Goal: Navigation & Orientation: Find specific page/section

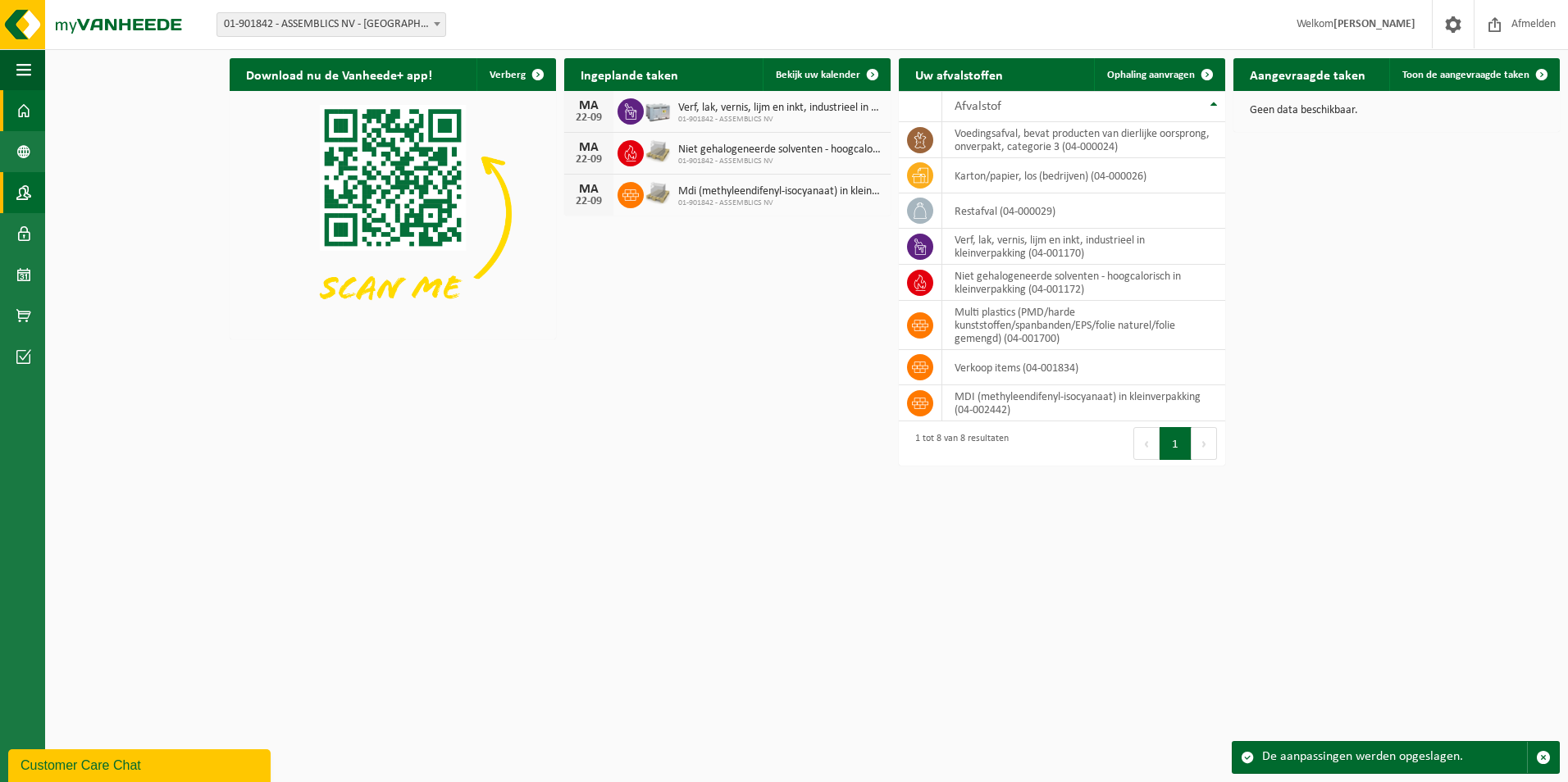
click at [30, 188] on span at bounding box center [24, 192] width 15 height 41
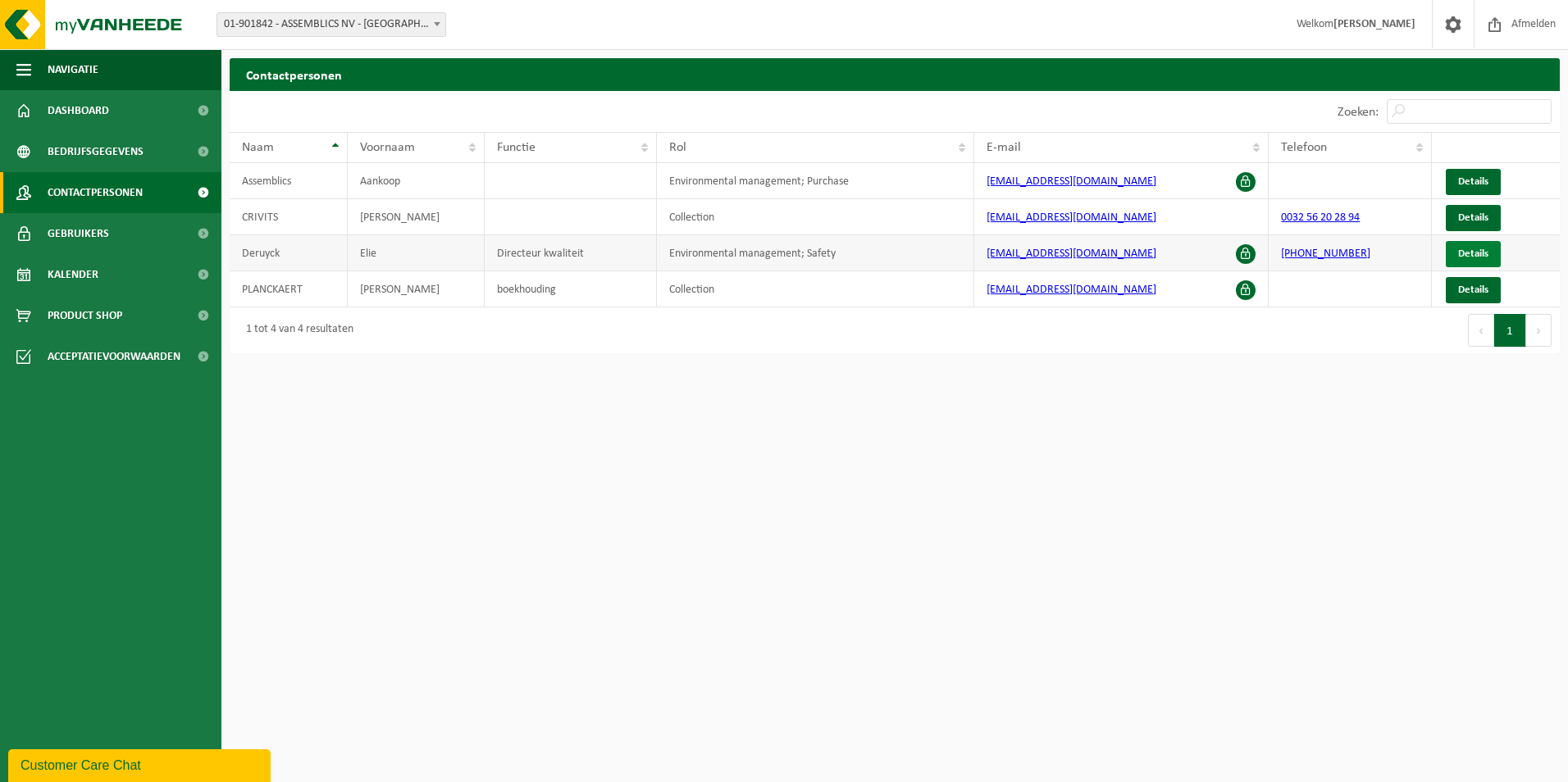
click at [1483, 249] on span "Details" at bounding box center [1473, 253] width 30 height 11
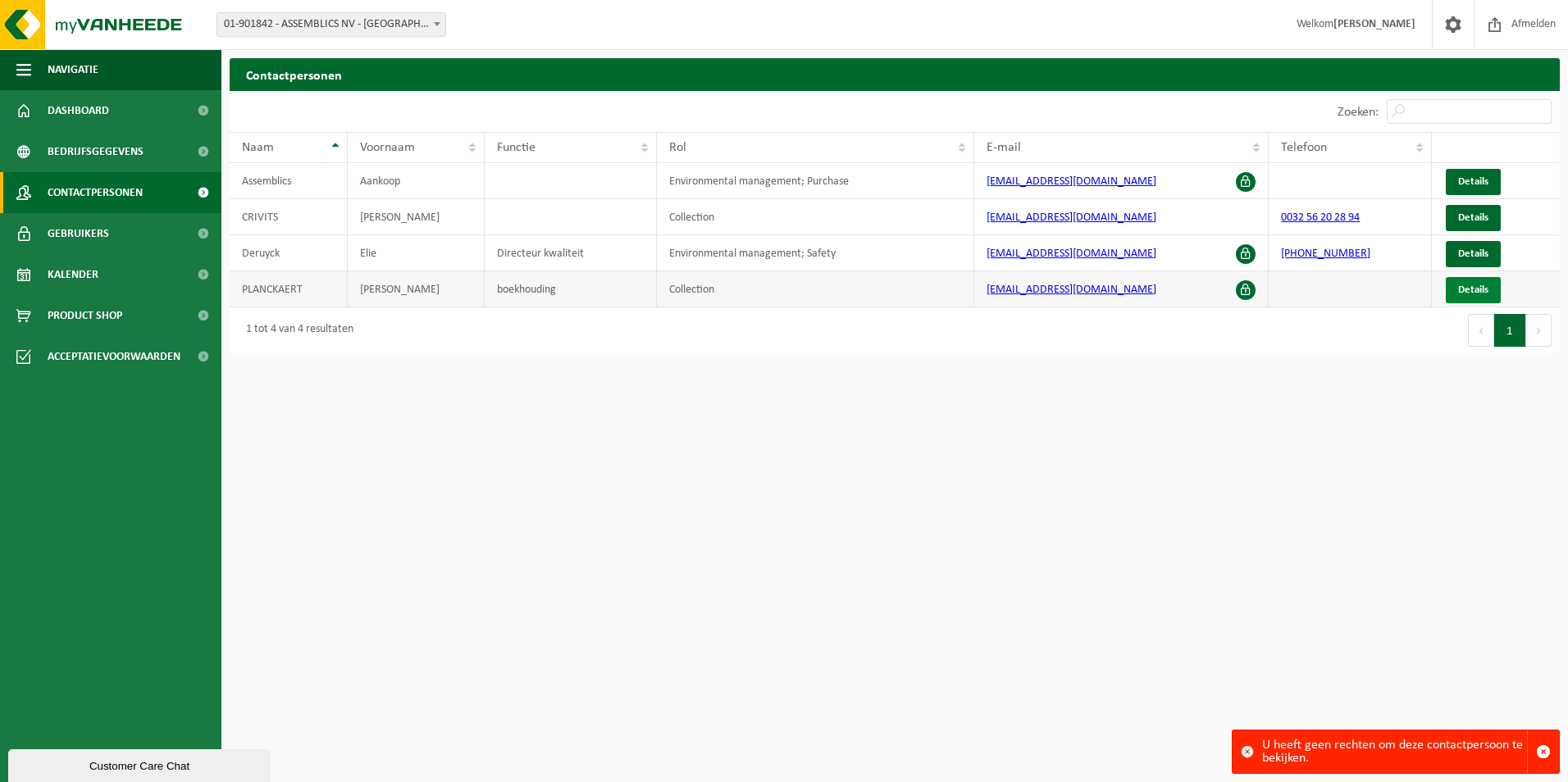
click at [1477, 279] on link "Details" at bounding box center [1473, 290] width 55 height 26
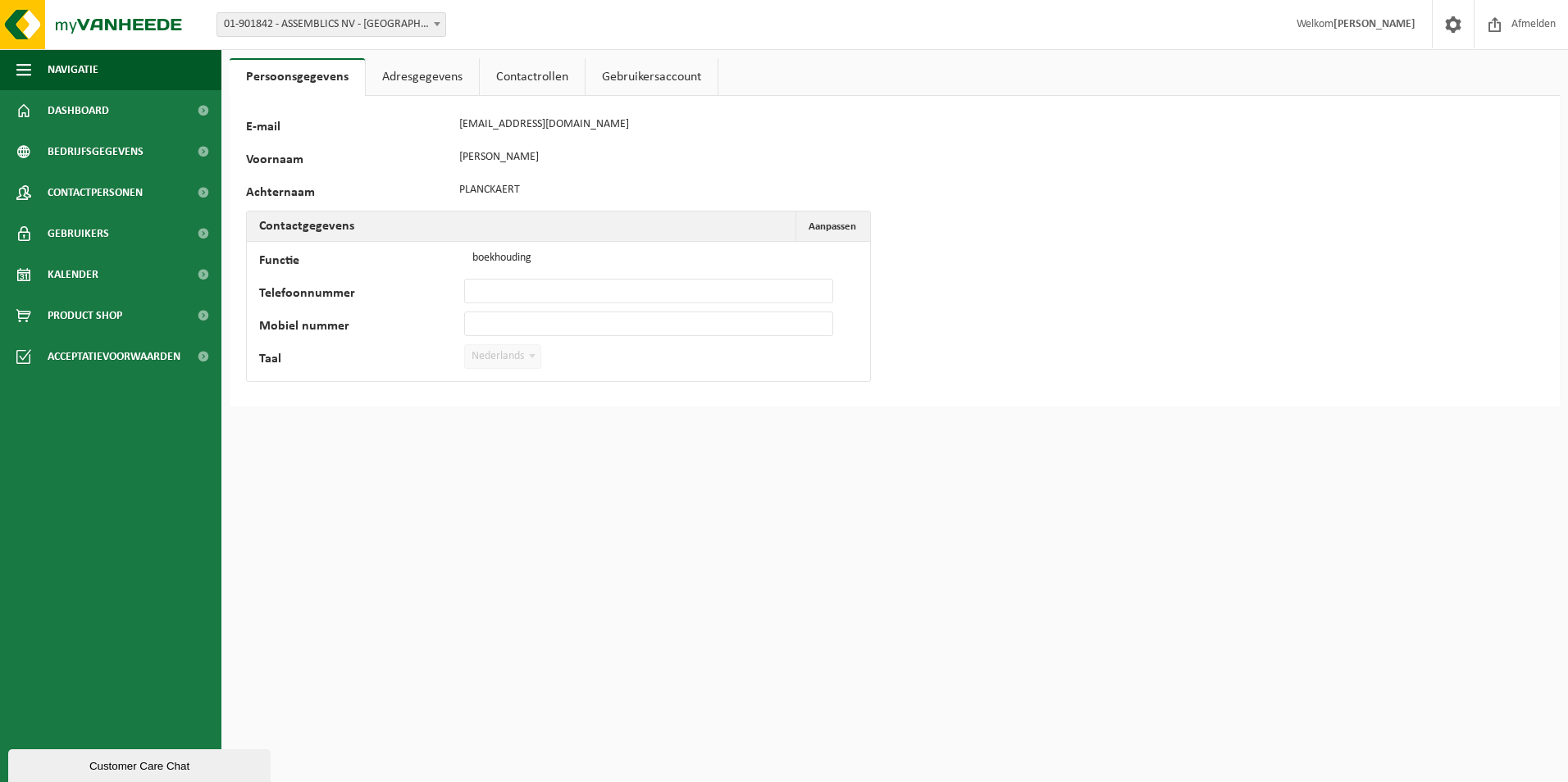
click at [397, 79] on link "Adresgegevens" at bounding box center [422, 76] width 113 height 38
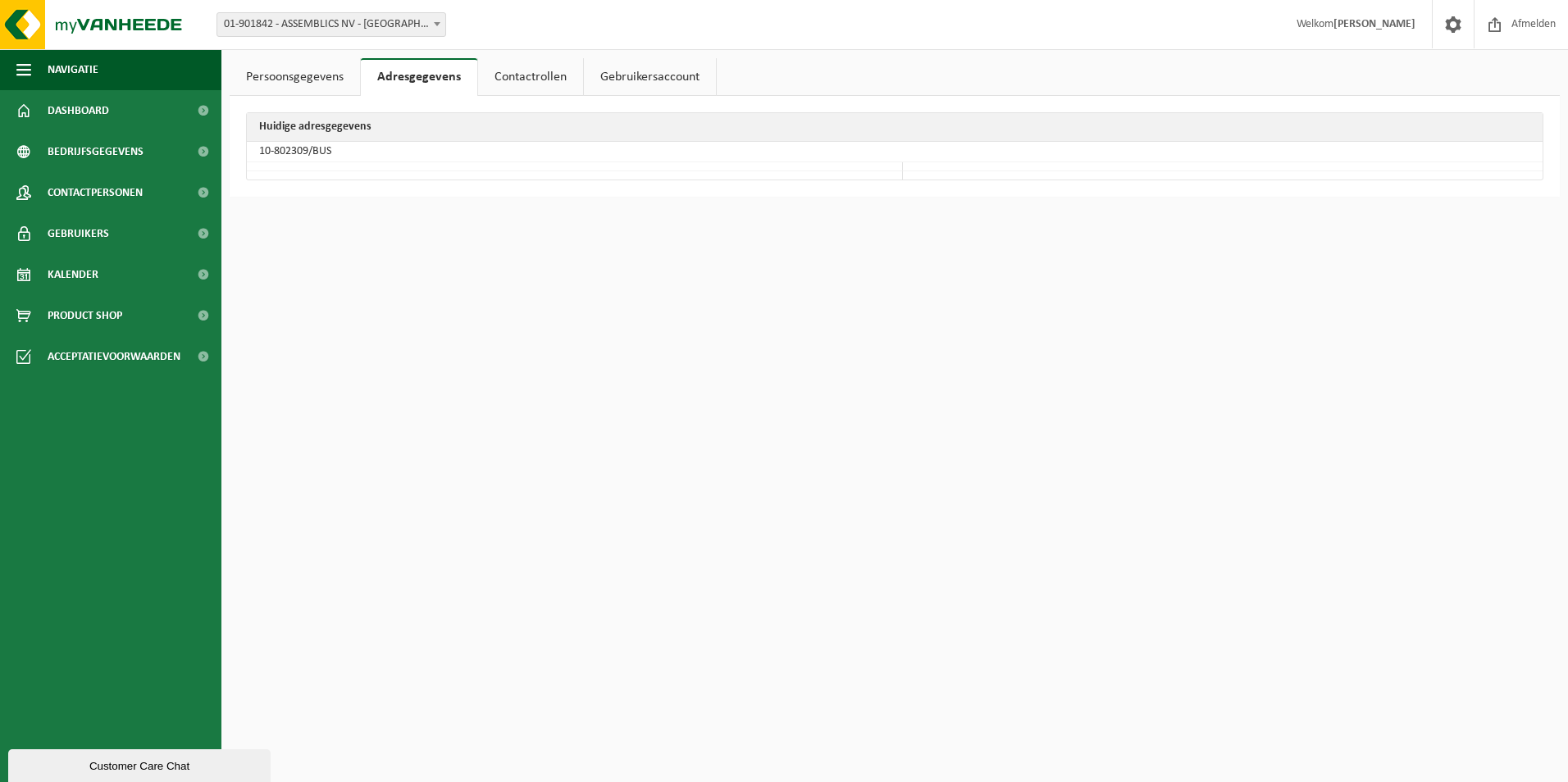
click at [500, 81] on link "Contactrollen" at bounding box center [530, 76] width 105 height 38
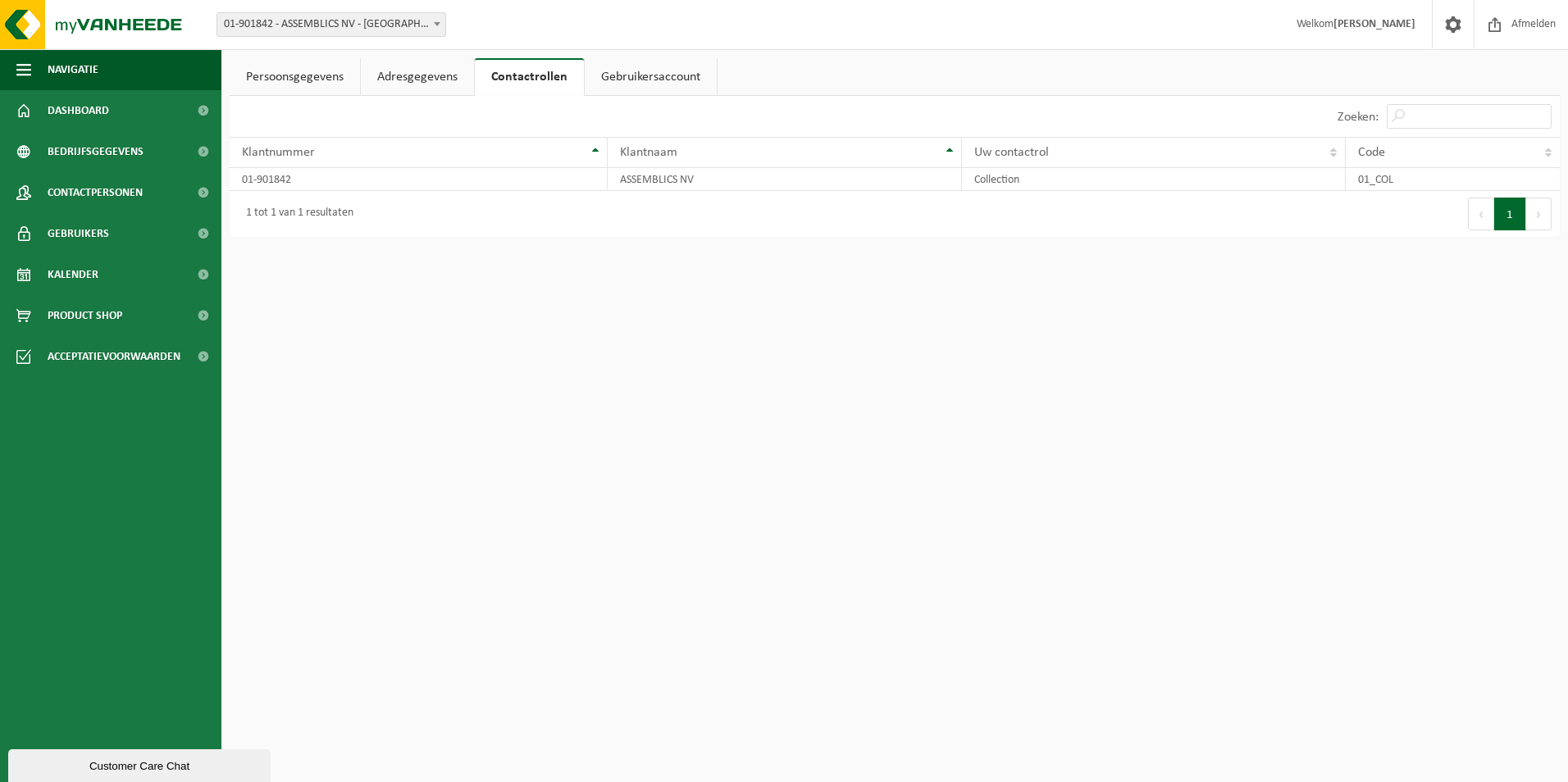
click at [574, 81] on link "Contactrollen" at bounding box center [529, 76] width 109 height 38
click at [637, 80] on link "Gebruikersaccount" at bounding box center [650, 76] width 132 height 38
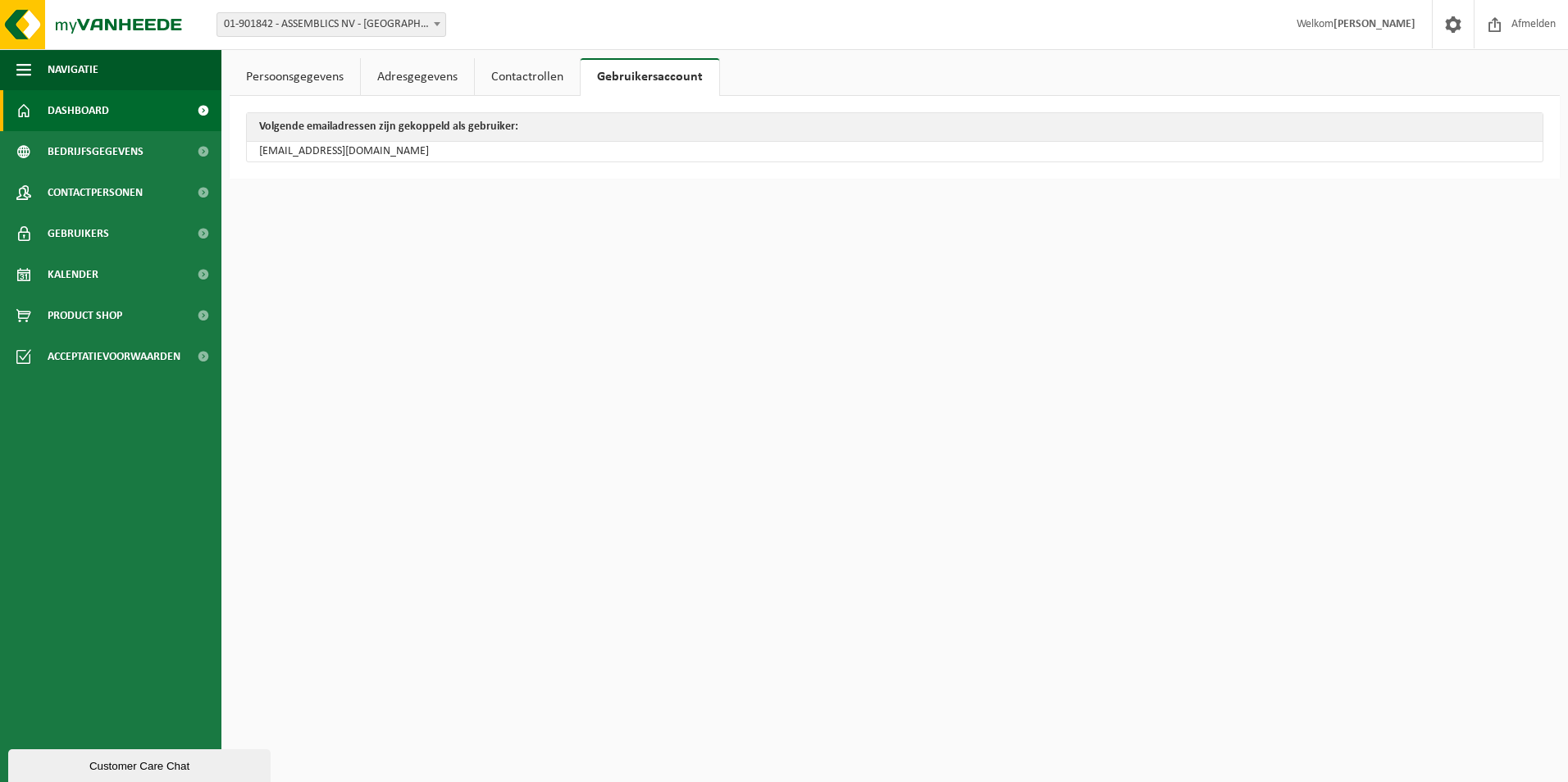
click at [80, 103] on span "Dashboard" at bounding box center [78, 111] width 61 height 41
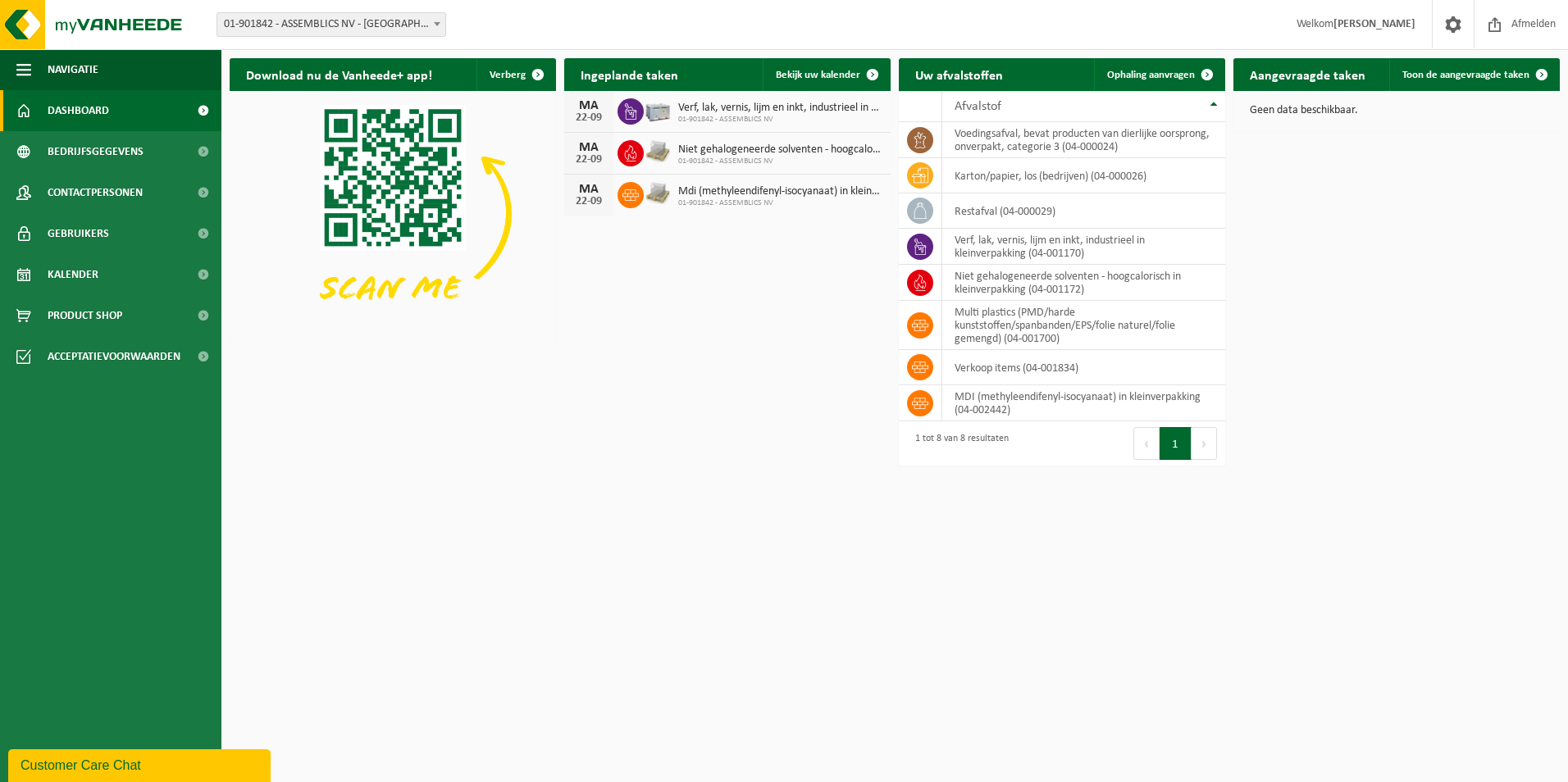
click at [833, 458] on div "Download nu de Vanheede+ app! Verberg Ingeplande taken Bekijk uw kalender MA 22…" at bounding box center [895, 262] width 1338 height 424
click at [80, 242] on span "Gebruikers" at bounding box center [78, 233] width 61 height 41
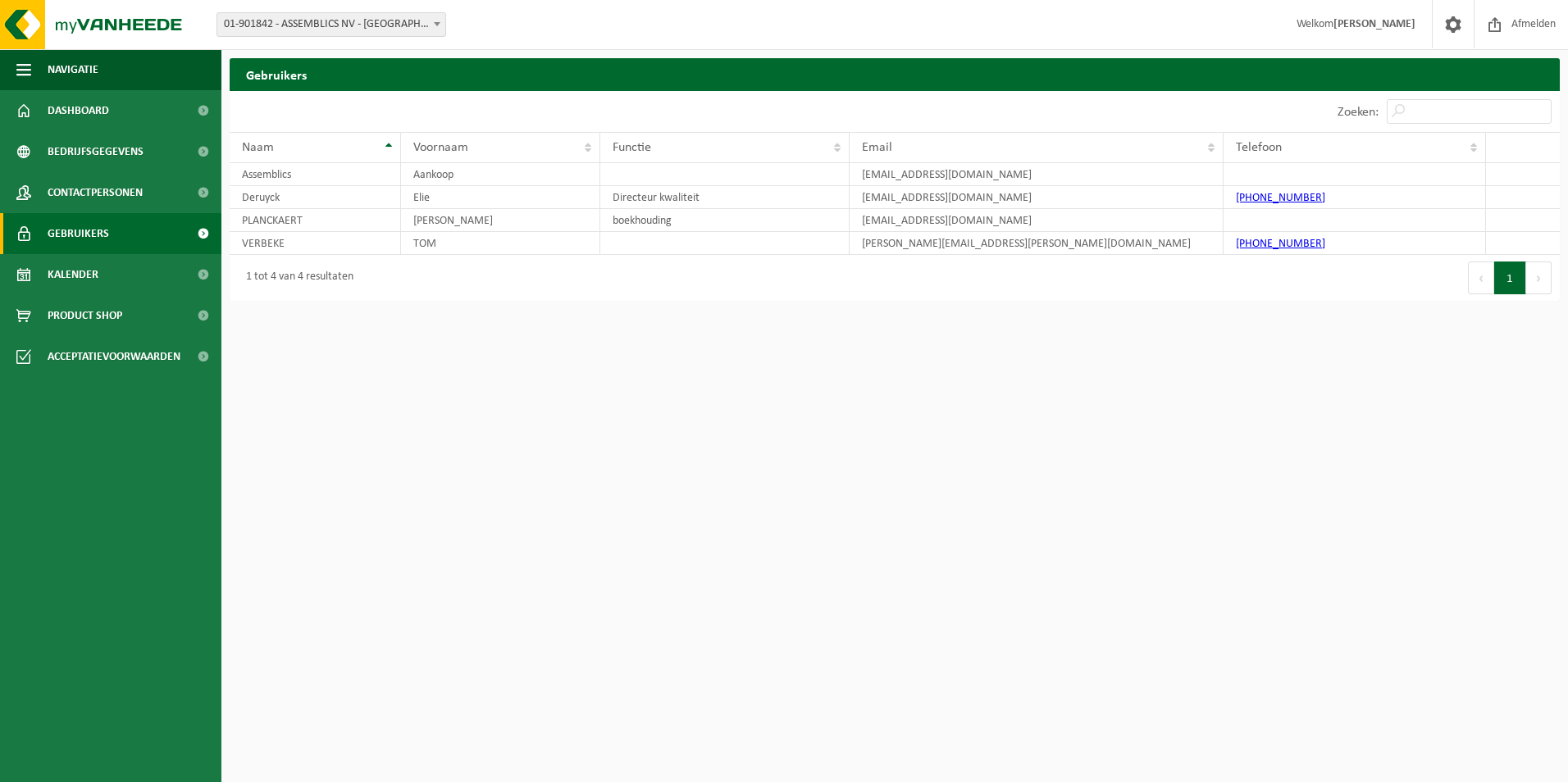
click at [82, 275] on span "Kalender" at bounding box center [73, 274] width 51 height 41
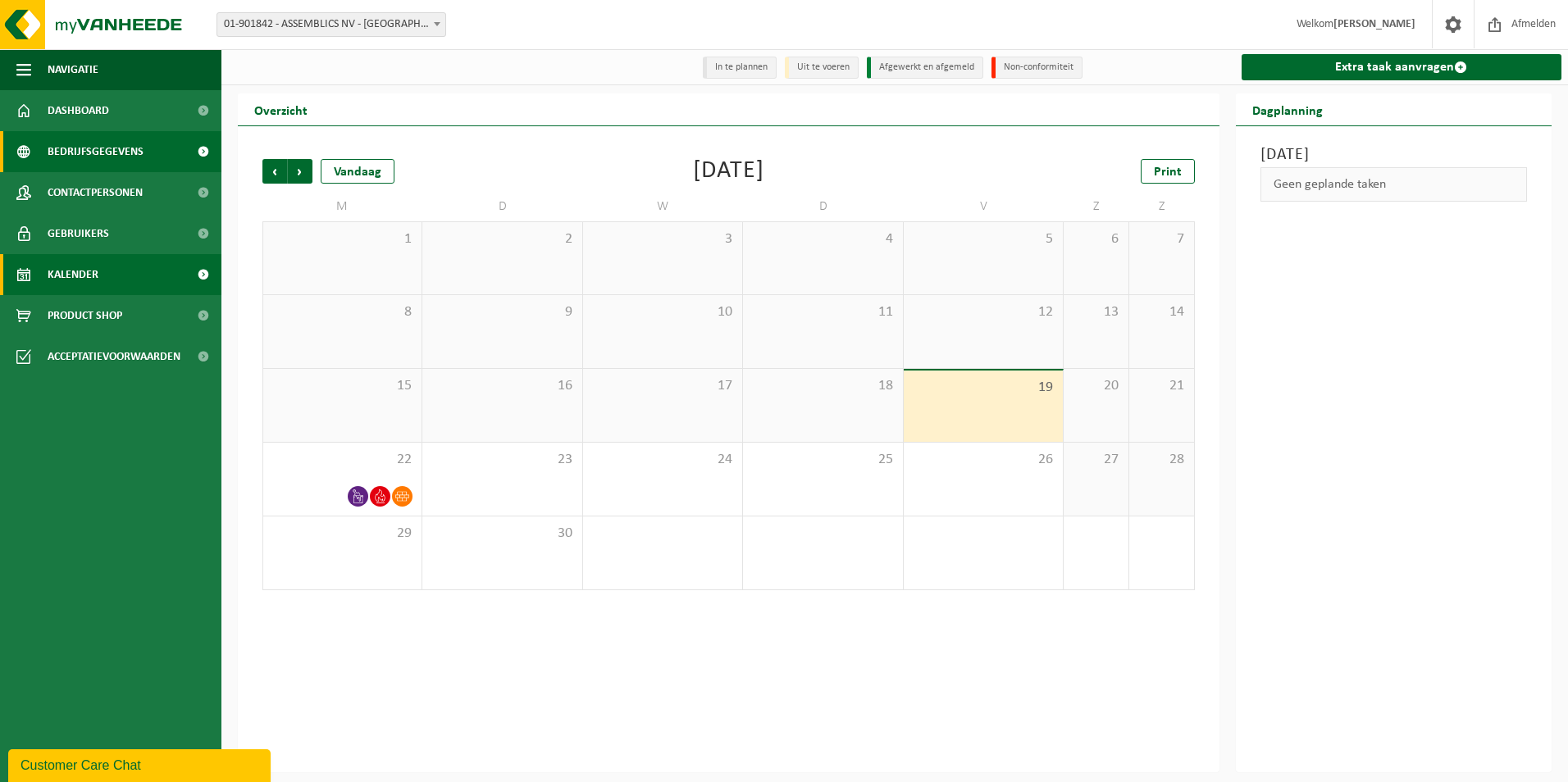
click at [97, 157] on span "Bedrijfsgegevens" at bounding box center [96, 151] width 96 height 41
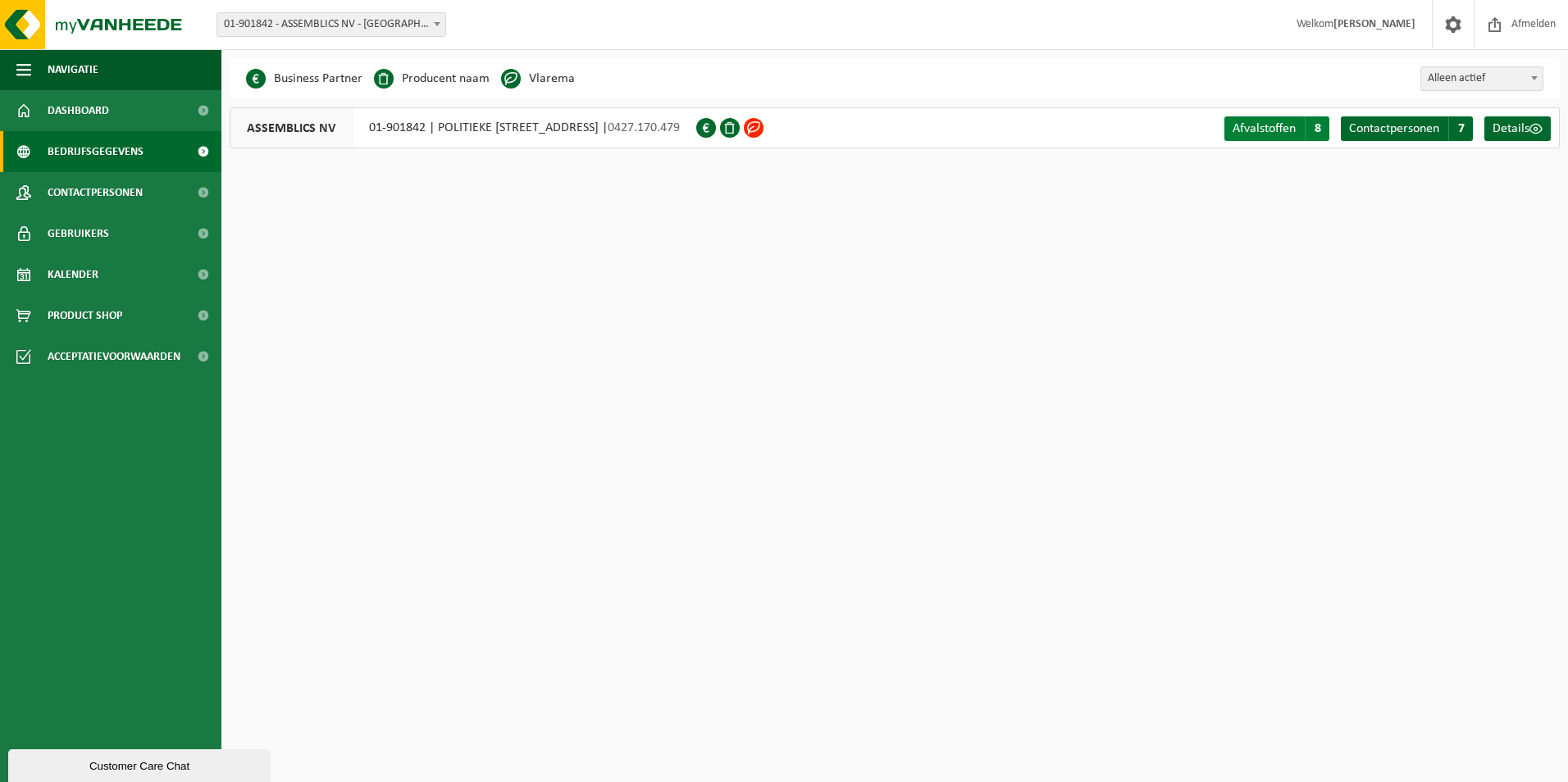
click at [1259, 132] on span "Afvalstoffen" at bounding box center [1264, 129] width 63 height 13
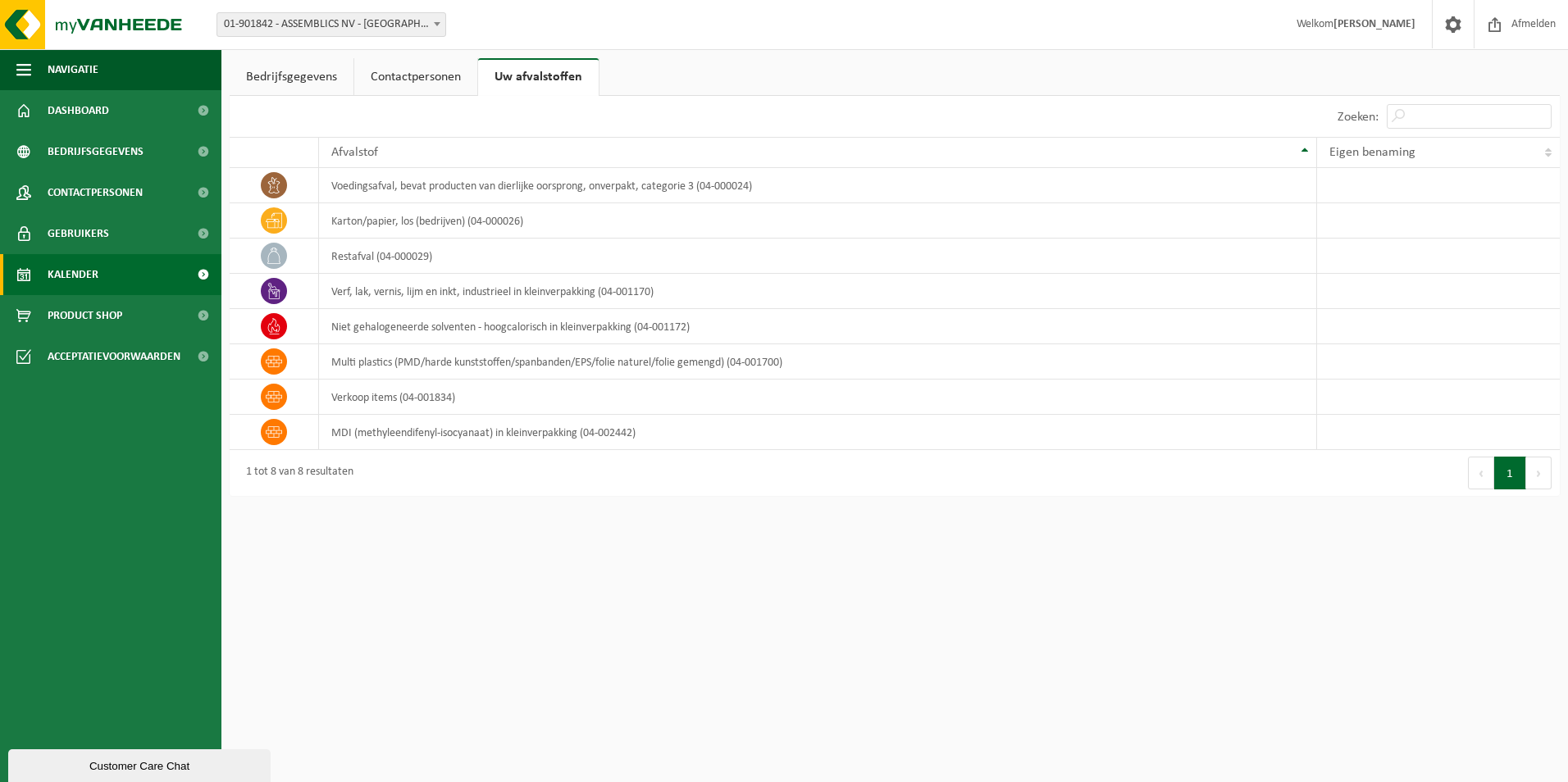
click at [96, 268] on span "Kalender" at bounding box center [73, 274] width 51 height 41
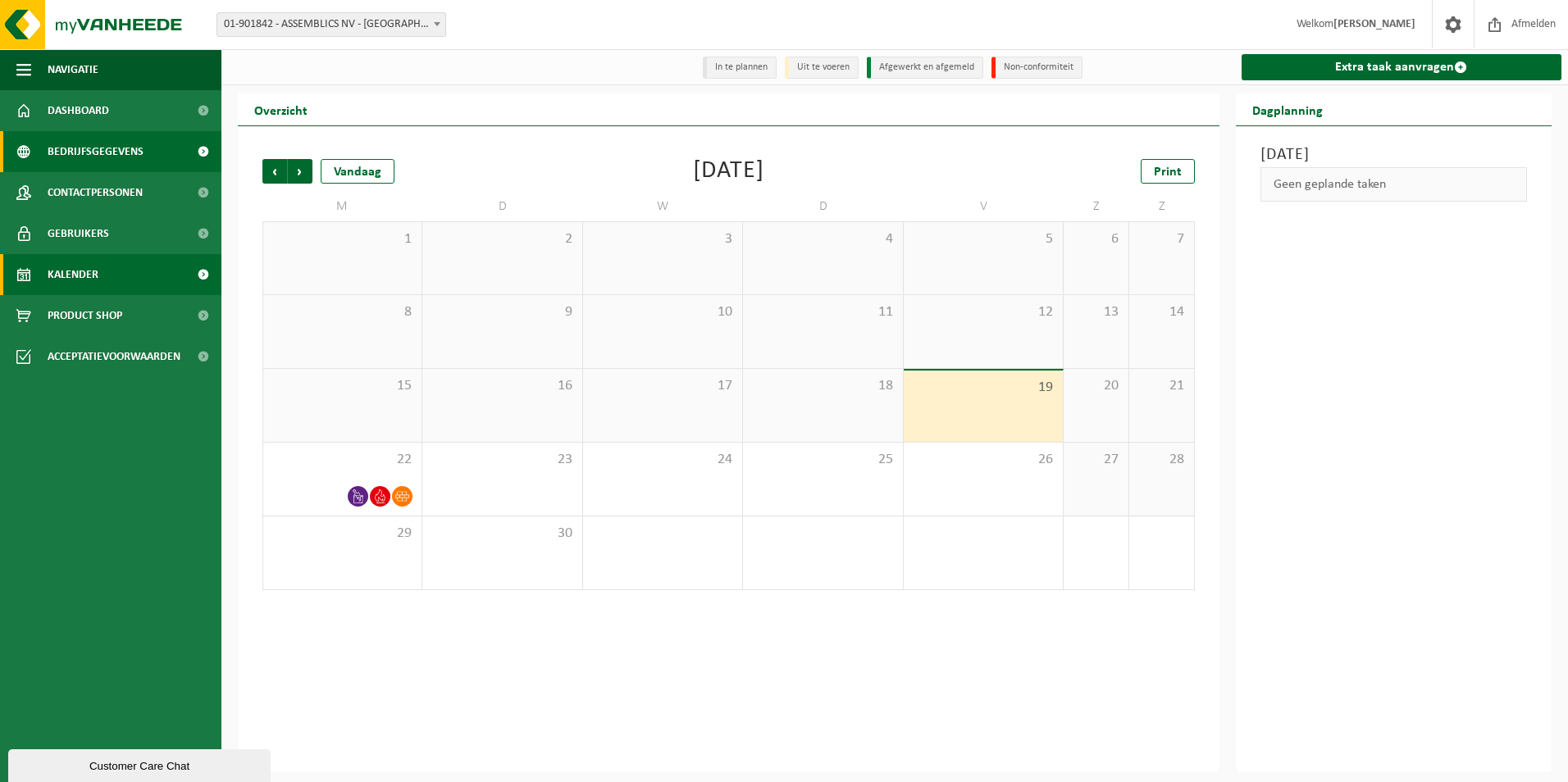
click at [96, 151] on span "Bedrijfsgegevens" at bounding box center [96, 151] width 96 height 41
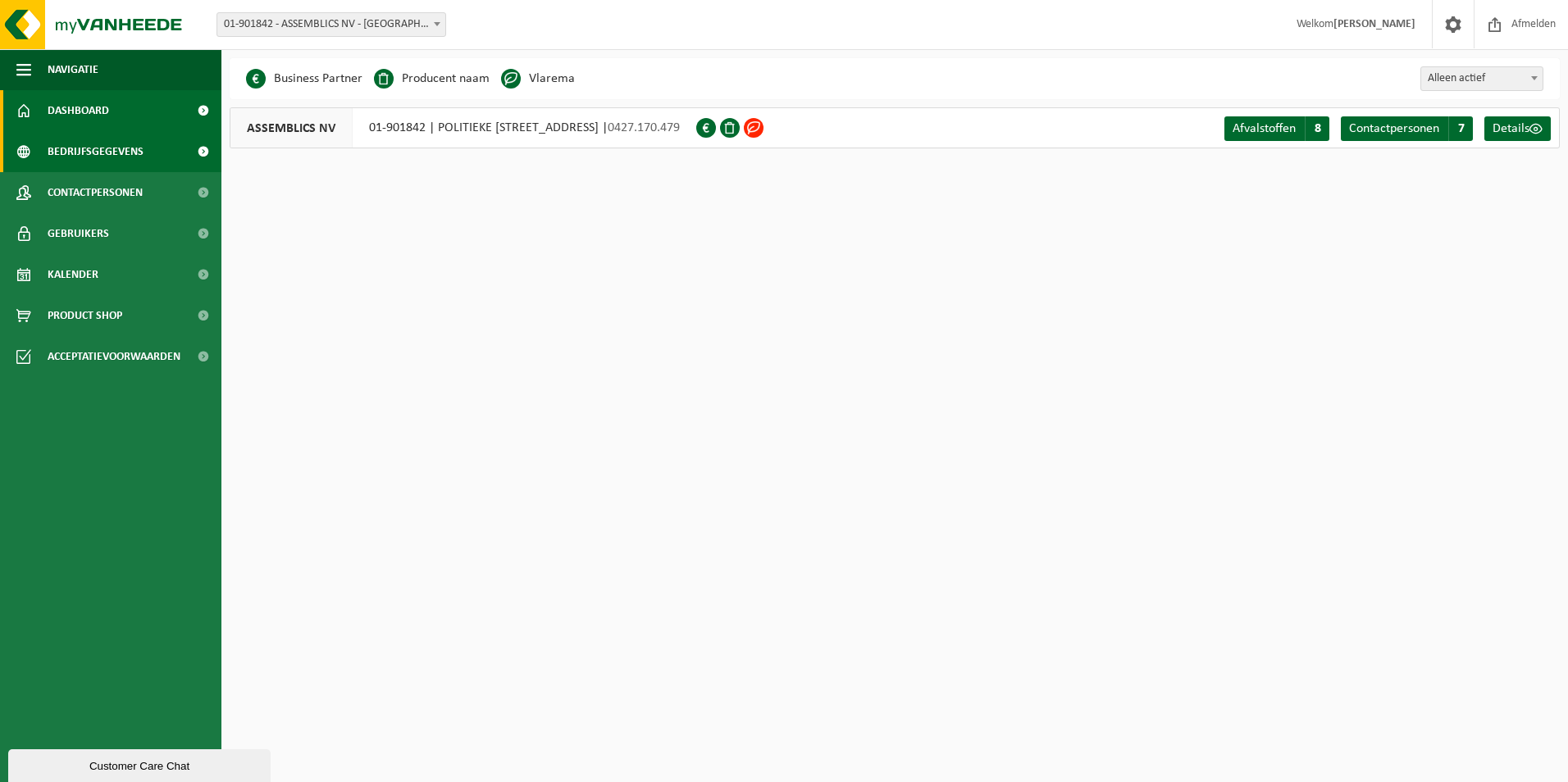
click at [94, 112] on span "Dashboard" at bounding box center [78, 111] width 61 height 41
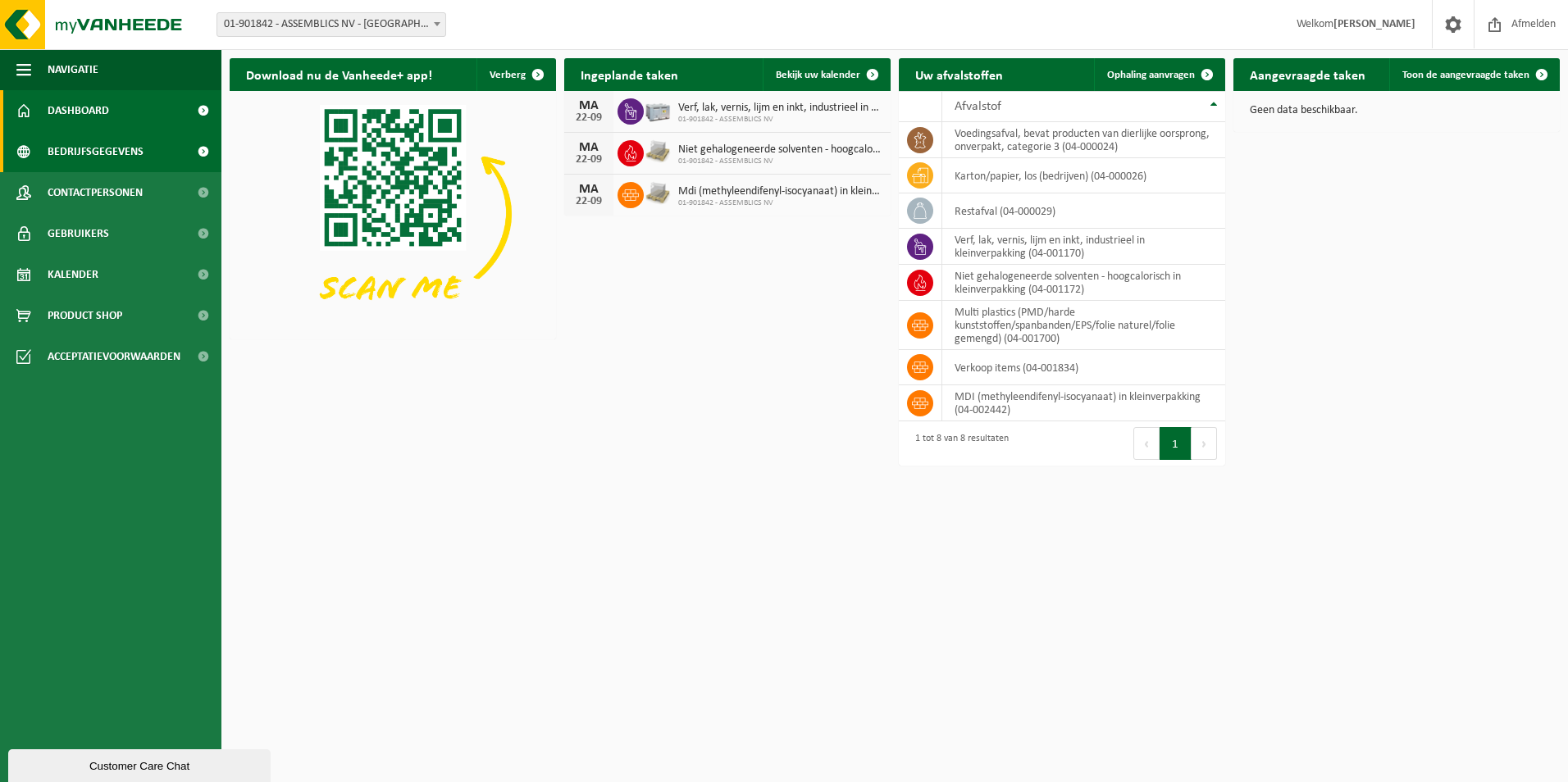
click at [98, 158] on span "Bedrijfsgegevens" at bounding box center [96, 151] width 96 height 41
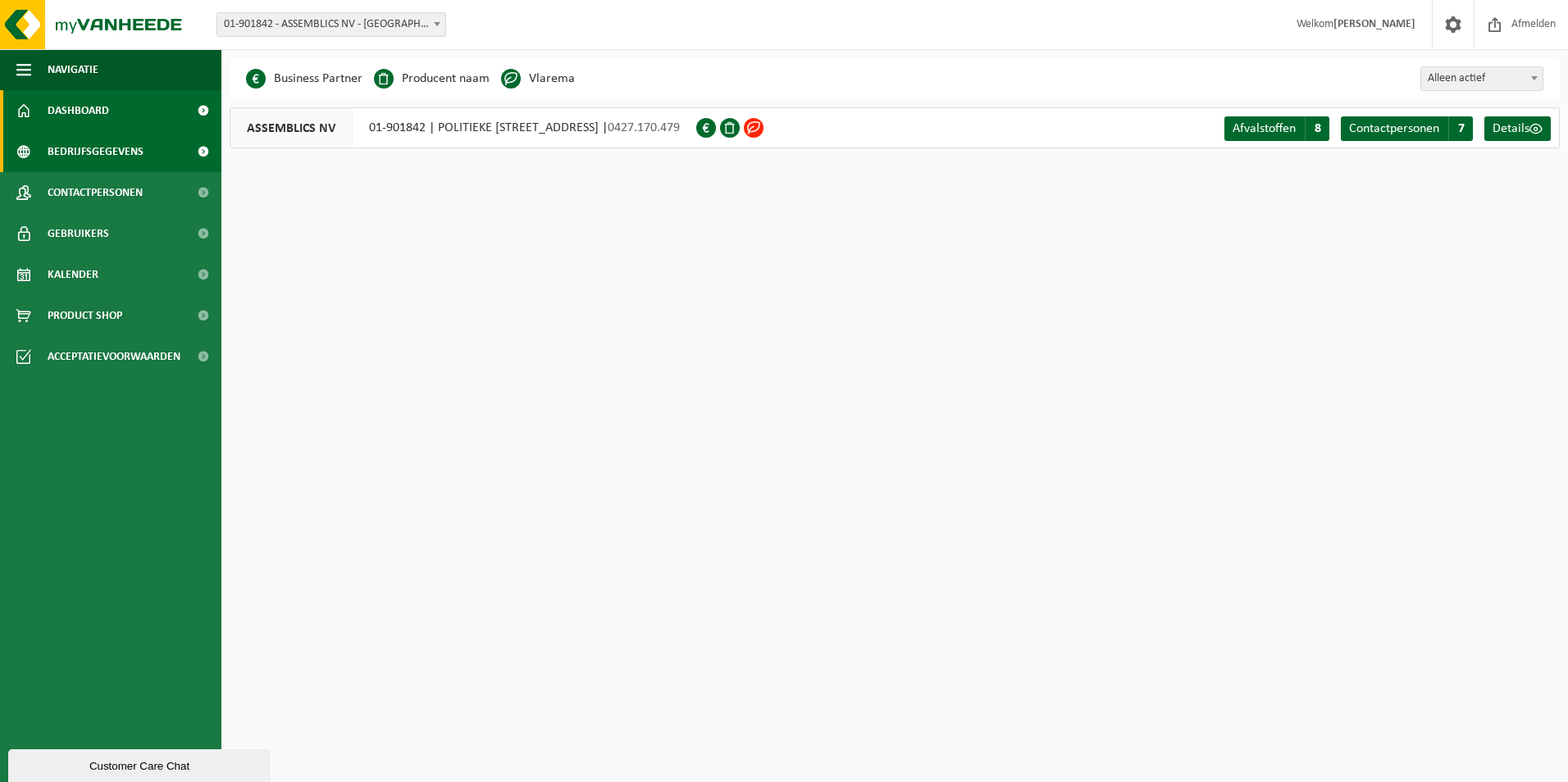
click at [96, 106] on span "Dashboard" at bounding box center [78, 111] width 61 height 41
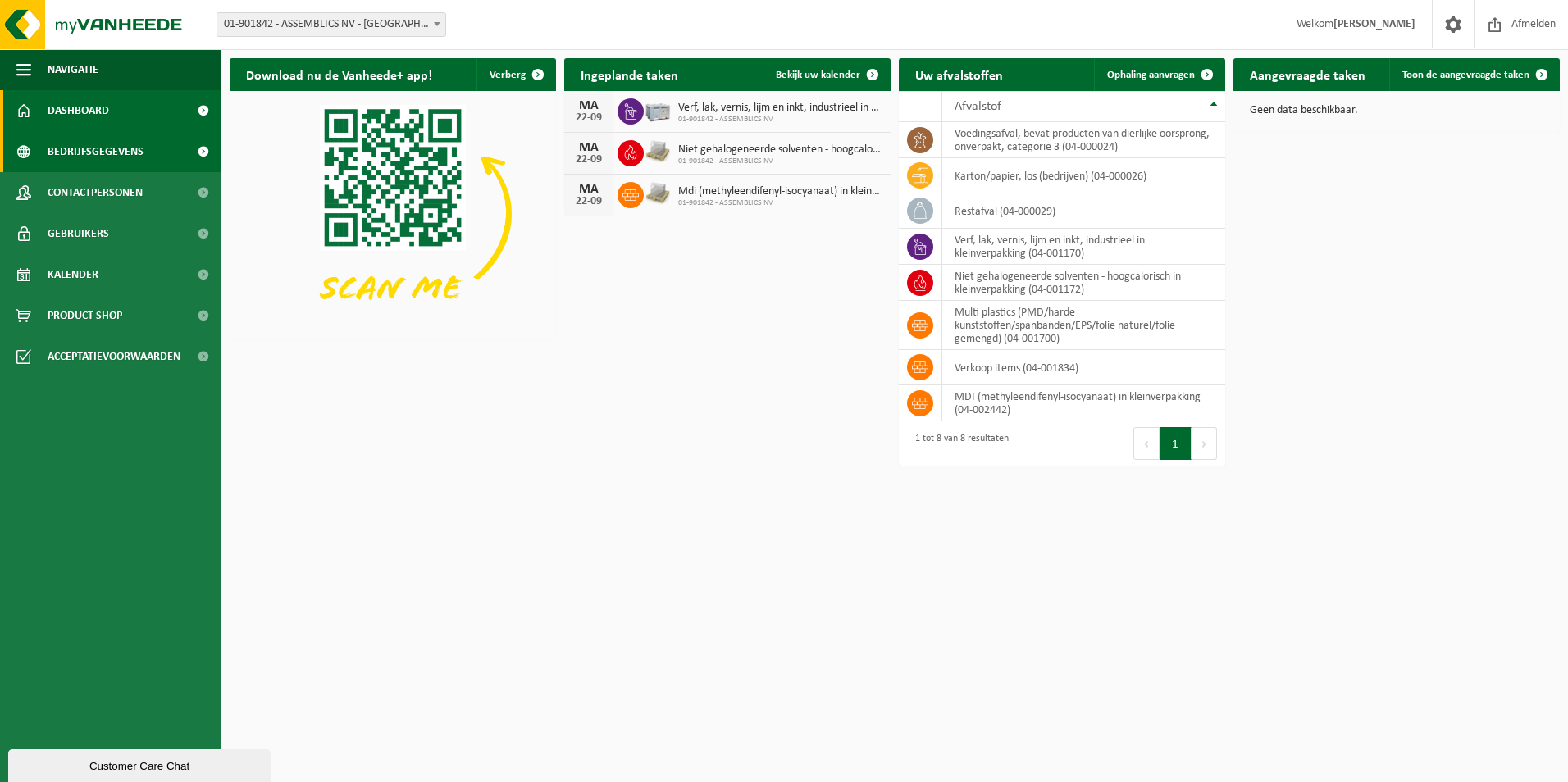
click at [101, 131] on span "Bedrijfsgegevens" at bounding box center [96, 151] width 96 height 41
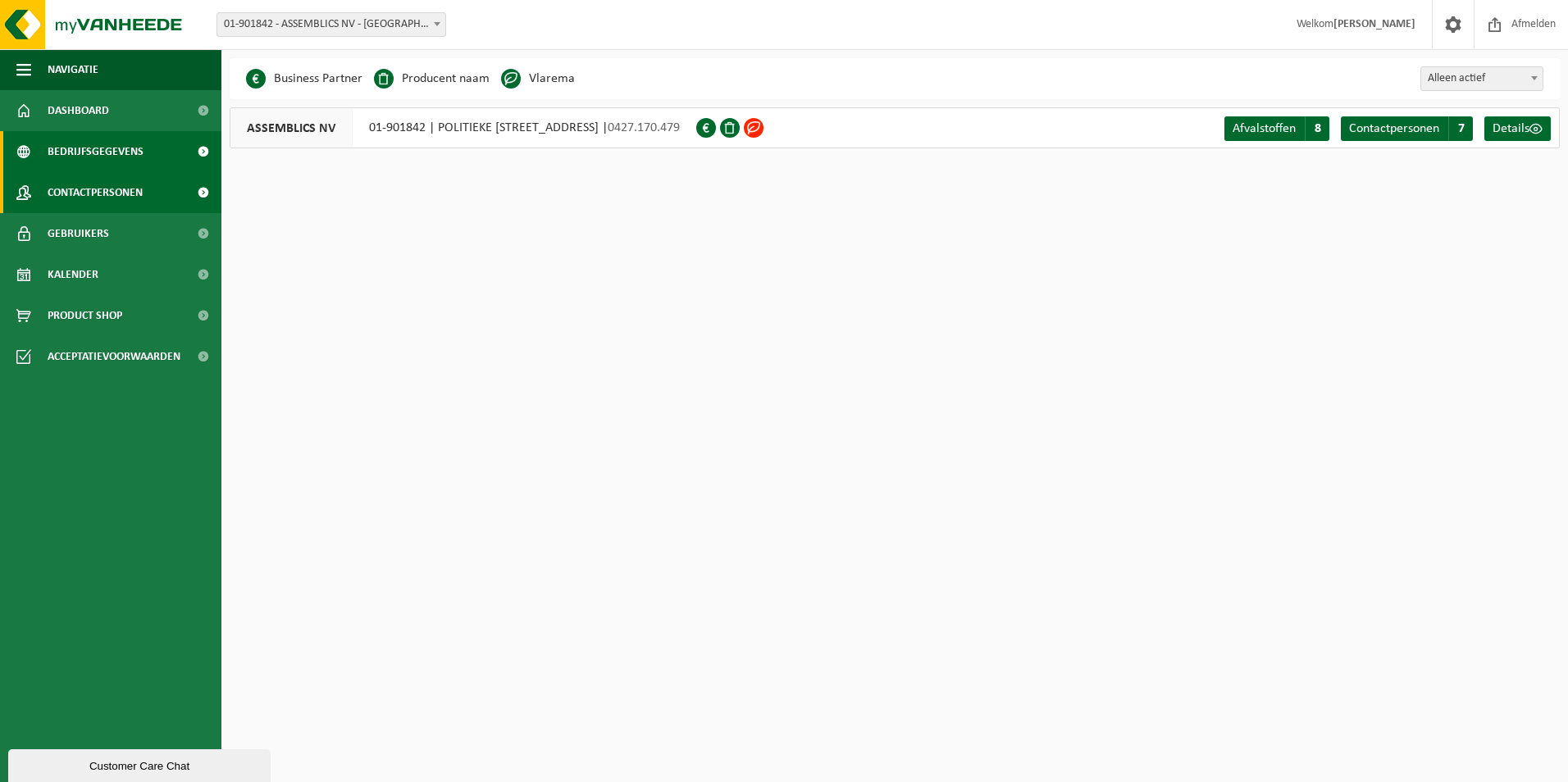
click at [156, 189] on link "Contactpersonen" at bounding box center [111, 192] width 221 height 41
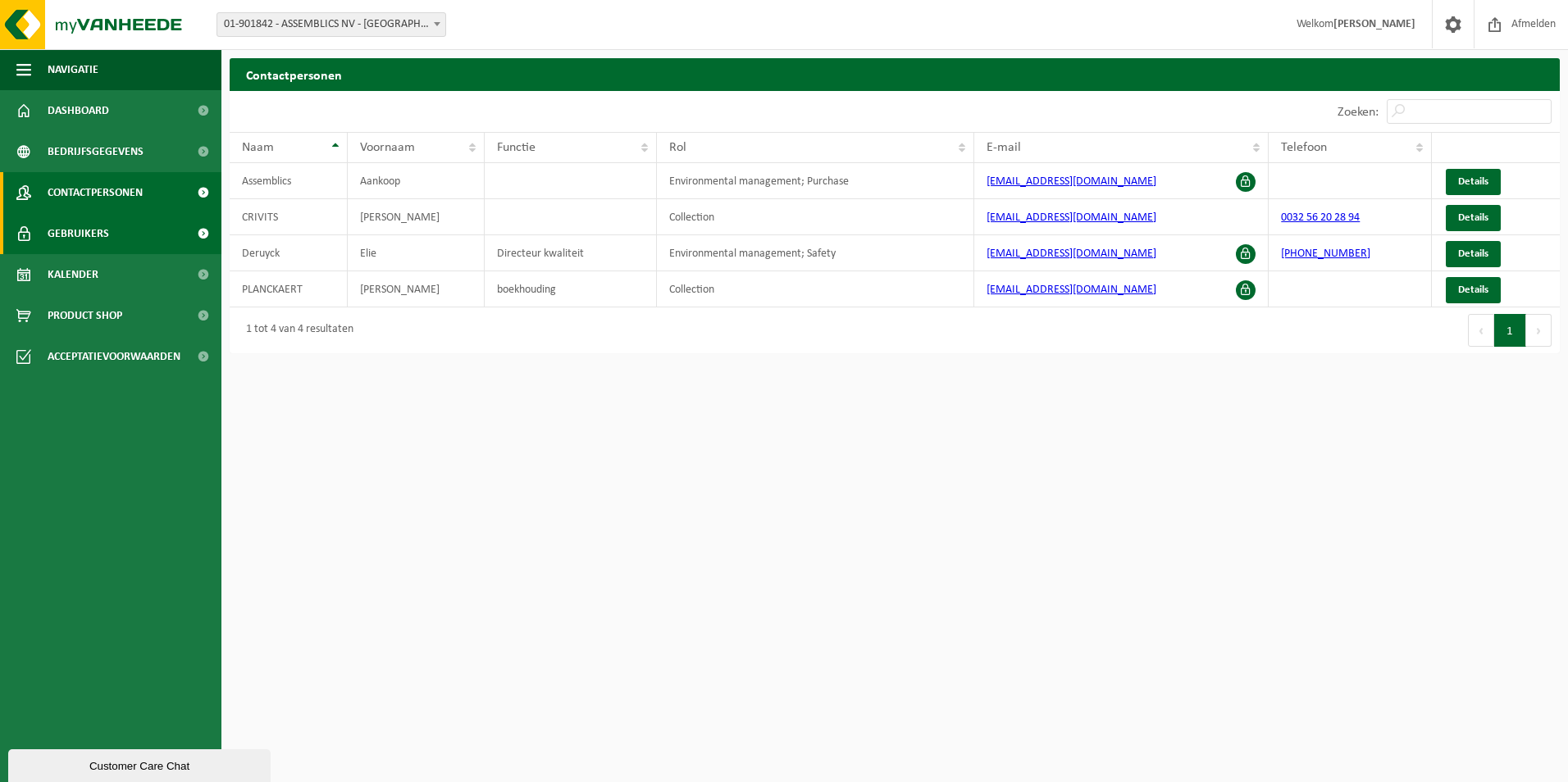
click at [116, 235] on link "Gebruikers" at bounding box center [111, 233] width 221 height 41
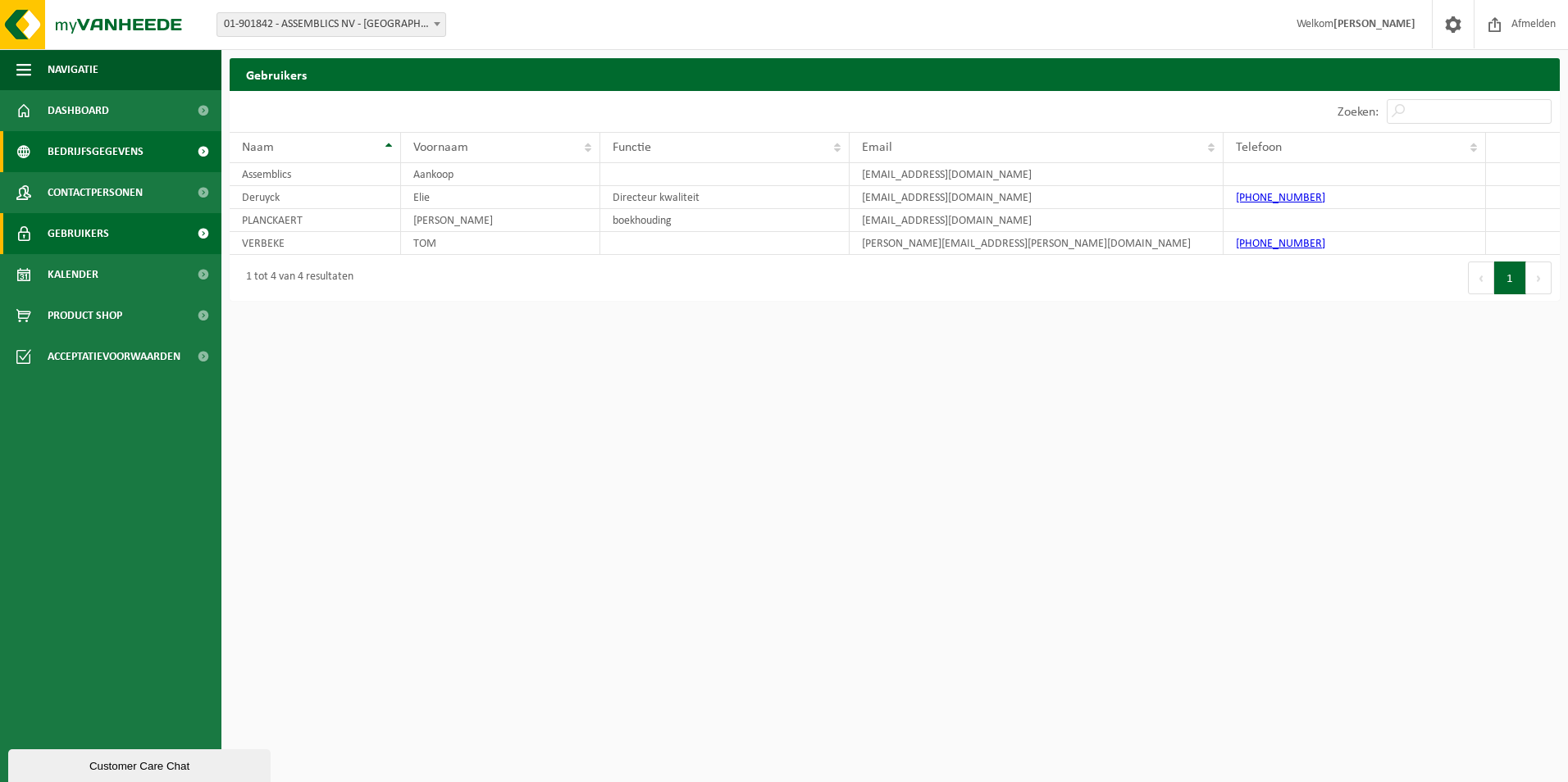
click at [111, 157] on span "Bedrijfsgegevens" at bounding box center [96, 151] width 96 height 41
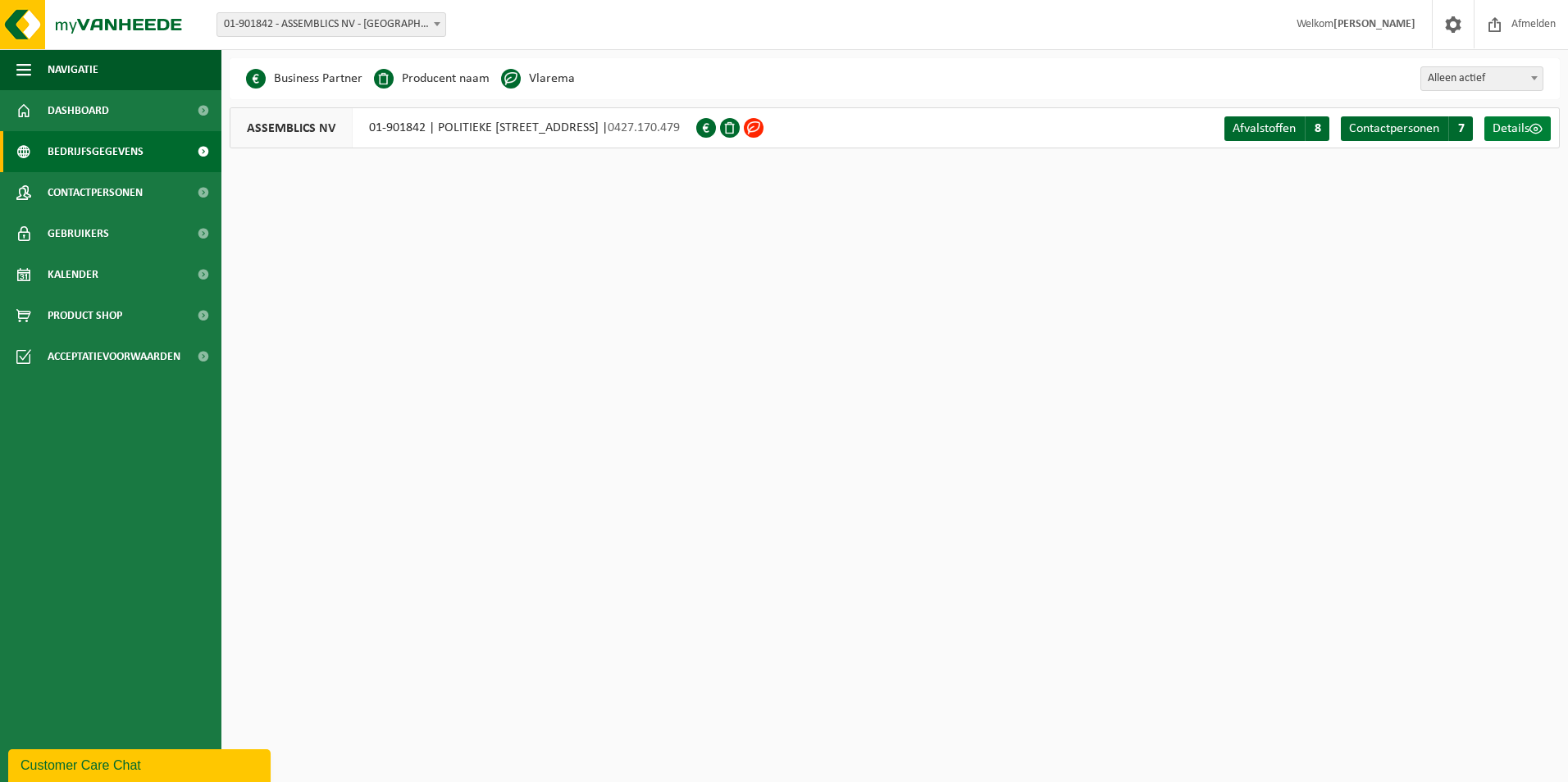
click at [1502, 127] on span "Details" at bounding box center [1511, 129] width 37 height 13
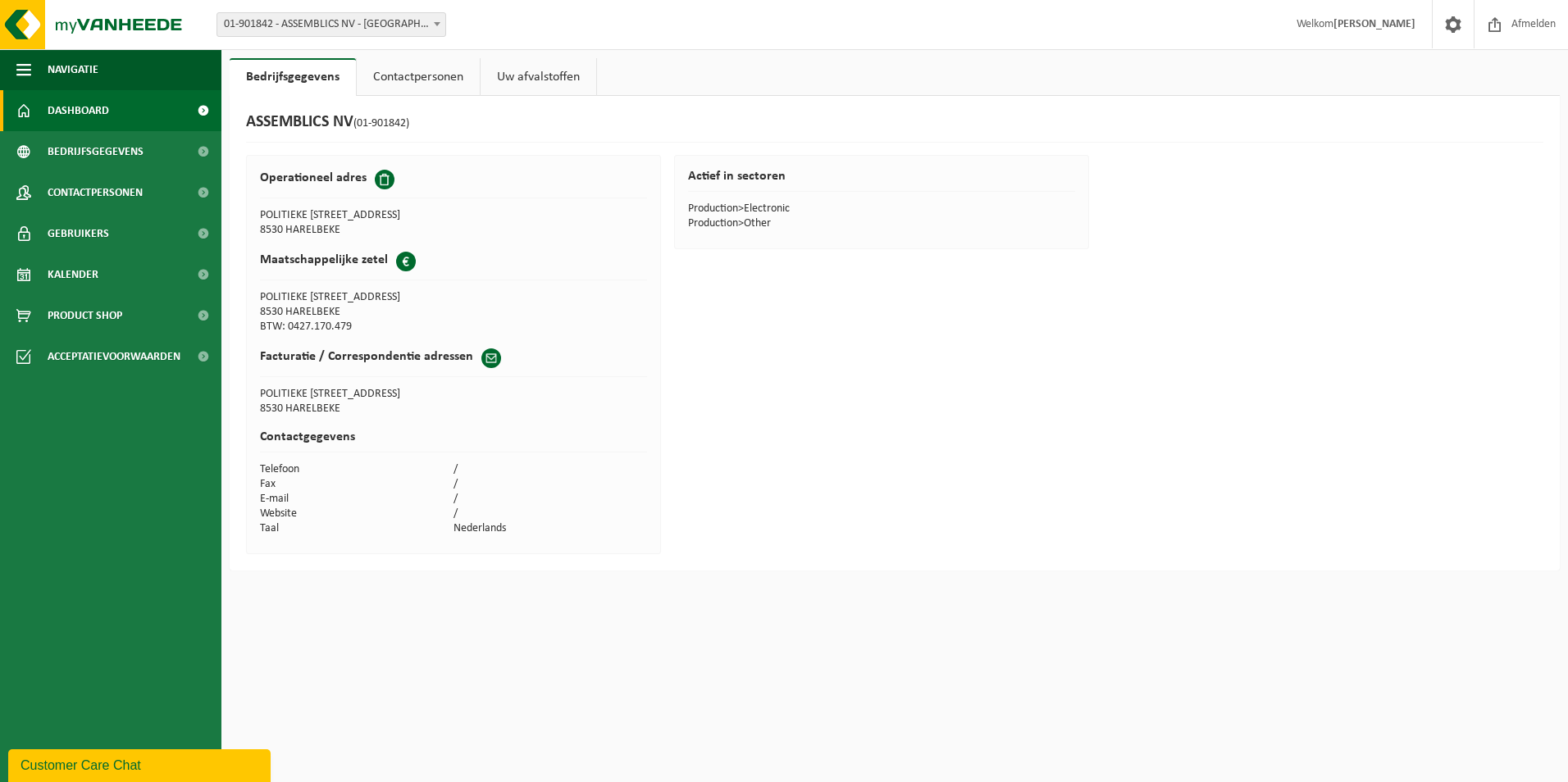
click at [75, 113] on span "Dashboard" at bounding box center [78, 111] width 61 height 41
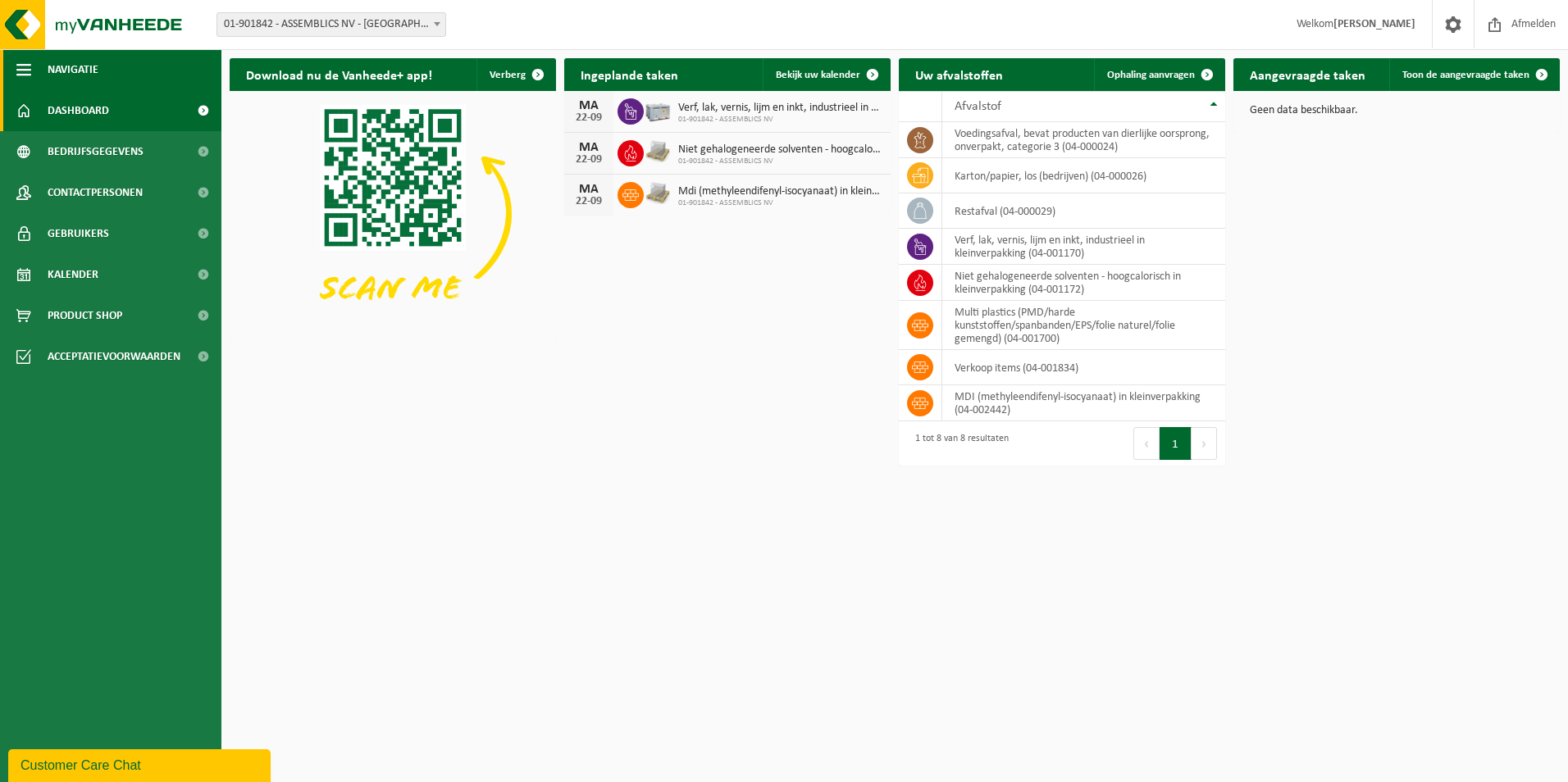
click at [23, 67] on span "button" at bounding box center [24, 70] width 15 height 41
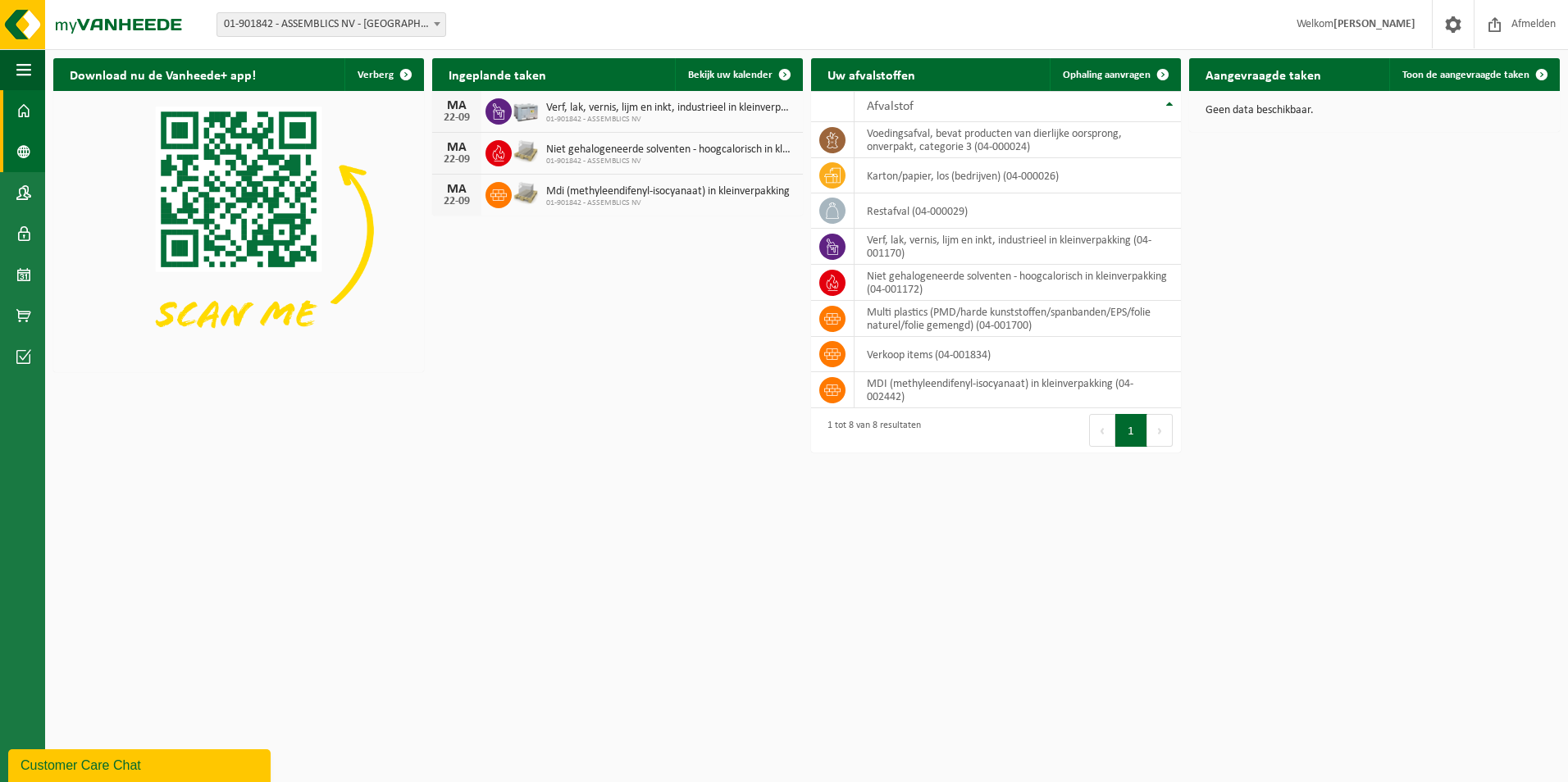
click at [29, 148] on span at bounding box center [24, 151] width 15 height 41
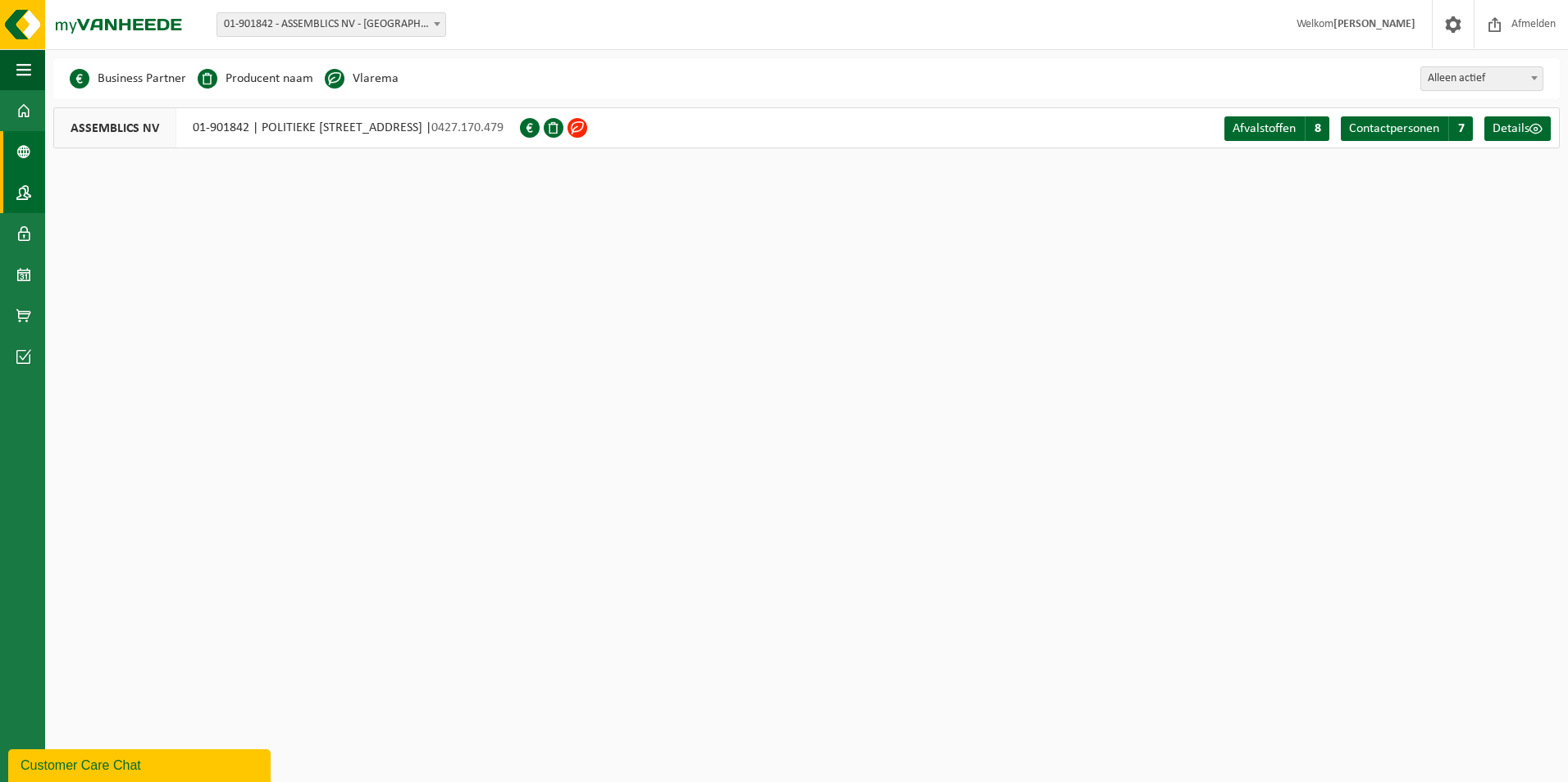
click at [38, 185] on link "Contactpersonen" at bounding box center [23, 192] width 45 height 41
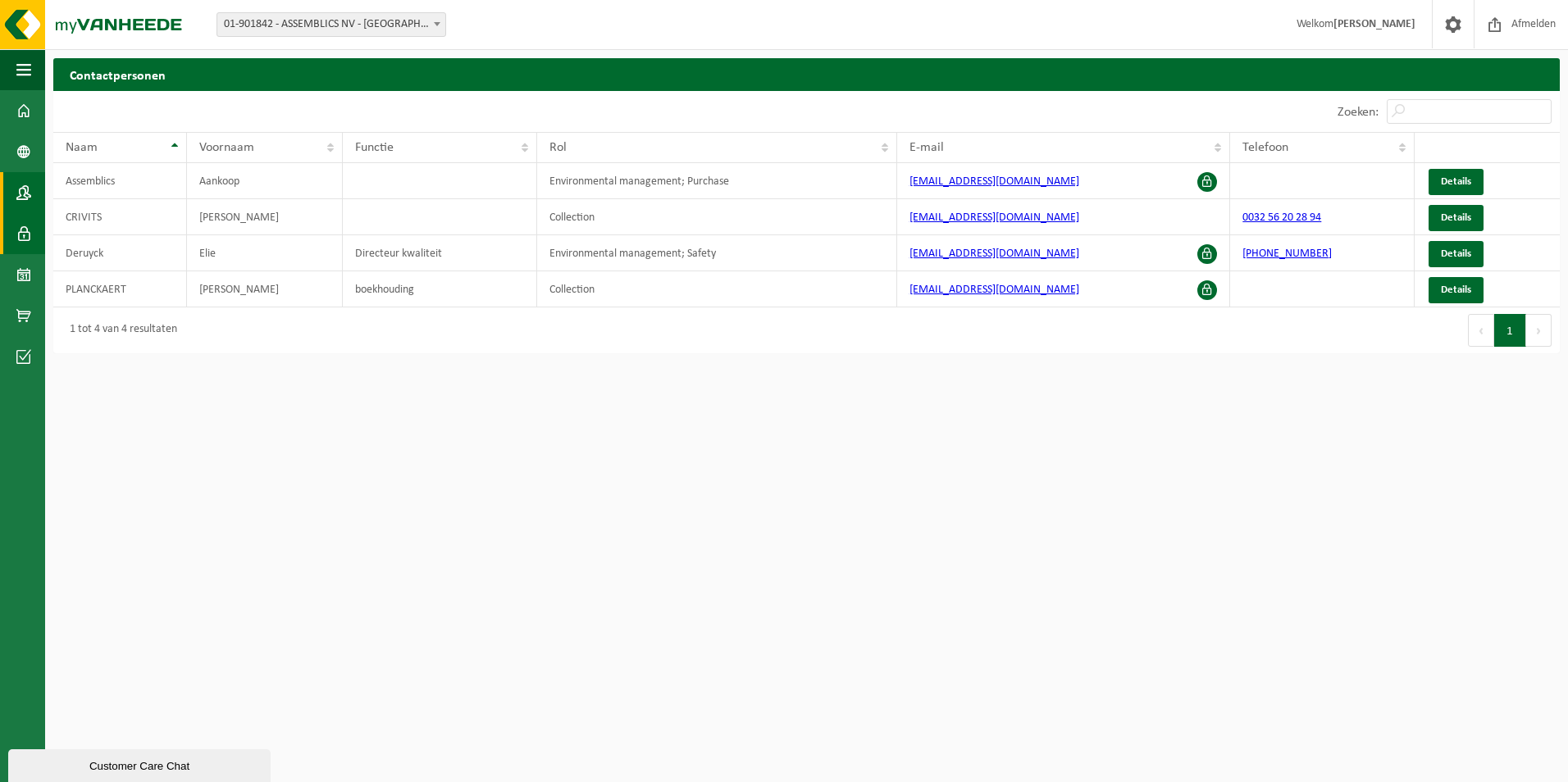
click at [30, 228] on span at bounding box center [24, 233] width 15 height 41
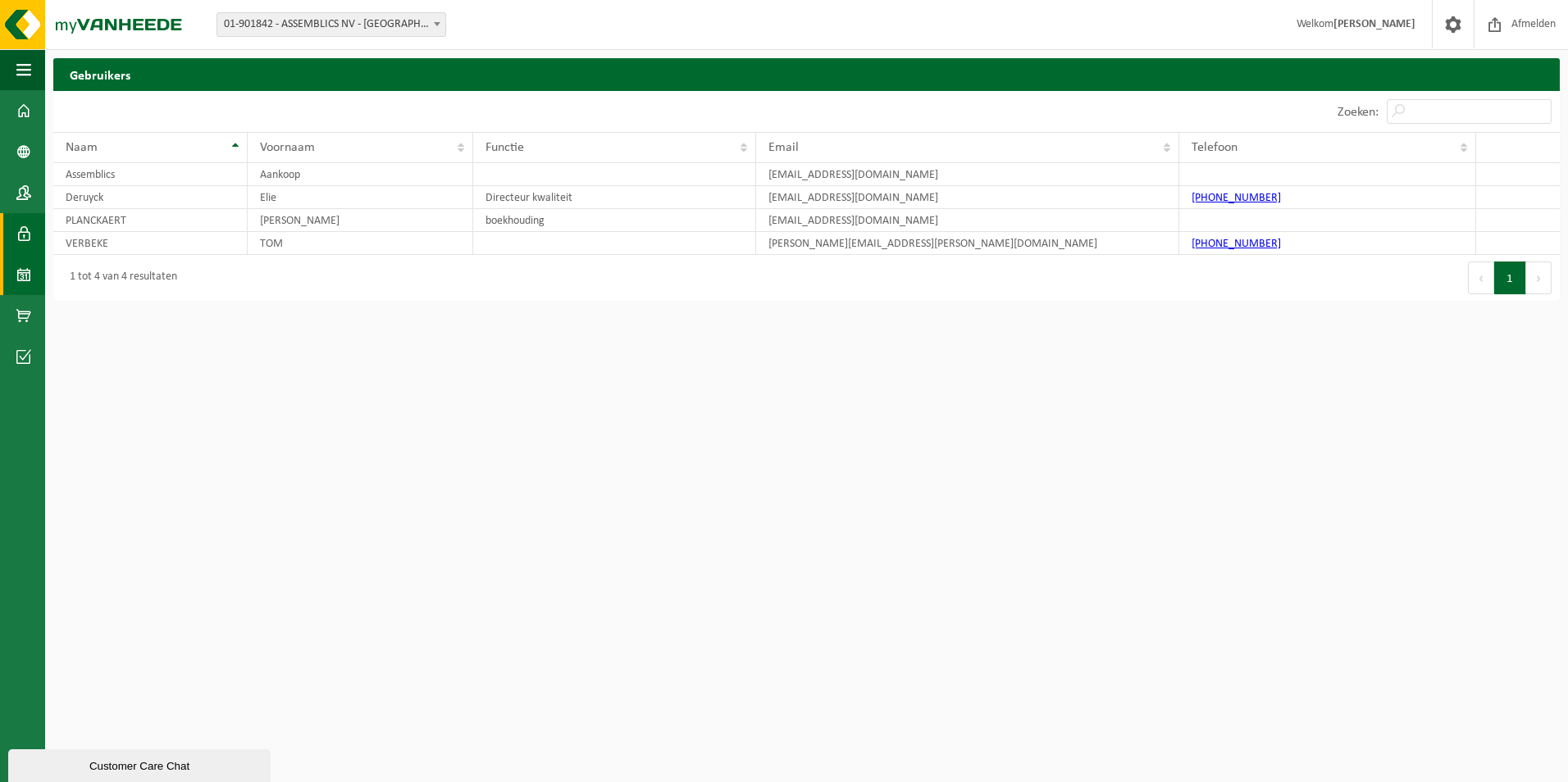
drag, startPoint x: 0, startPoint y: 0, endPoint x: 22, endPoint y: 269, distance: 269.9
click at [23, 266] on span at bounding box center [24, 274] width 15 height 41
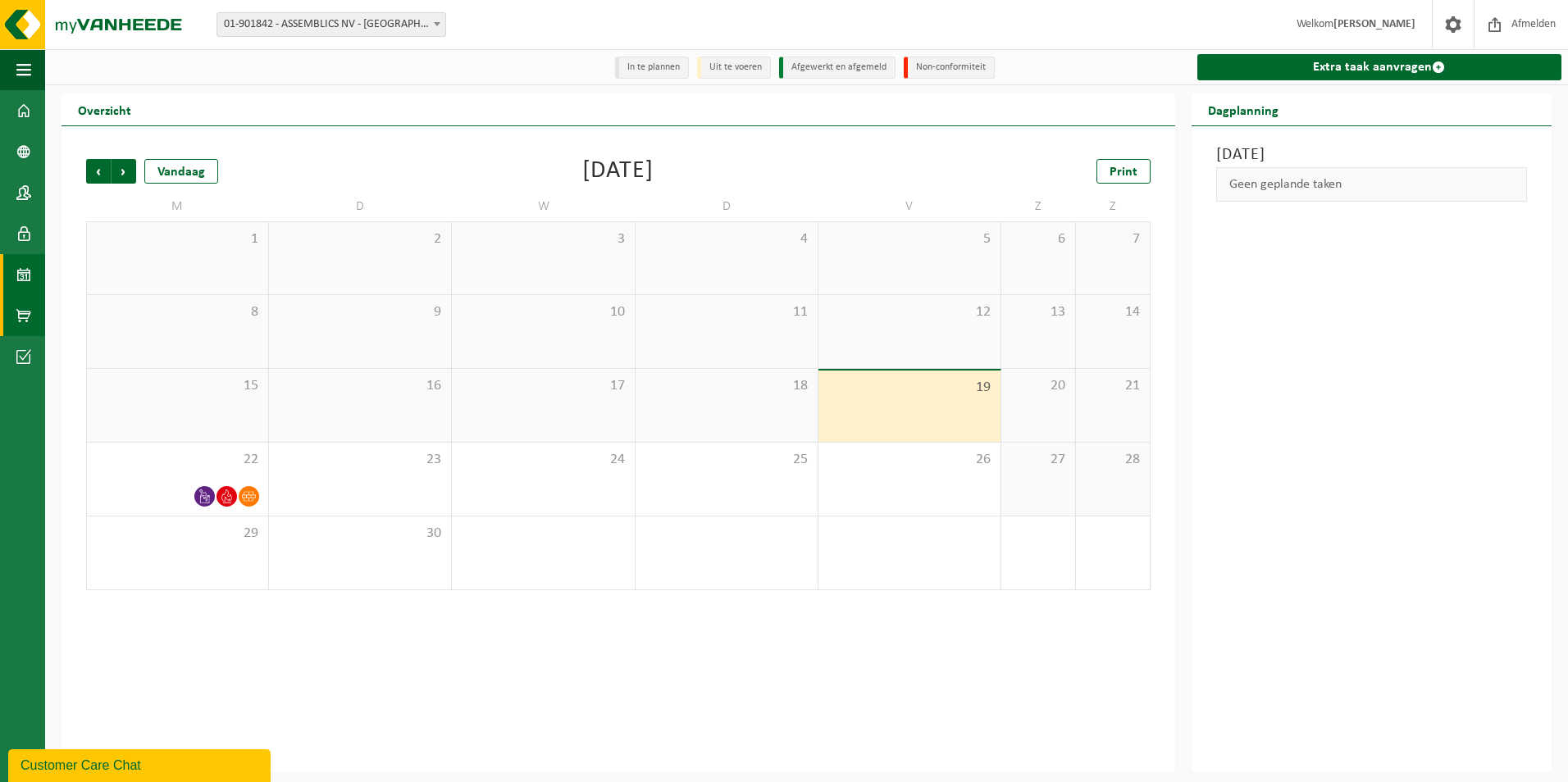
click at [20, 308] on span at bounding box center [24, 315] width 15 height 41
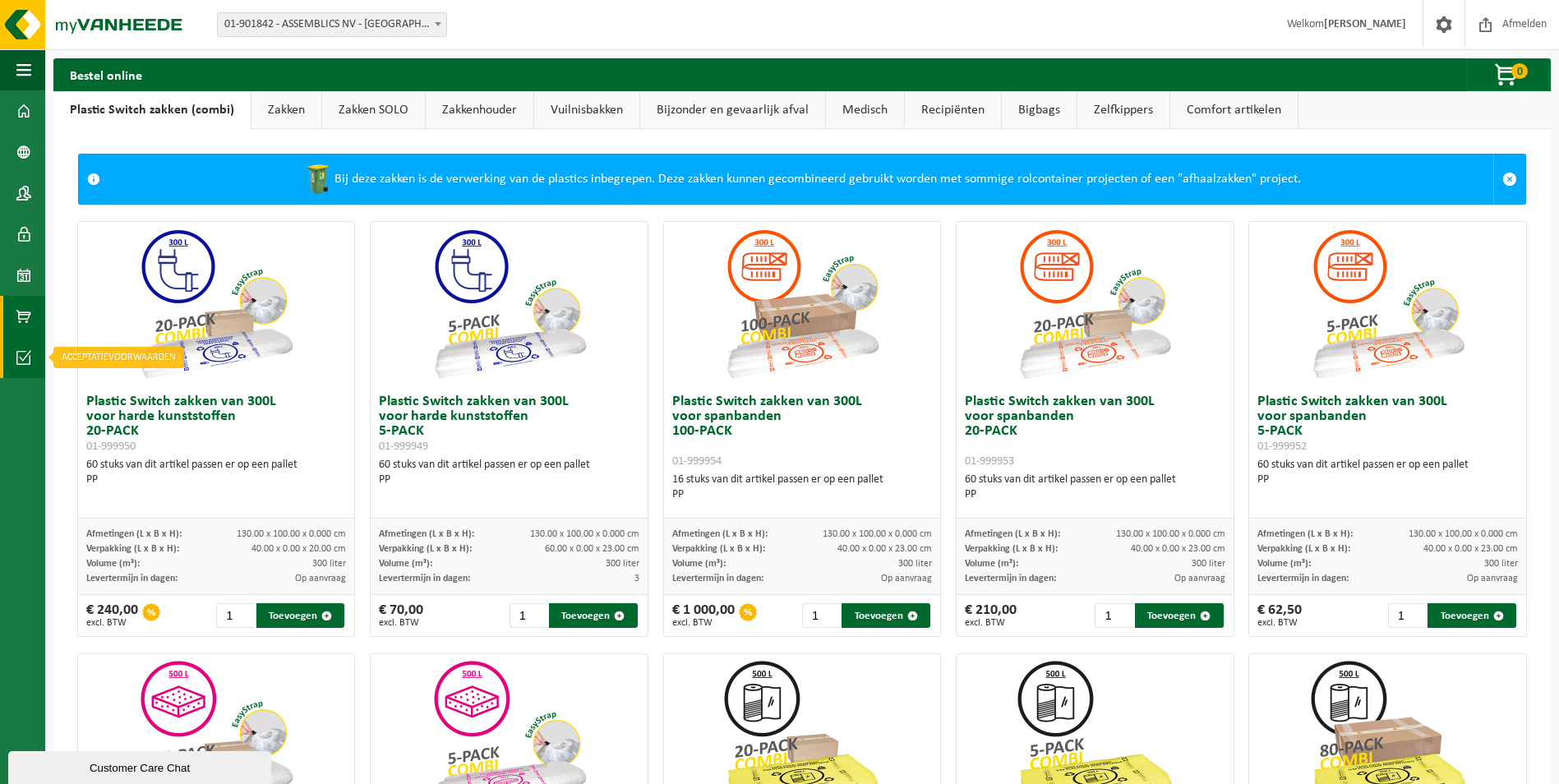
click at [18, 355] on span at bounding box center [24, 357] width 15 height 41
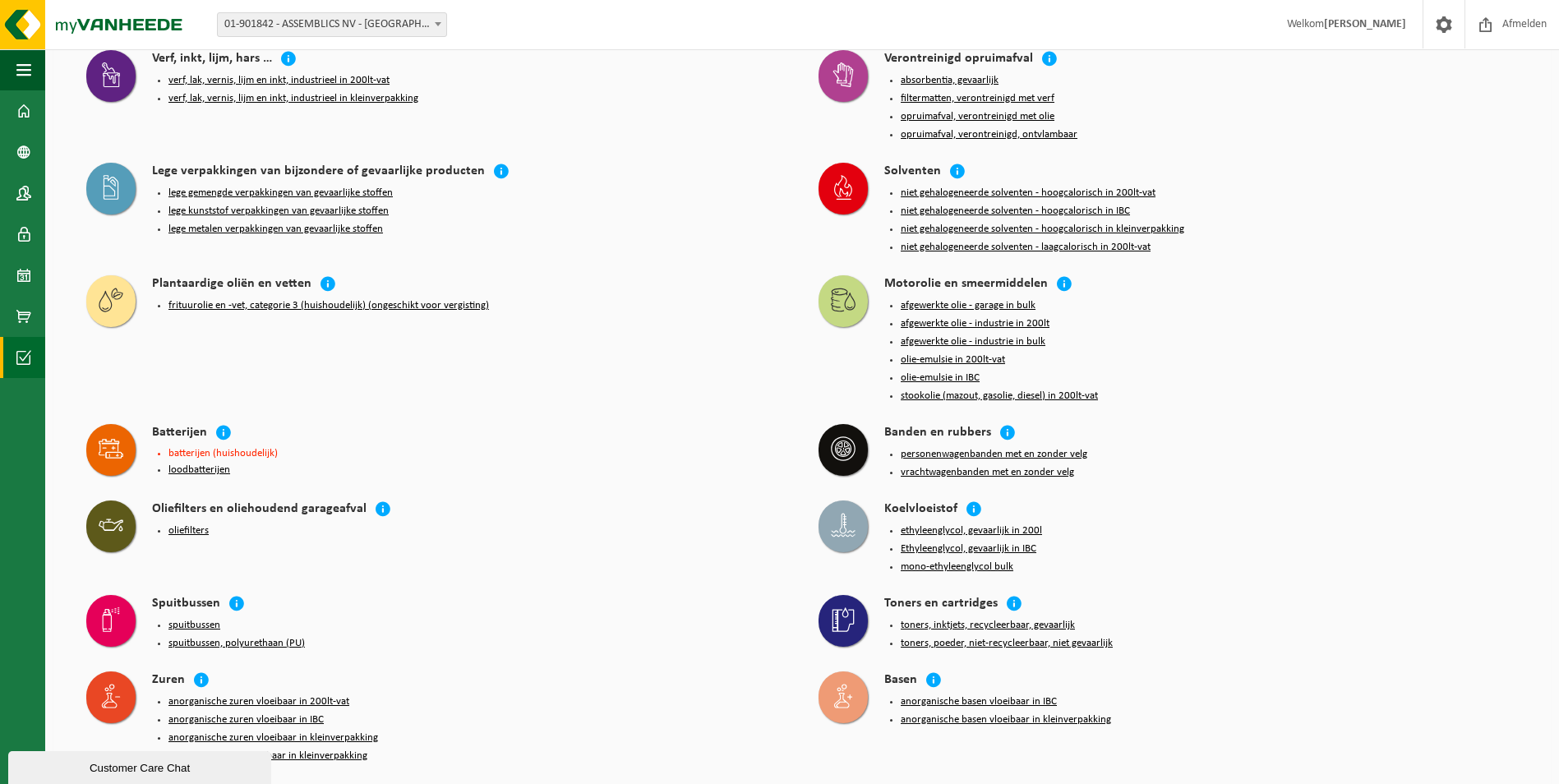
scroll to position [1623, 0]
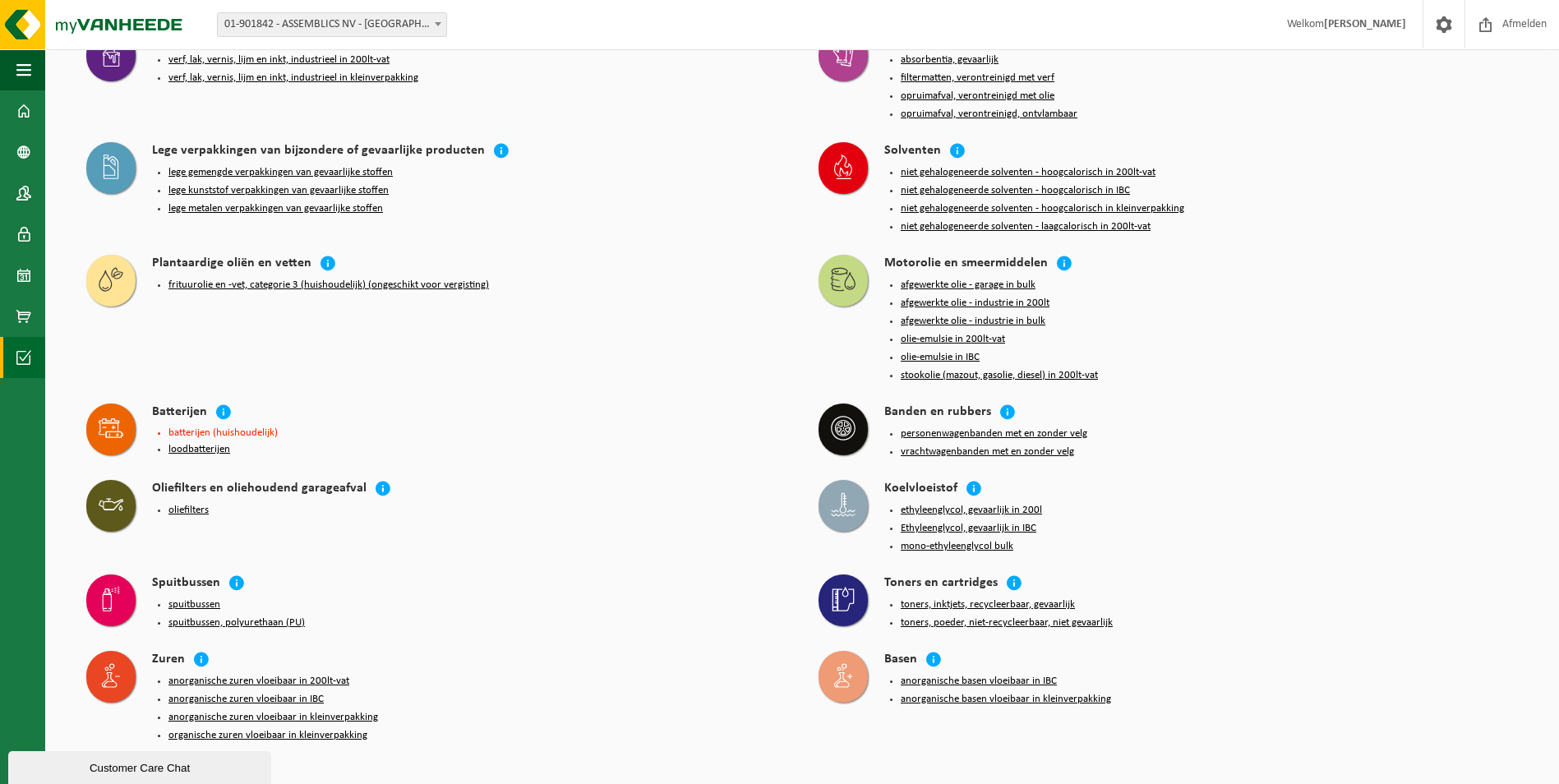
click at [1370, 19] on strong "[PERSON_NAME]" at bounding box center [1366, 24] width 82 height 13
click at [1354, 29] on strong "[PERSON_NAME]" at bounding box center [1366, 24] width 82 height 13
click at [1433, 29] on span at bounding box center [1444, 24] width 24 height 49
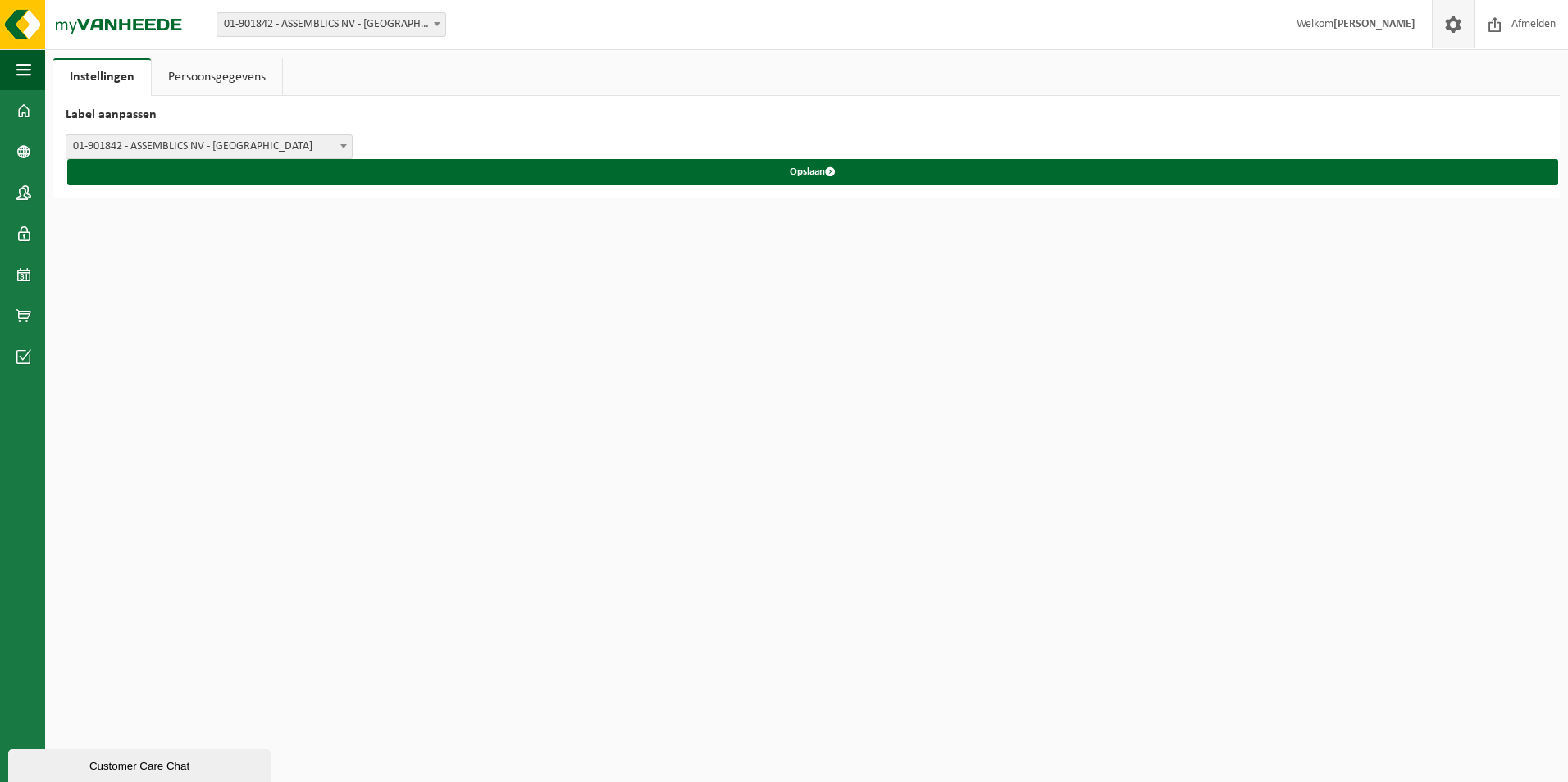
click at [196, 85] on link "Persoonsgegevens" at bounding box center [217, 76] width 131 height 38
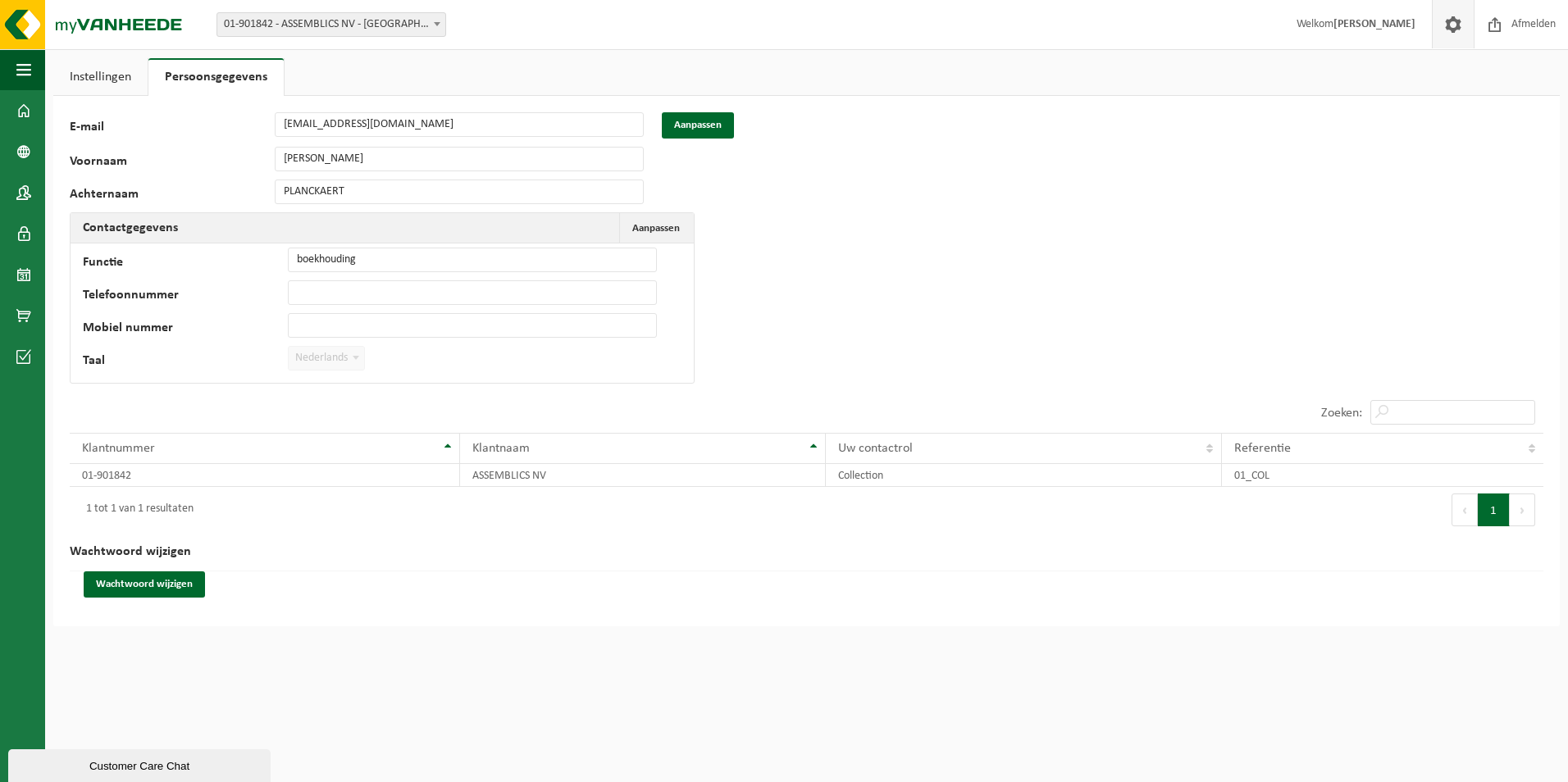
click at [108, 85] on link "Instellingen" at bounding box center [101, 76] width 94 height 38
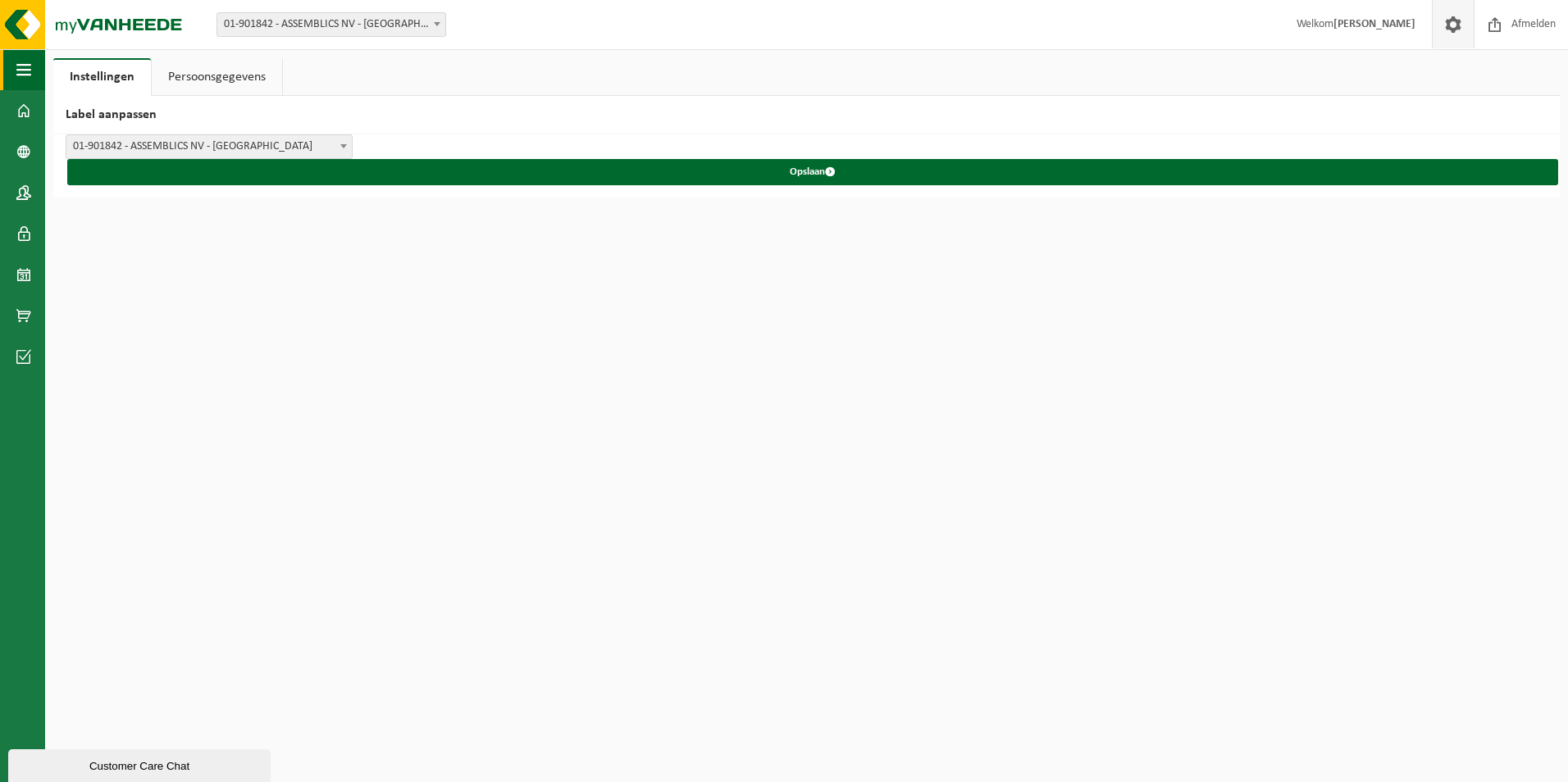
click at [20, 74] on span "button" at bounding box center [24, 70] width 15 height 41
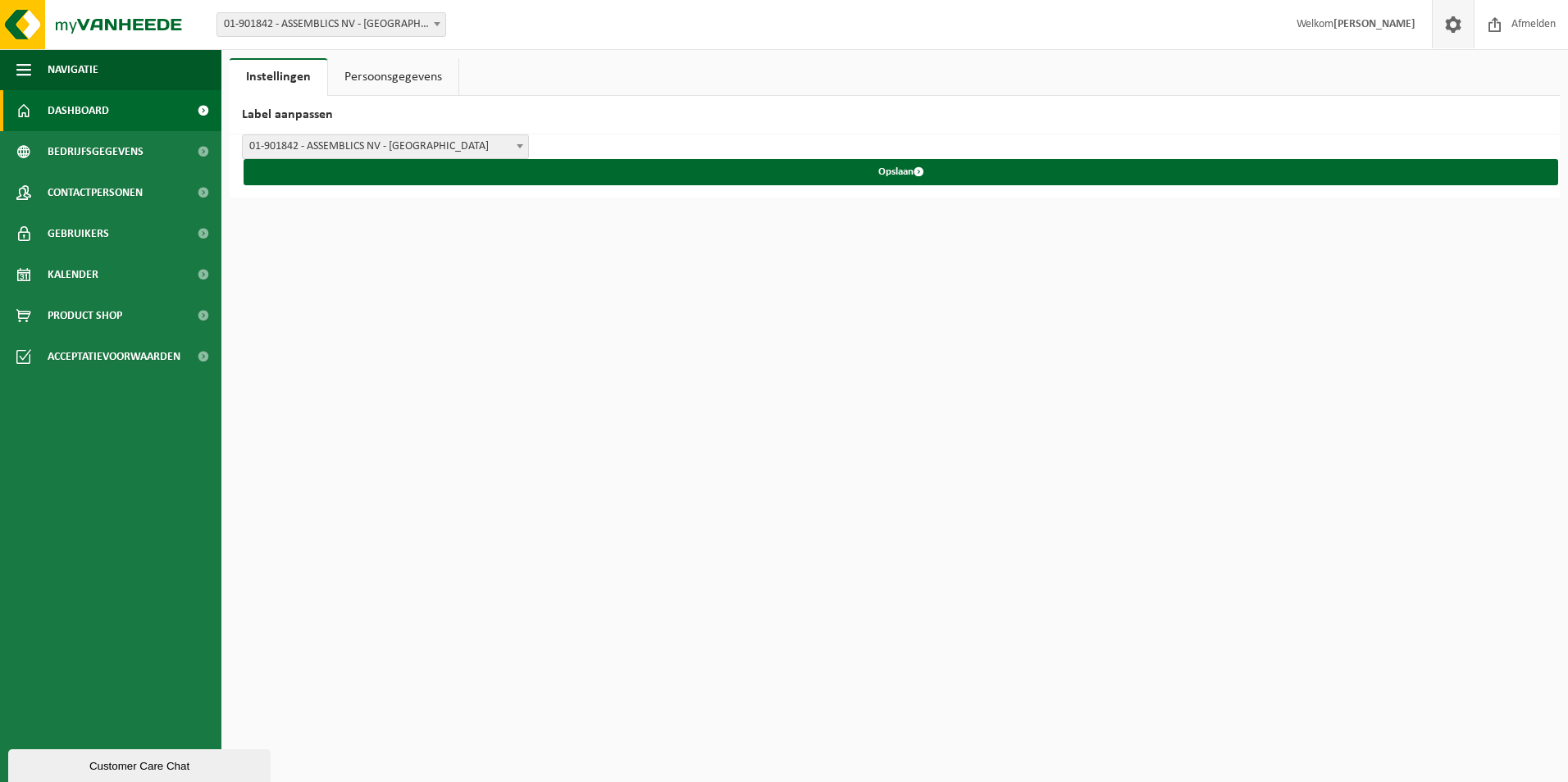
click at [50, 104] on span "Dashboard" at bounding box center [78, 111] width 61 height 41
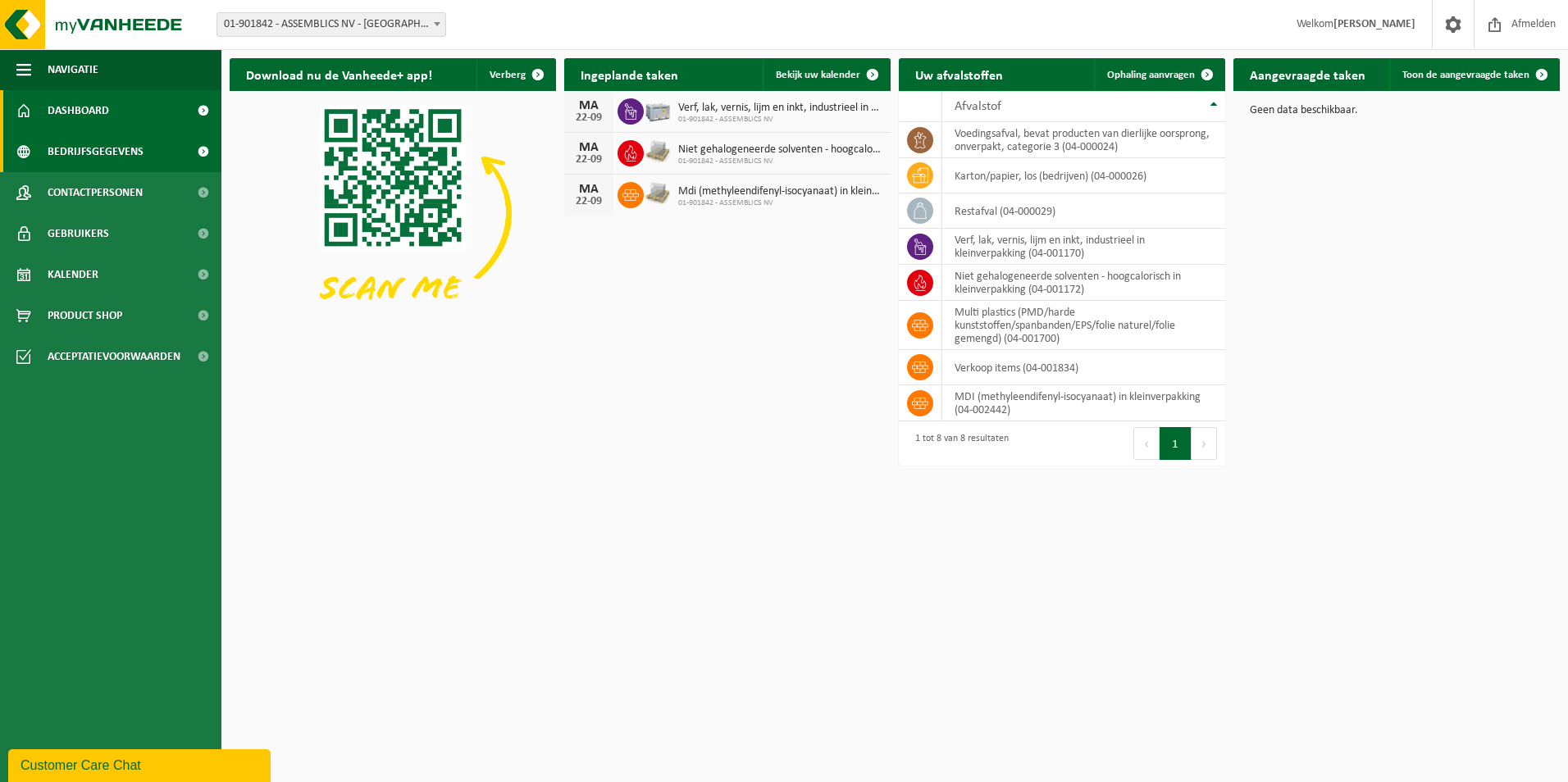
click at [99, 145] on span "Bedrijfsgegevens" at bounding box center [96, 151] width 96 height 41
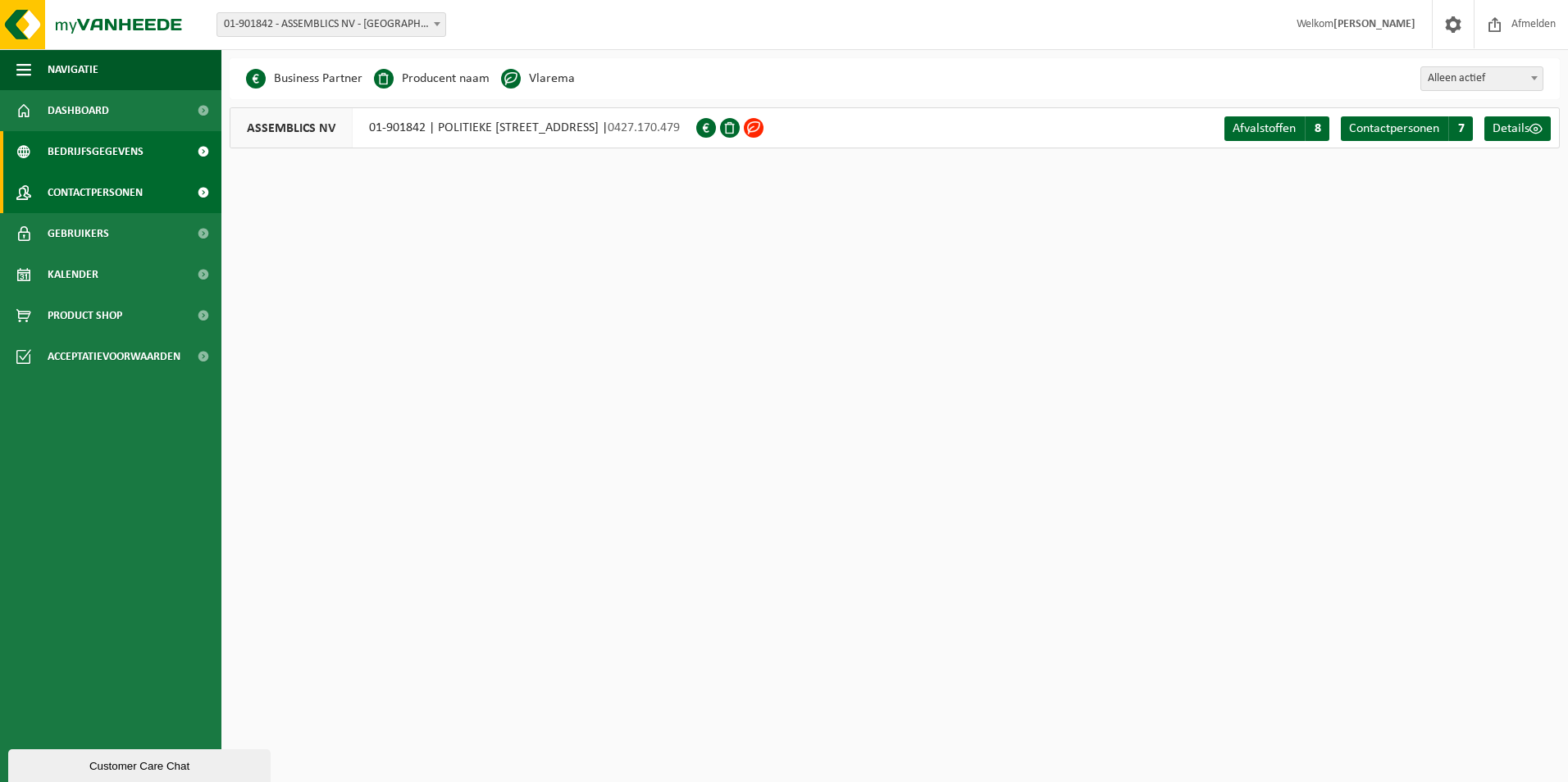
click at [137, 189] on span "Contactpersonen" at bounding box center [95, 192] width 95 height 41
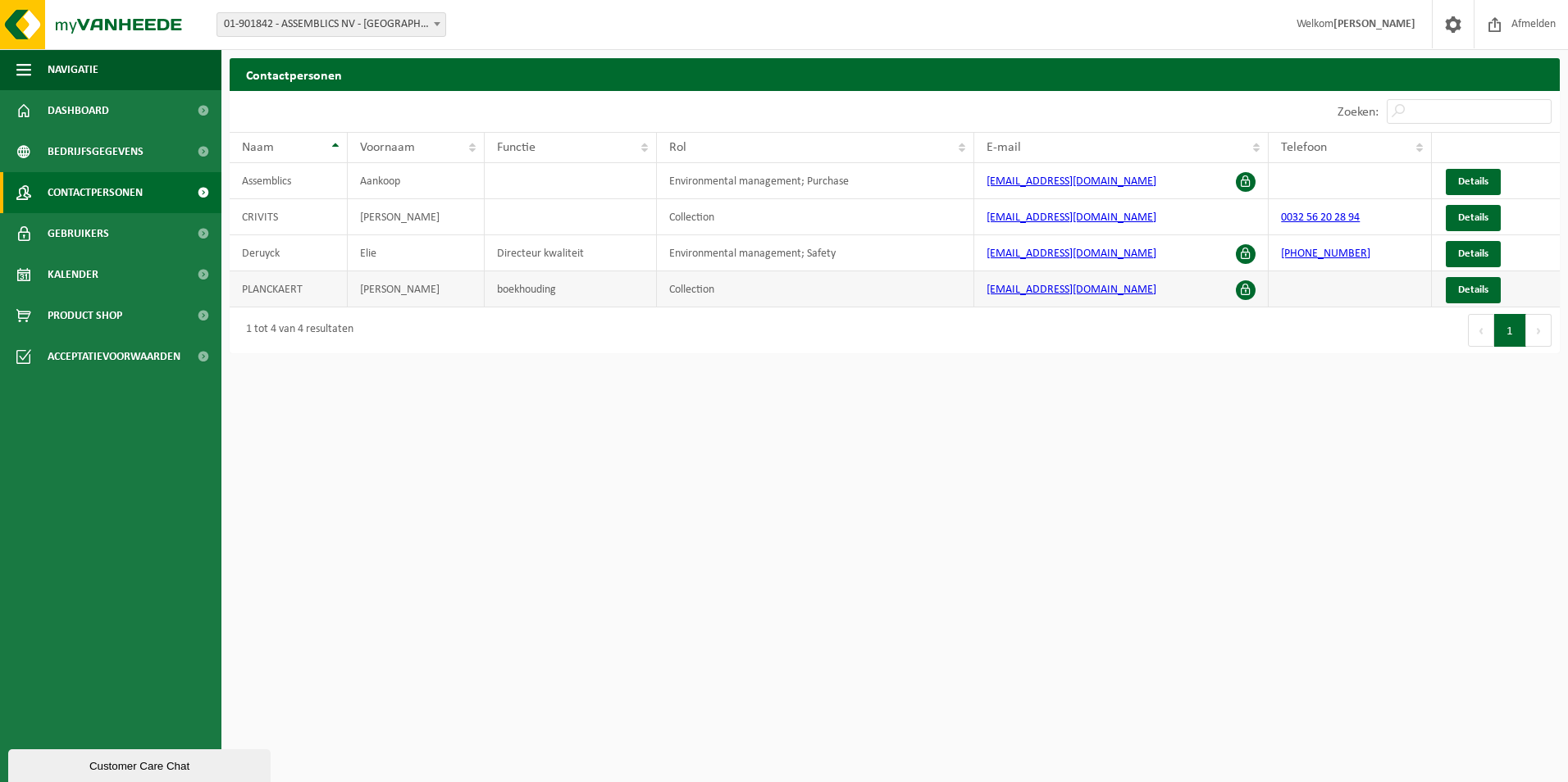
drag, startPoint x: 1242, startPoint y: 287, endPoint x: 1373, endPoint y: 294, distance: 131.2
click at [1242, 288] on span at bounding box center [1245, 289] width 19 height 19
click at [1480, 285] on span "Details" at bounding box center [1473, 289] width 30 height 11
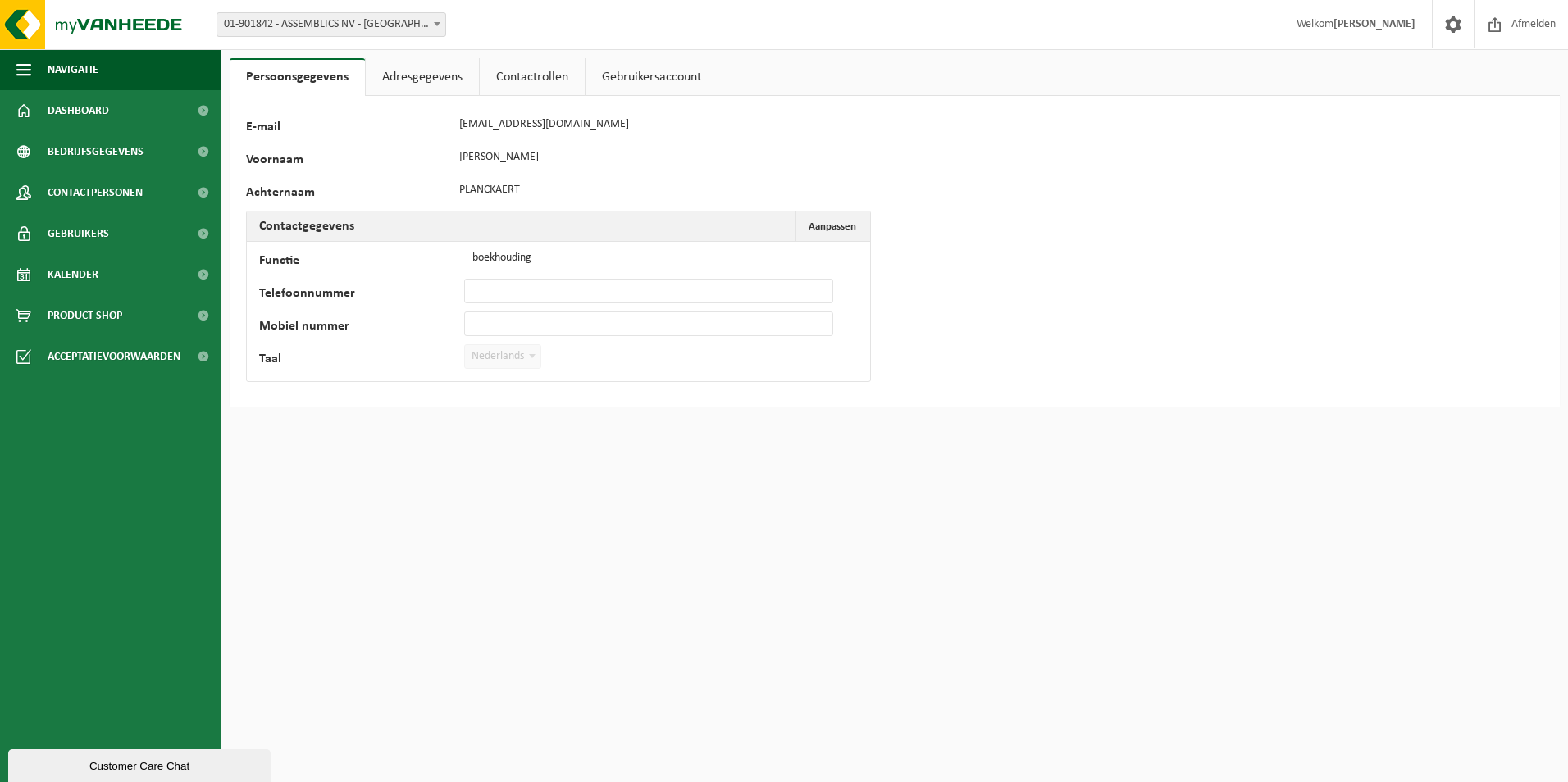
click at [408, 75] on link "Adresgegevens" at bounding box center [422, 76] width 113 height 38
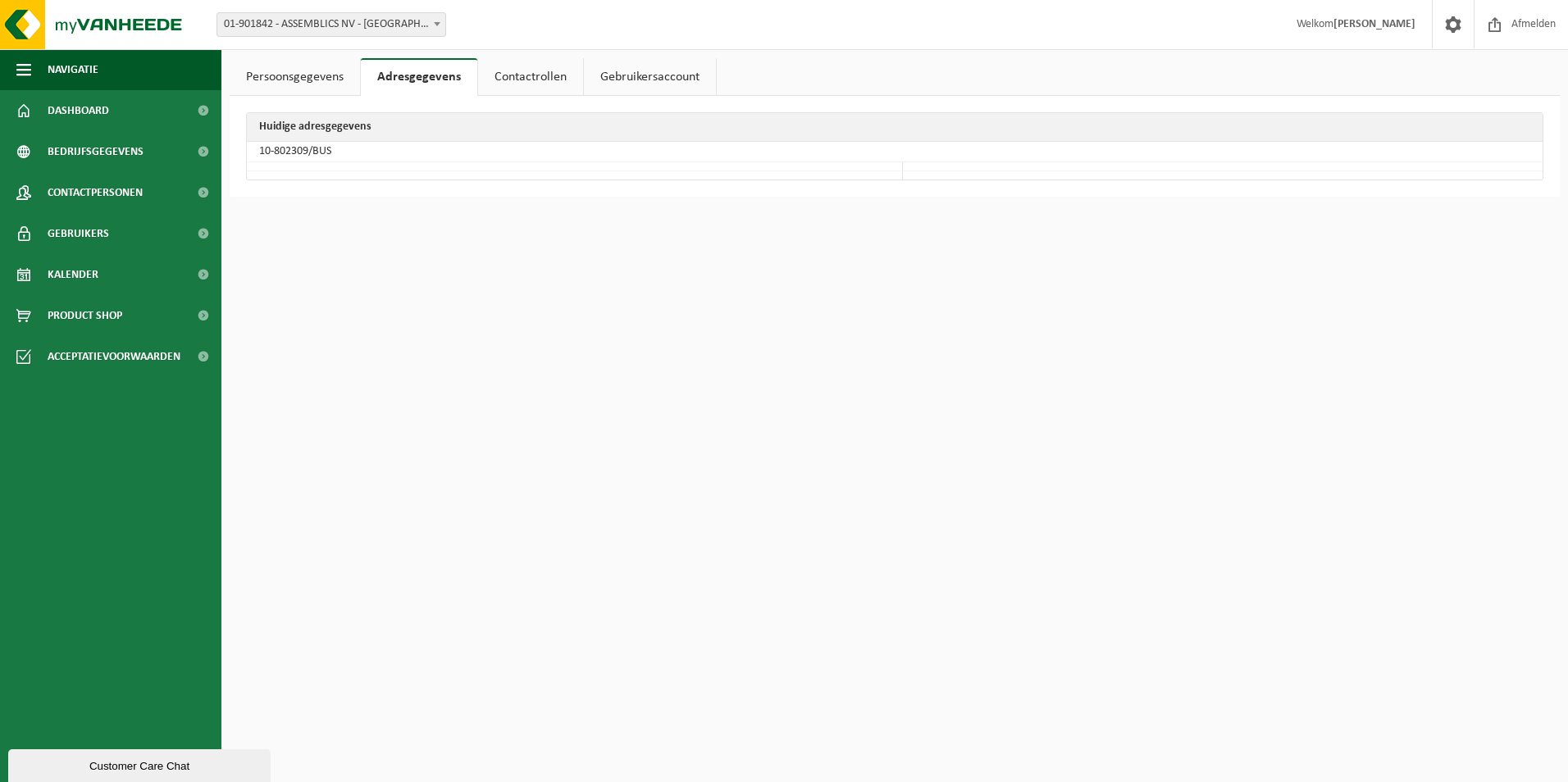
click at [542, 85] on link "Contactrollen" at bounding box center [530, 76] width 105 height 38
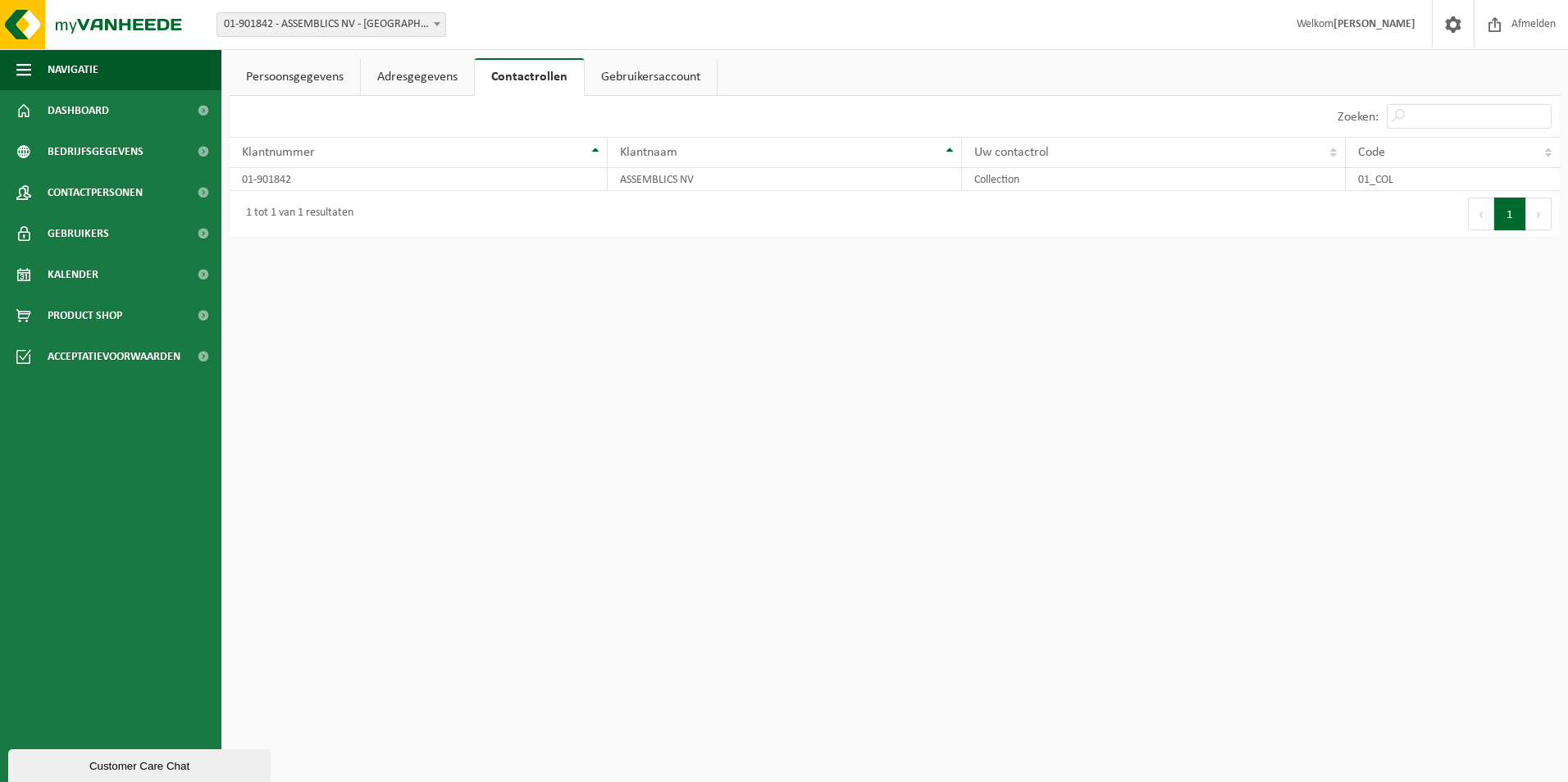
click at [645, 76] on link "Gebruikersaccount" at bounding box center [650, 76] width 132 height 38
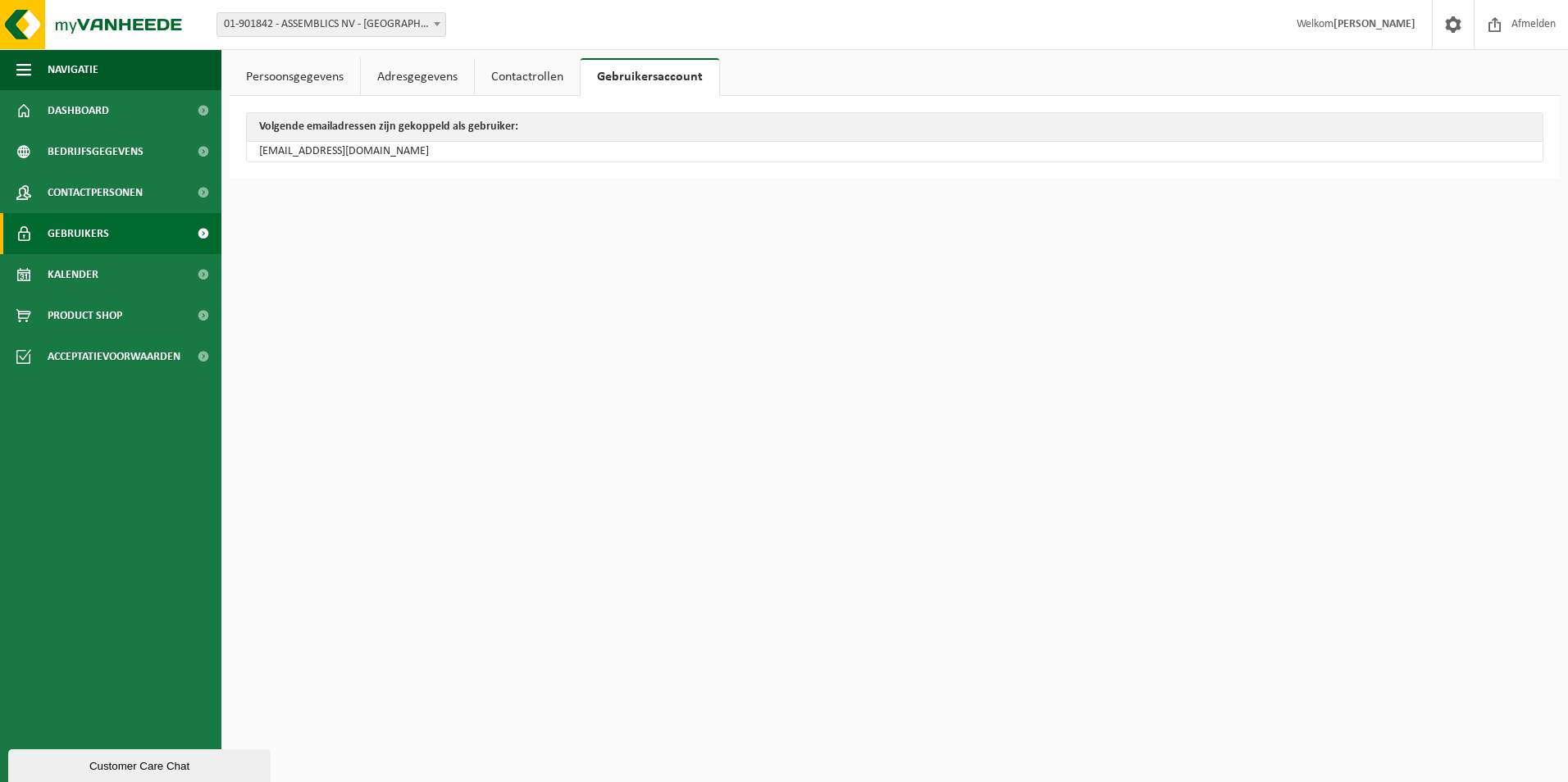
click at [80, 246] on span "Gebruikers" at bounding box center [78, 233] width 61 height 41
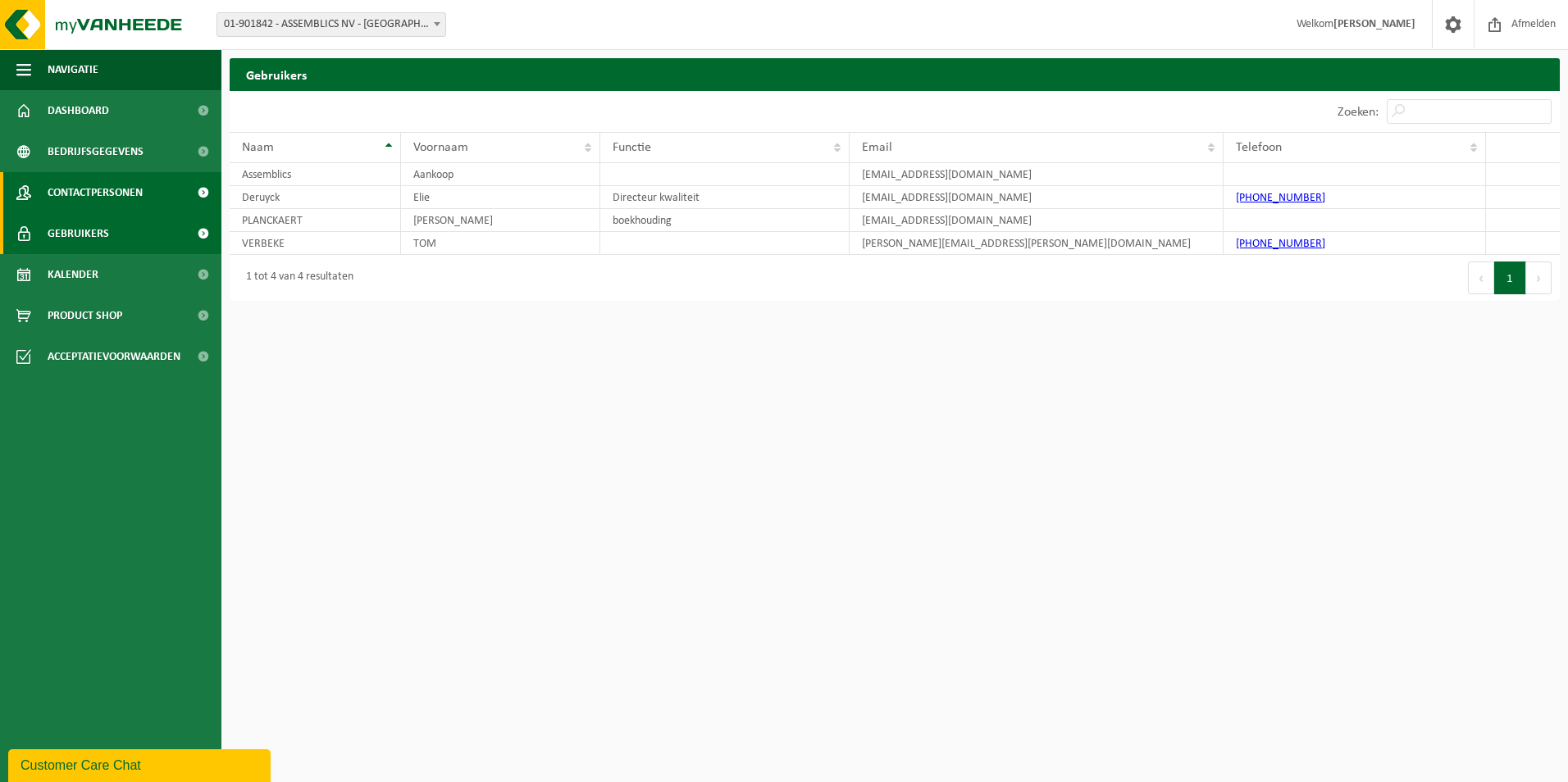
click at [80, 196] on span "Contactpersonen" at bounding box center [95, 192] width 95 height 41
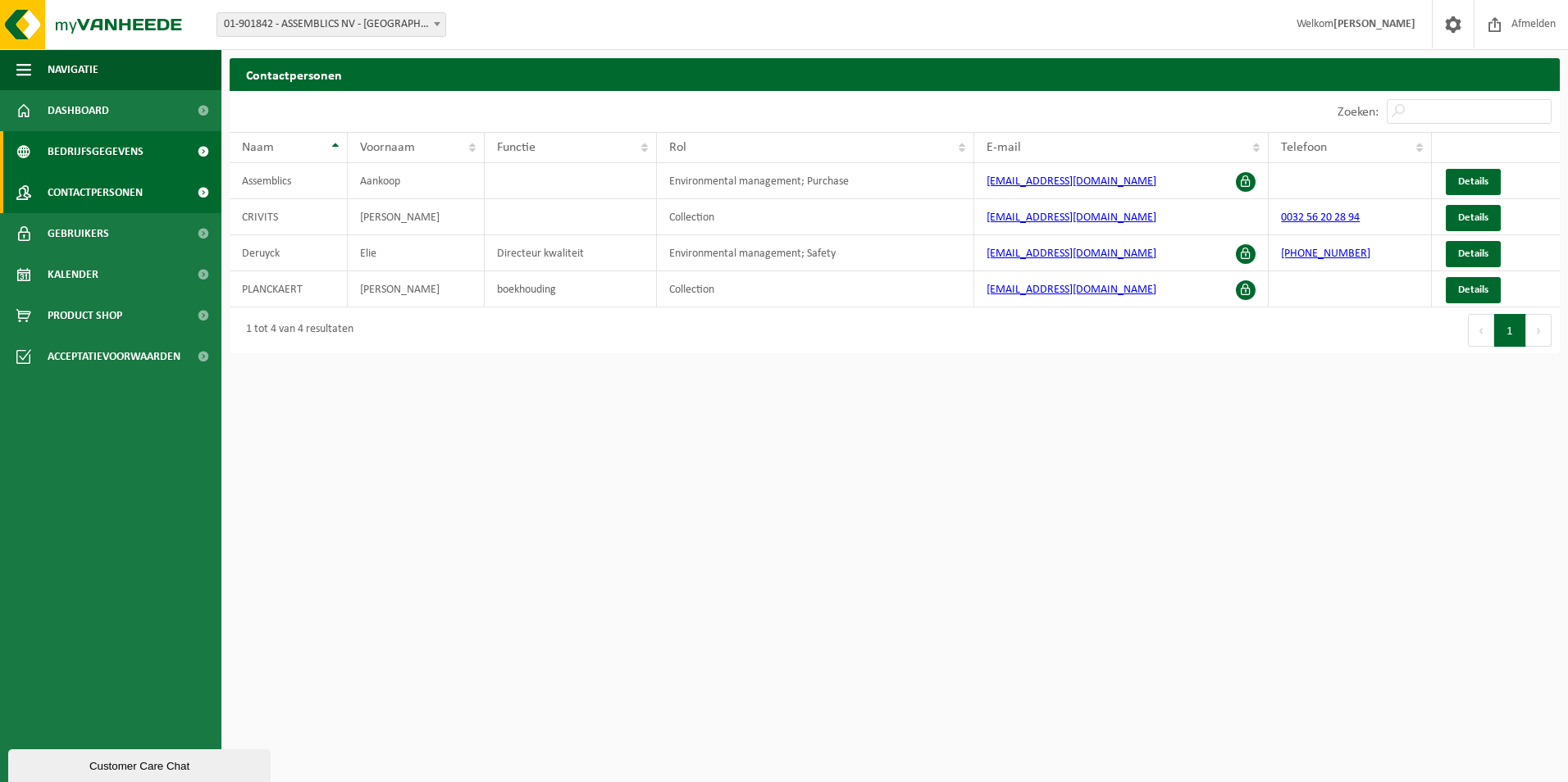
click at [86, 158] on span "Bedrijfsgegevens" at bounding box center [96, 151] width 96 height 41
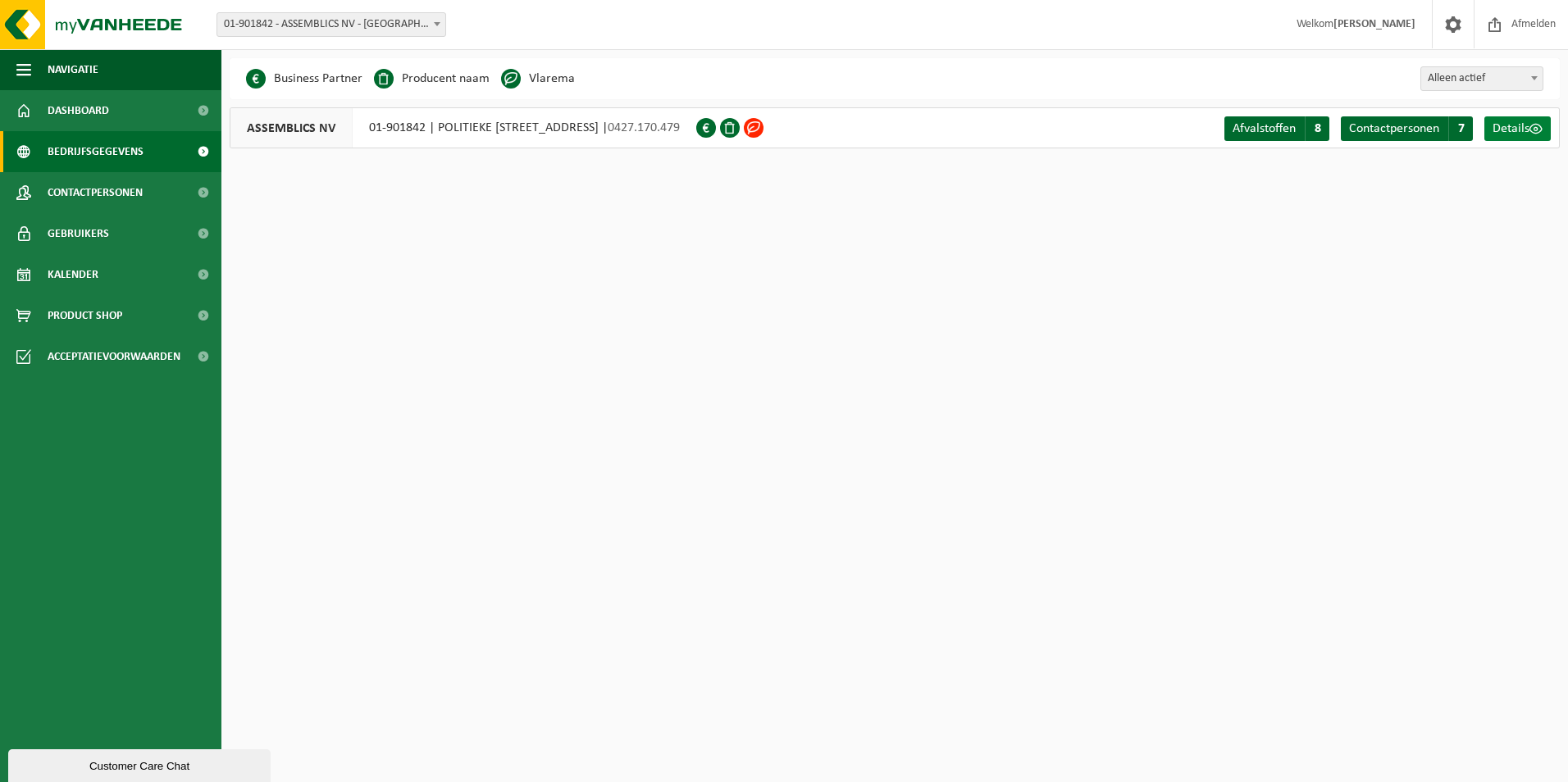
click at [1533, 124] on span at bounding box center [1536, 129] width 13 height 13
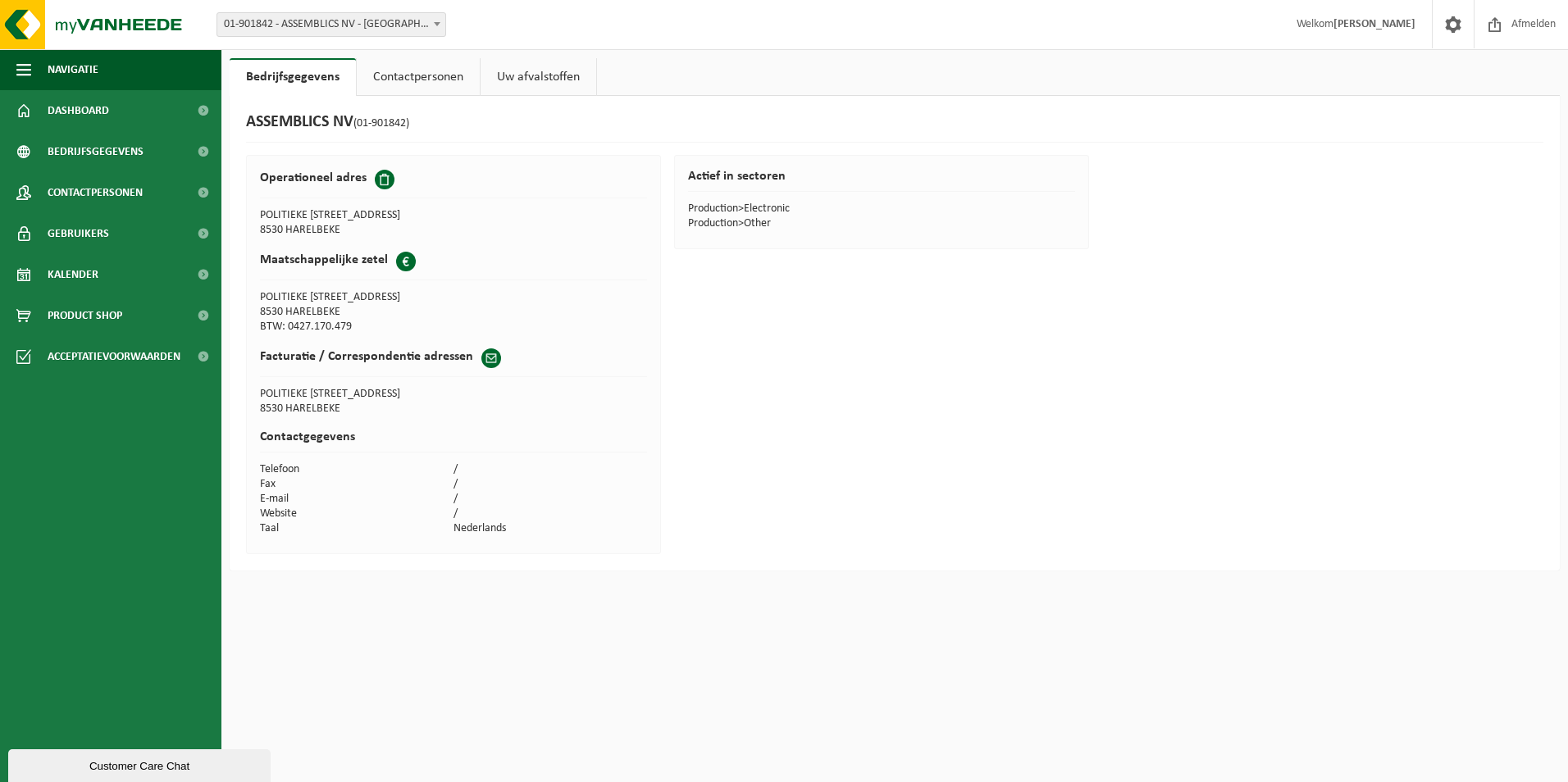
click at [496, 82] on link "Uw afvalstoffen" at bounding box center [538, 76] width 116 height 38
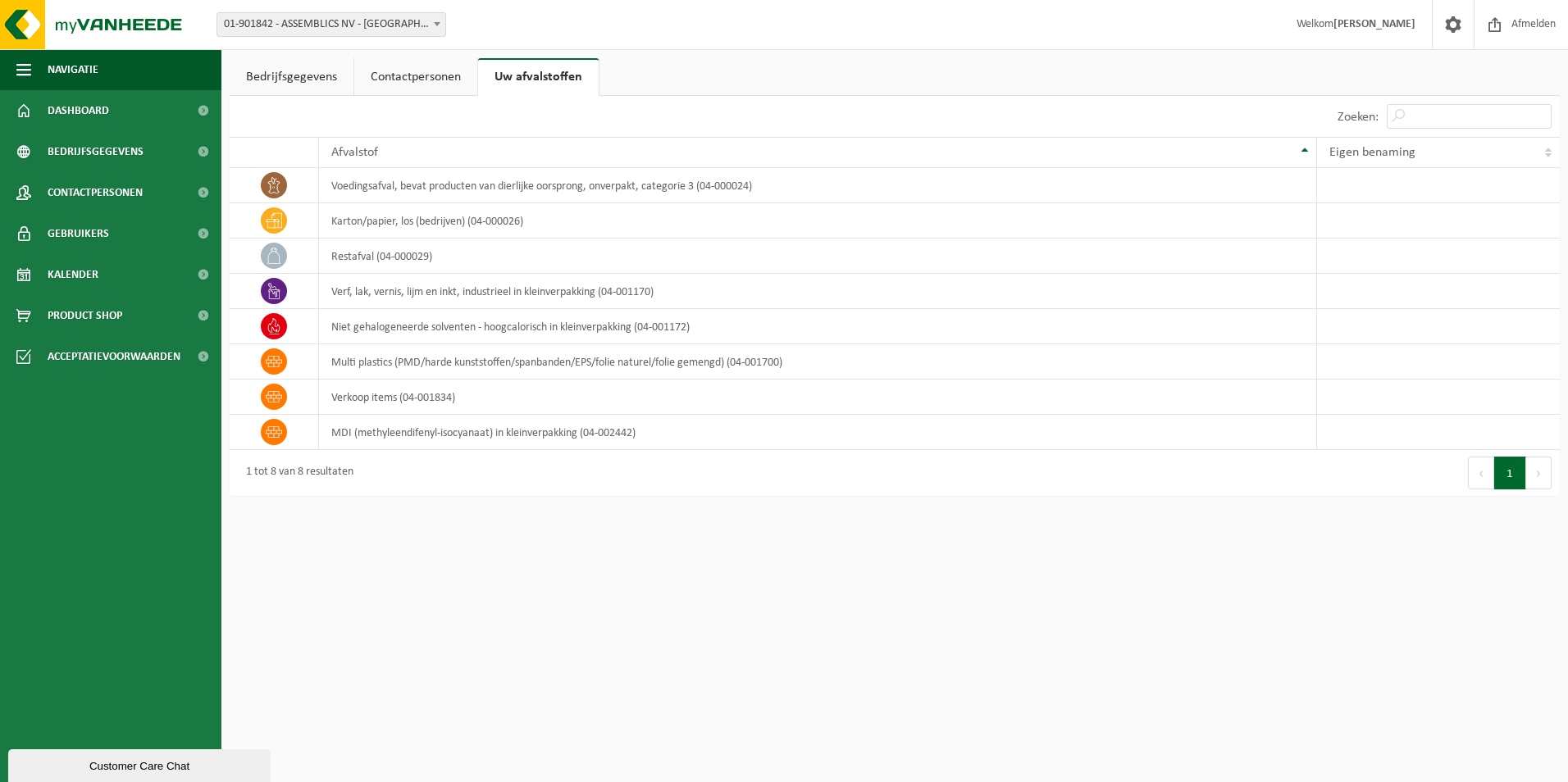
click at [432, 86] on link "Contactpersonen" at bounding box center [415, 76] width 123 height 38
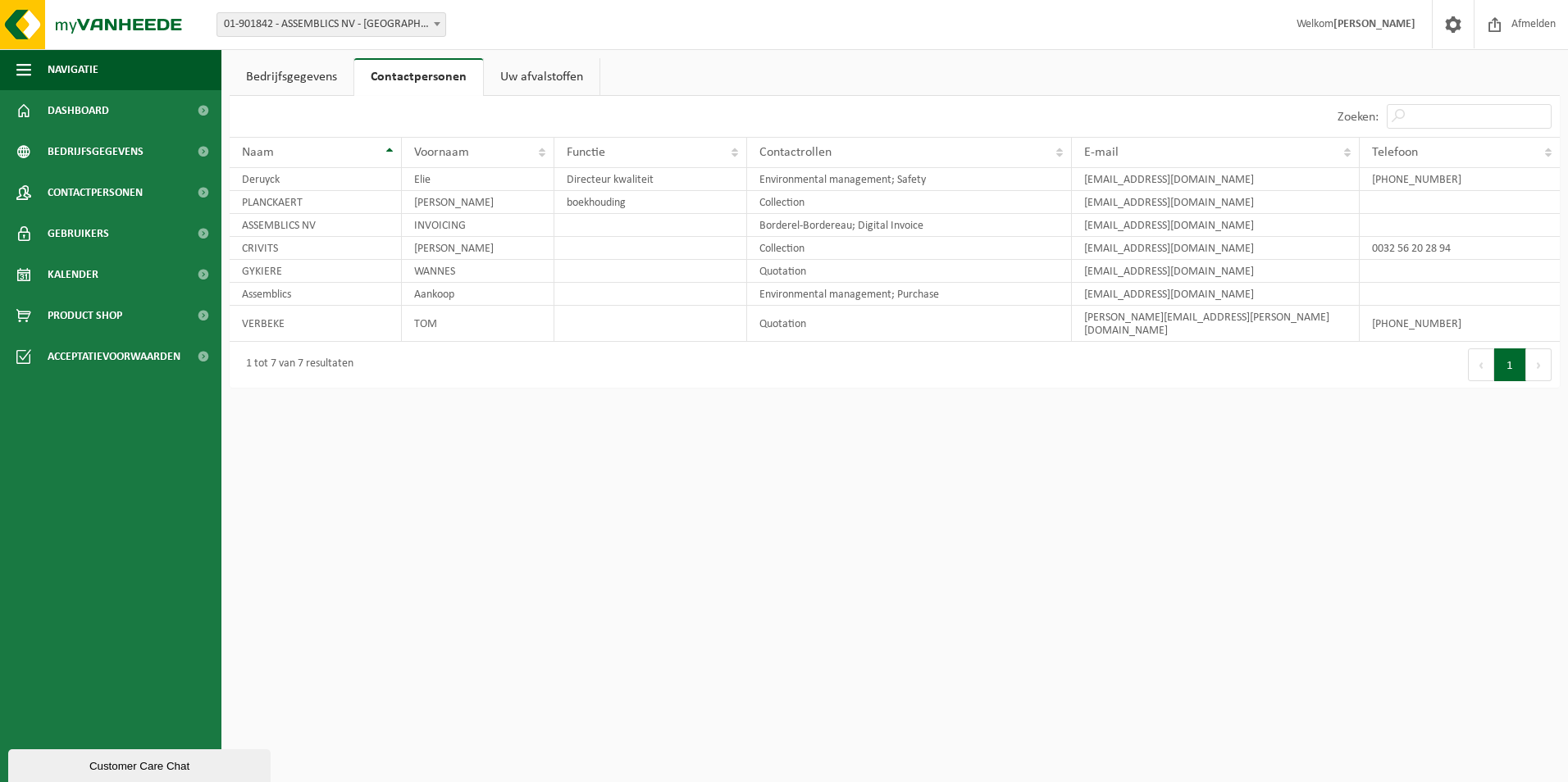
click at [553, 86] on link "Uw afvalstoffen" at bounding box center [542, 76] width 116 height 38
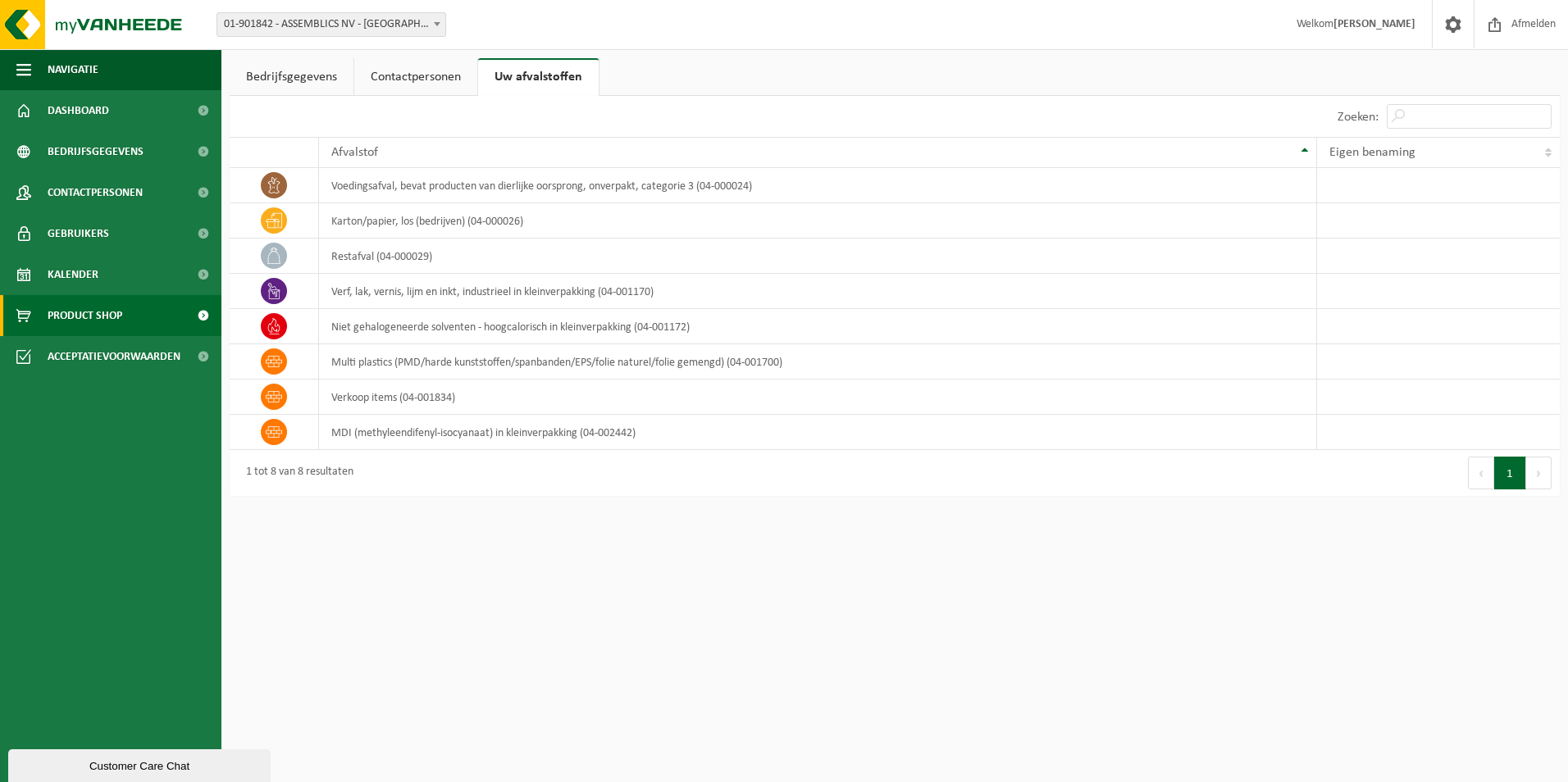
click at [80, 308] on span "Product Shop" at bounding box center [85, 315] width 75 height 41
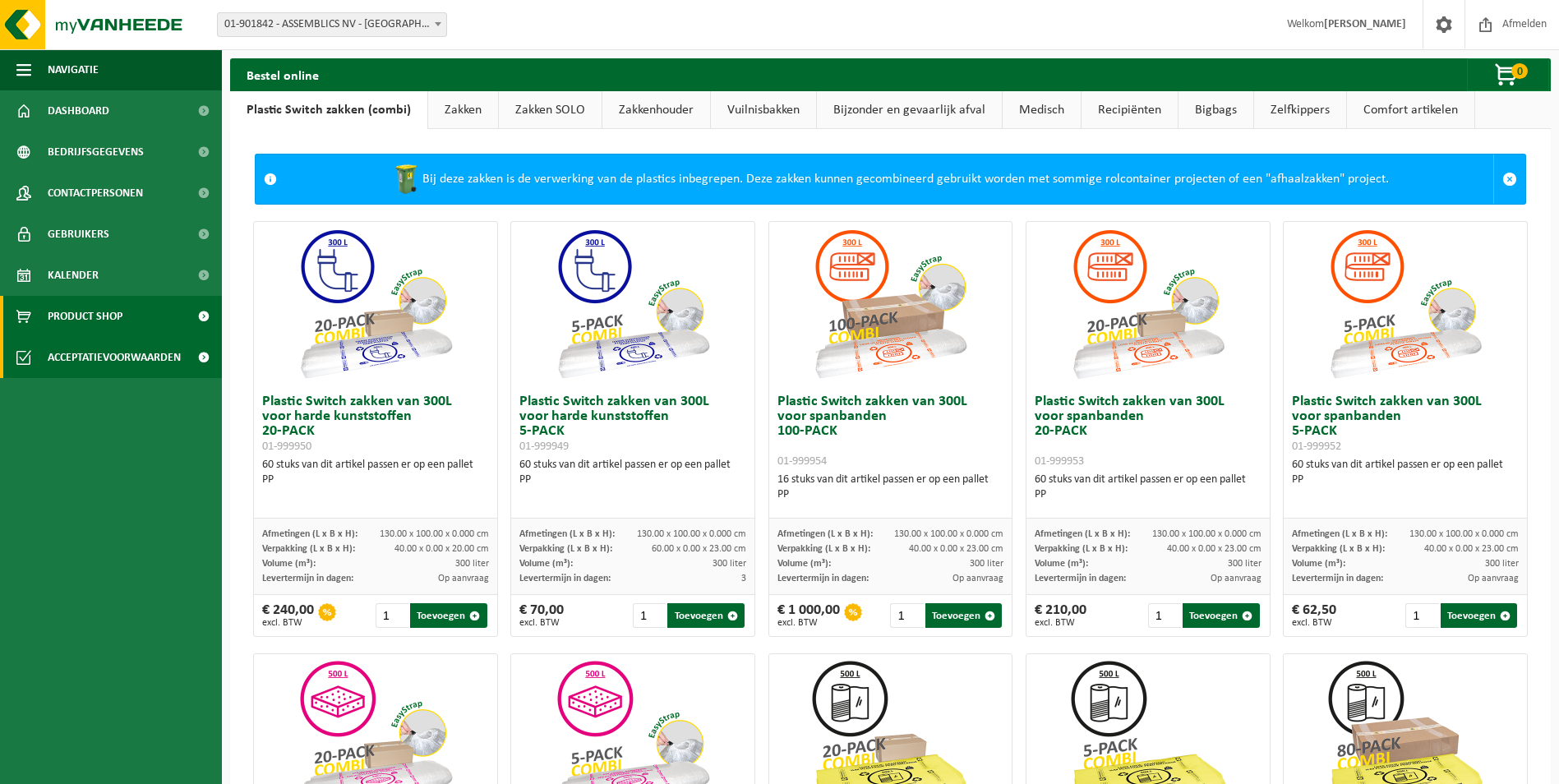
click at [73, 358] on span "Acceptatievoorwaarden" at bounding box center [114, 357] width 133 height 41
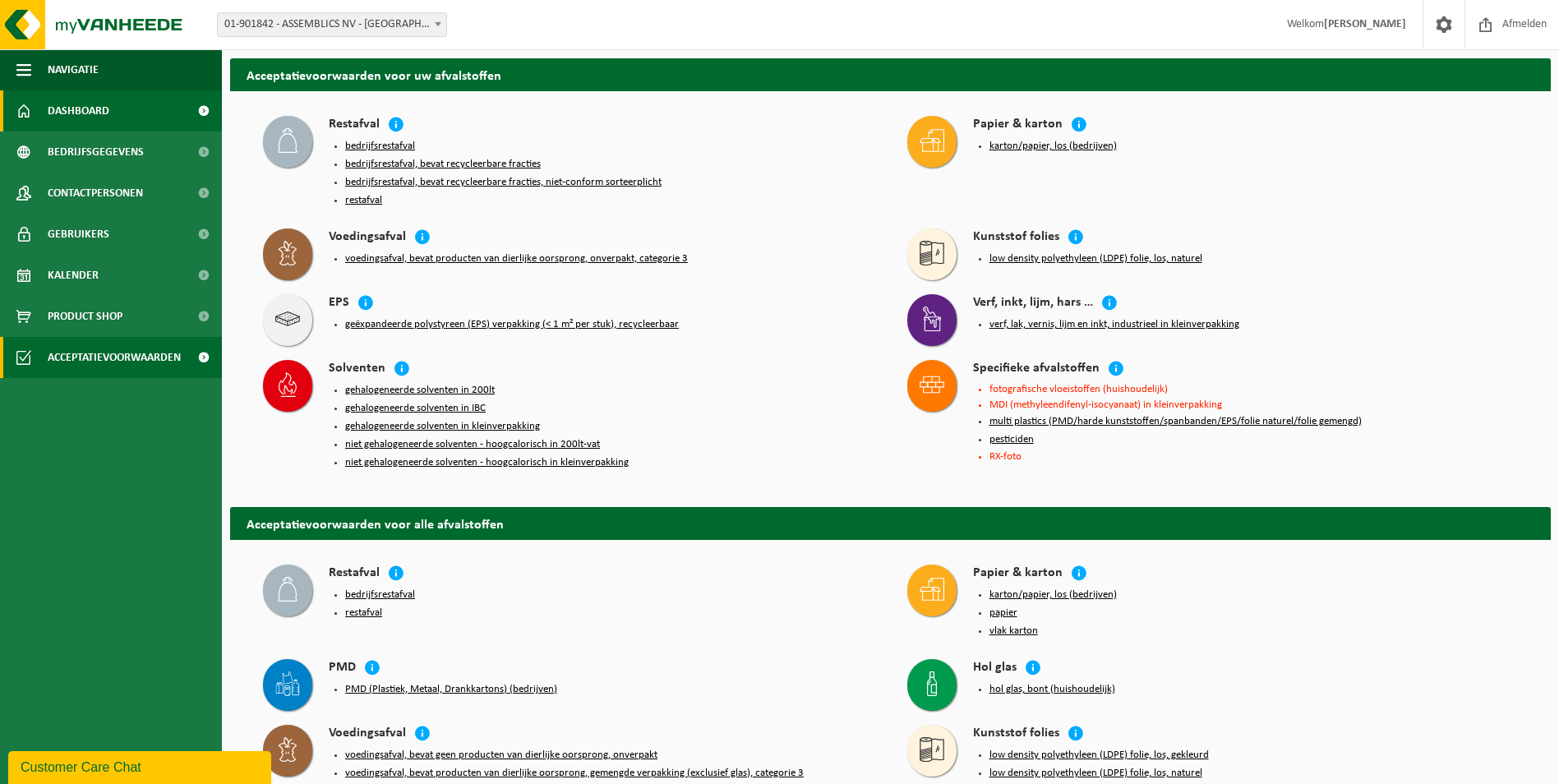
click at [39, 116] on link "Dashboard" at bounding box center [111, 111] width 222 height 41
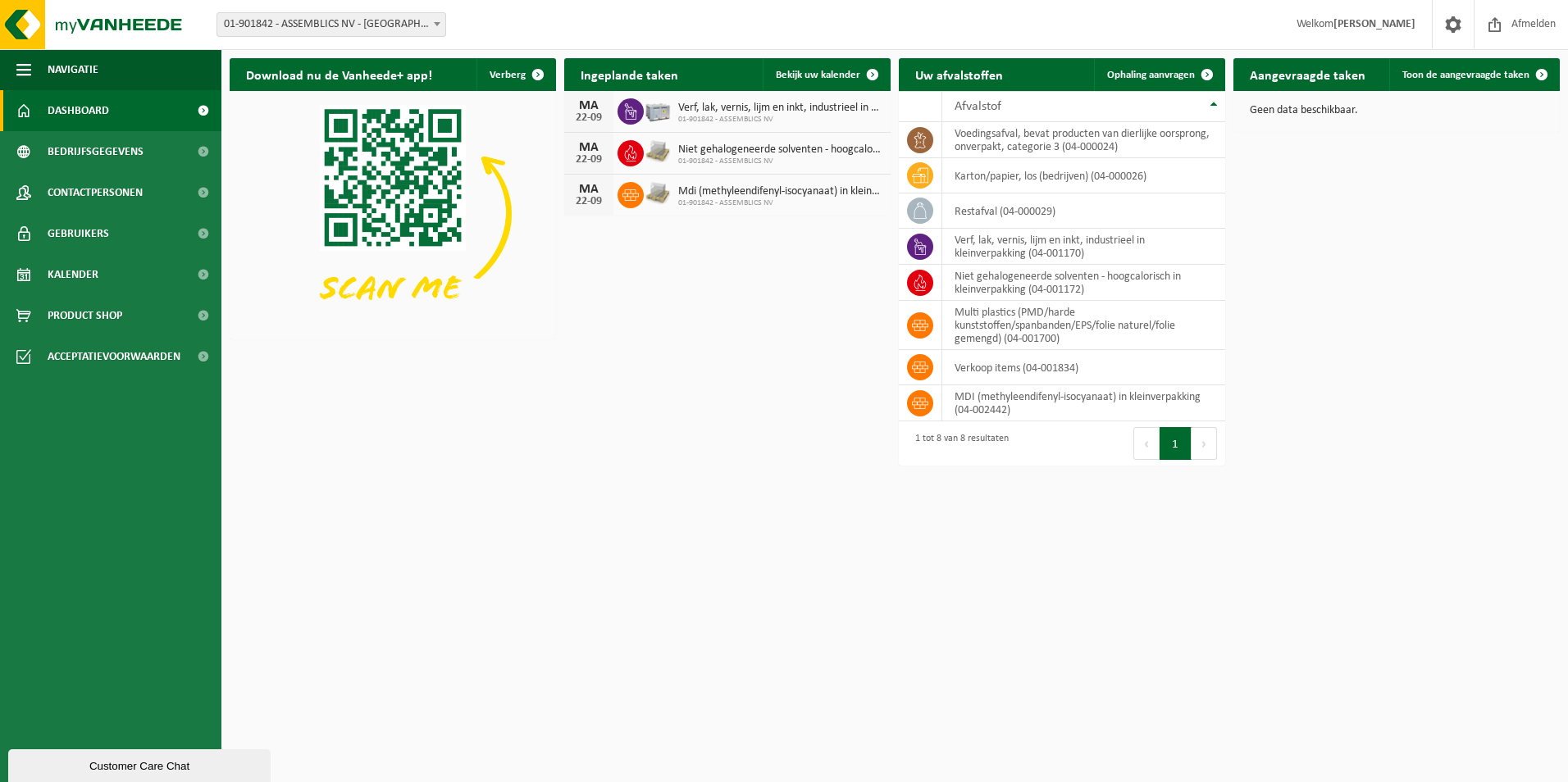
click at [286, 28] on span "01-901842 - ASSEMBLICS NV - [GEOGRAPHIC_DATA]" at bounding box center [331, 24] width 228 height 23
click at [112, 70] on button "Navigatie" at bounding box center [111, 70] width 221 height 41
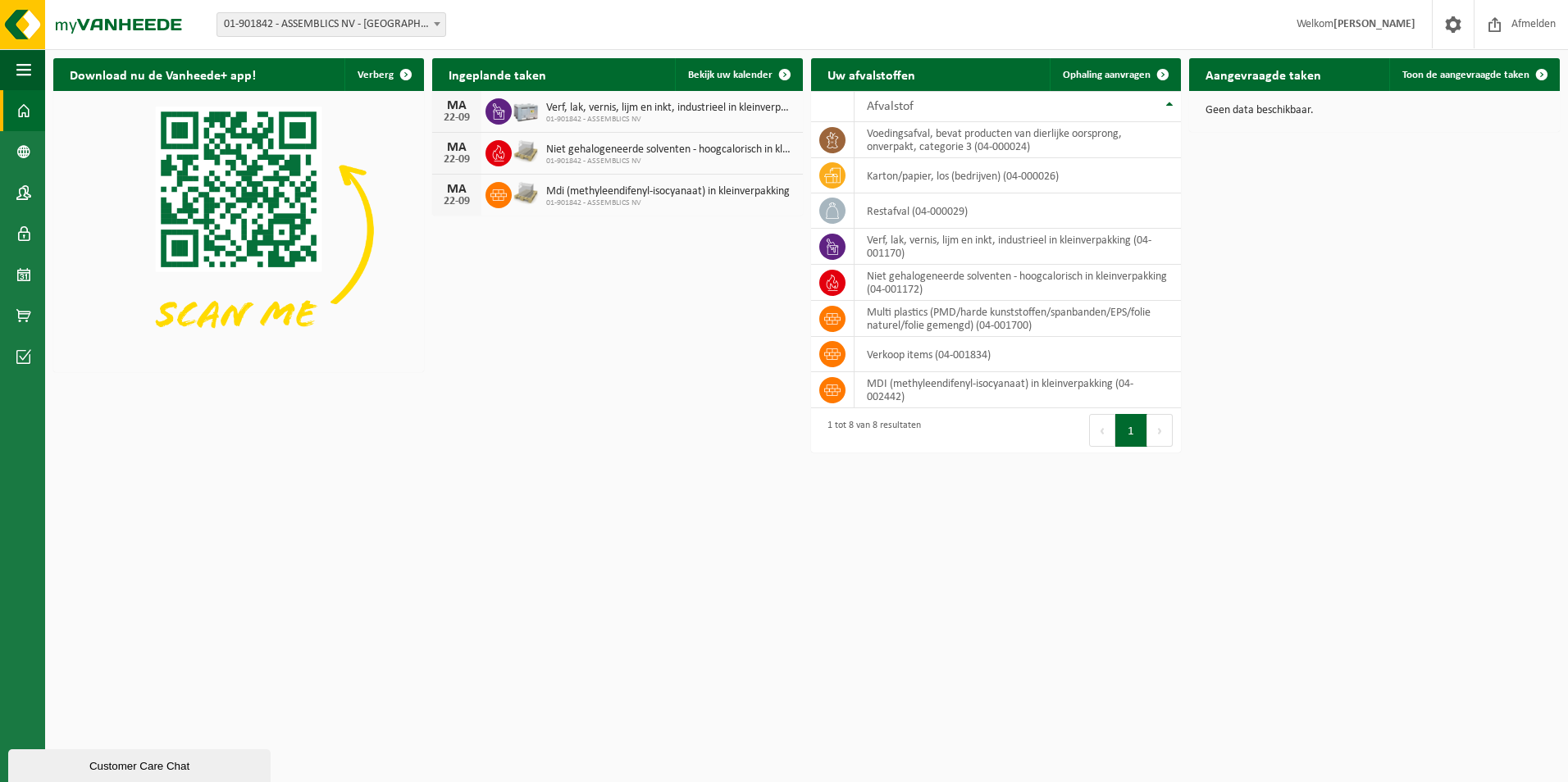
click at [35, 117] on link "Dashboard" at bounding box center [23, 111] width 45 height 41
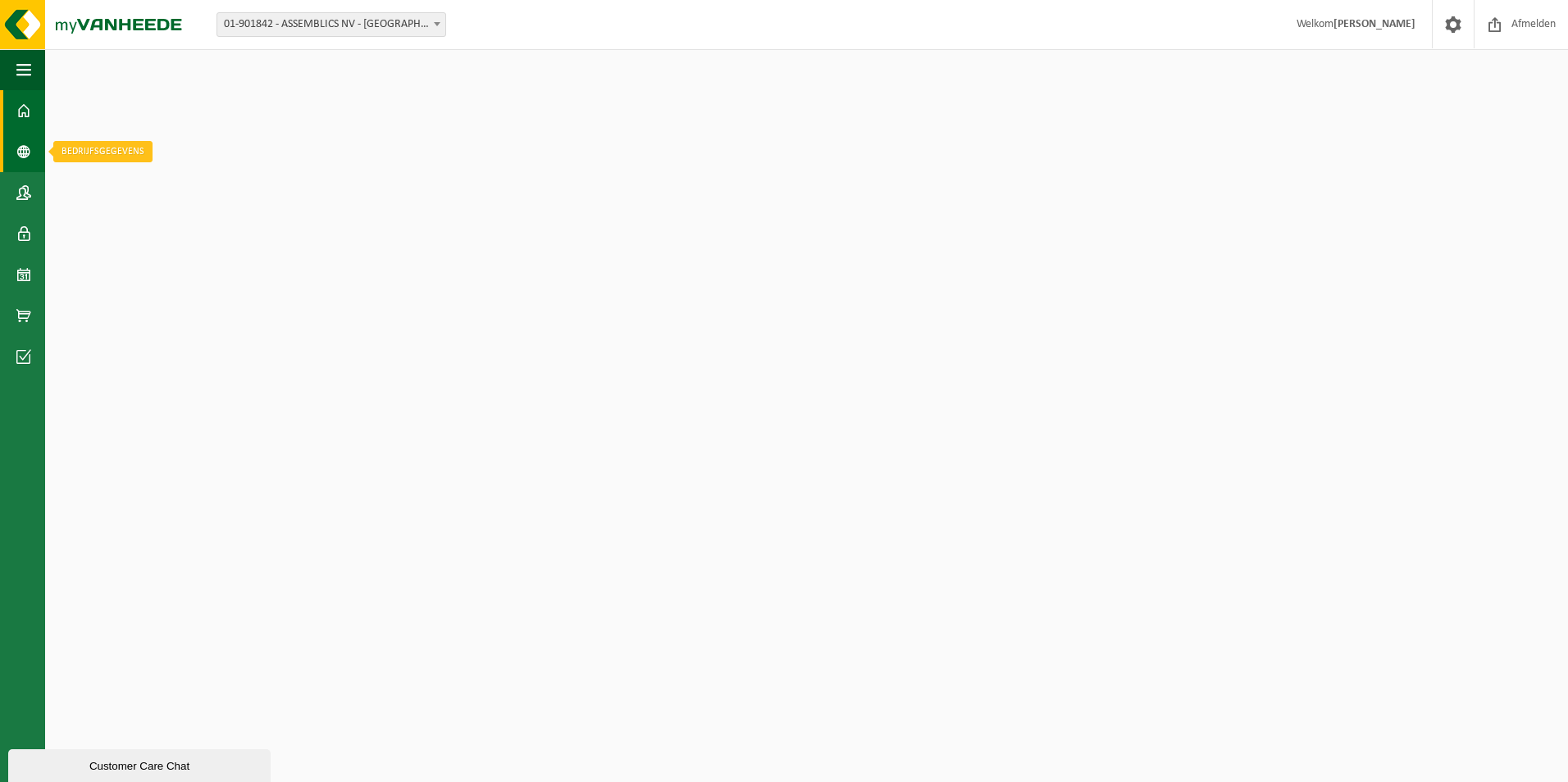
click at [28, 153] on span at bounding box center [24, 151] width 15 height 41
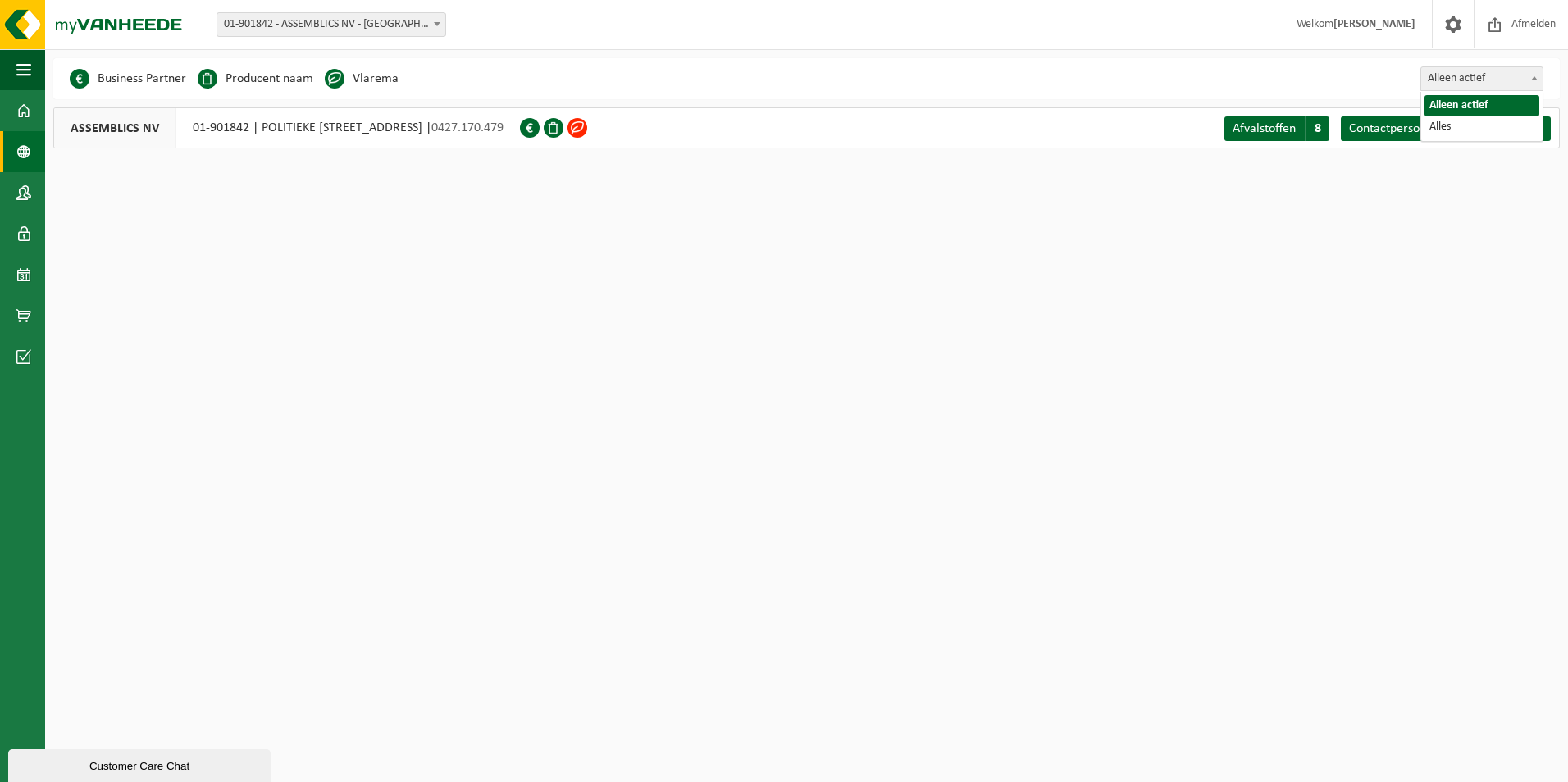
click at [1497, 85] on span "Alleen actief" at bounding box center [1482, 78] width 122 height 23
click at [336, 126] on div "ASSEMBLICS NV 01-901842 | POLITIEKE [STREET_ADDRESS] | 0427.170.479" at bounding box center [287, 127] width 466 height 41
click at [540, 127] on span at bounding box center [529, 127] width 19 height 19
click at [540, 127] on span at bounding box center [529, 127] width 19 height 19
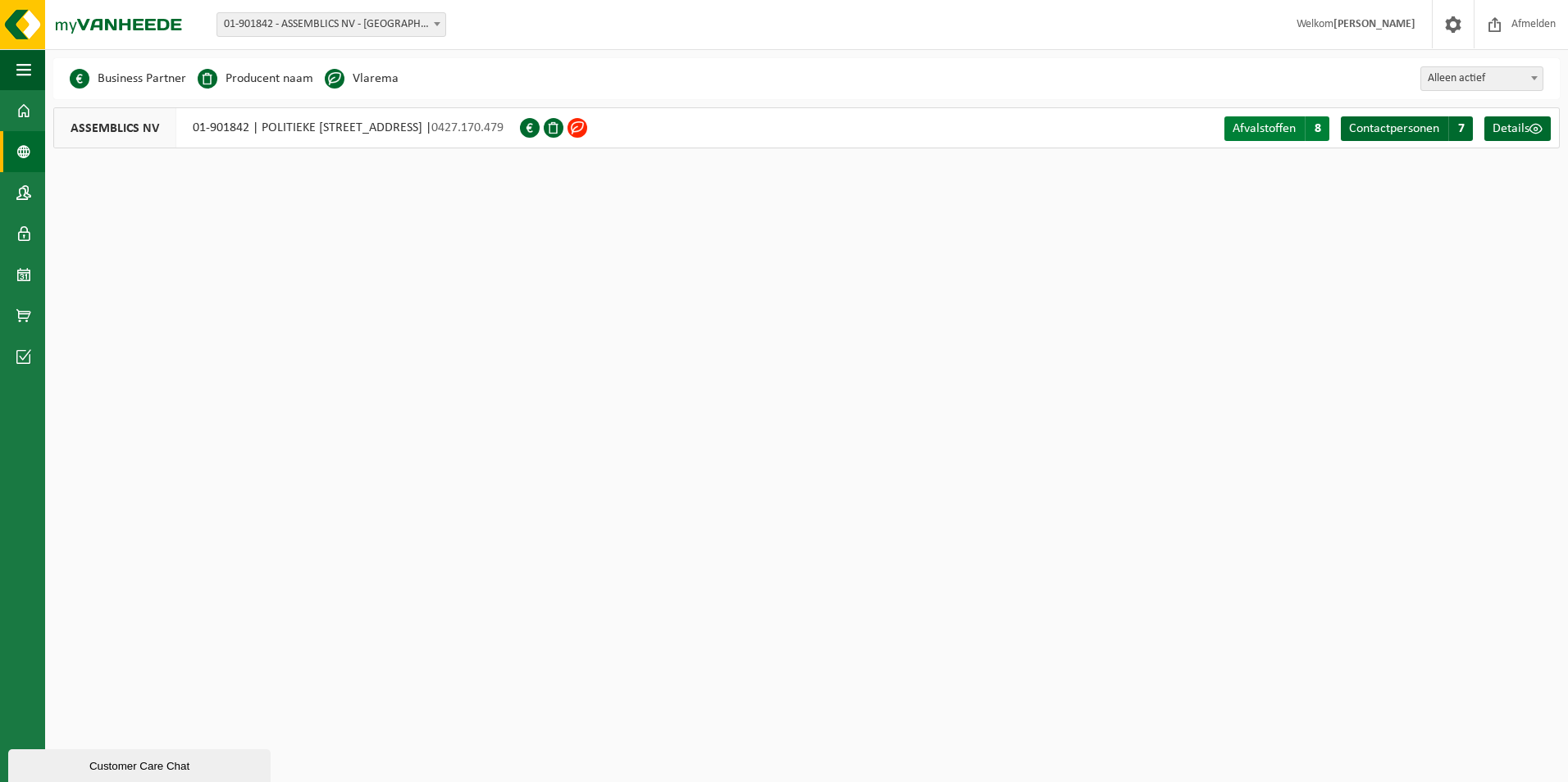
click at [1287, 131] on span "Afvalstoffen" at bounding box center [1264, 129] width 63 height 13
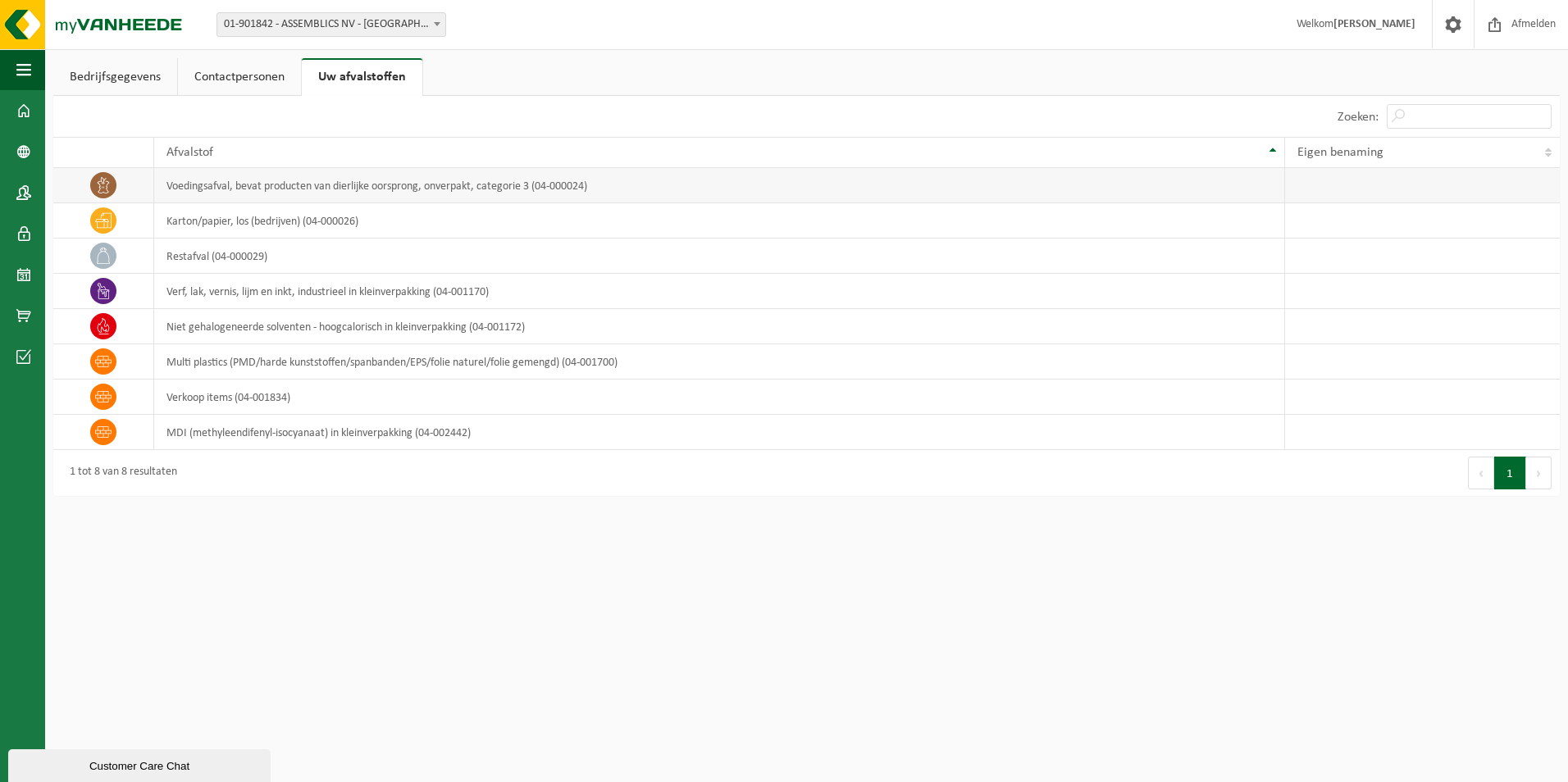
click at [1122, 195] on td "voedingsafval, bevat producten van dierlijke oorsprong, onverpakt, categorie 3 …" at bounding box center [719, 185] width 1131 height 35
click at [262, 70] on link "Contactpersonen" at bounding box center [239, 76] width 123 height 38
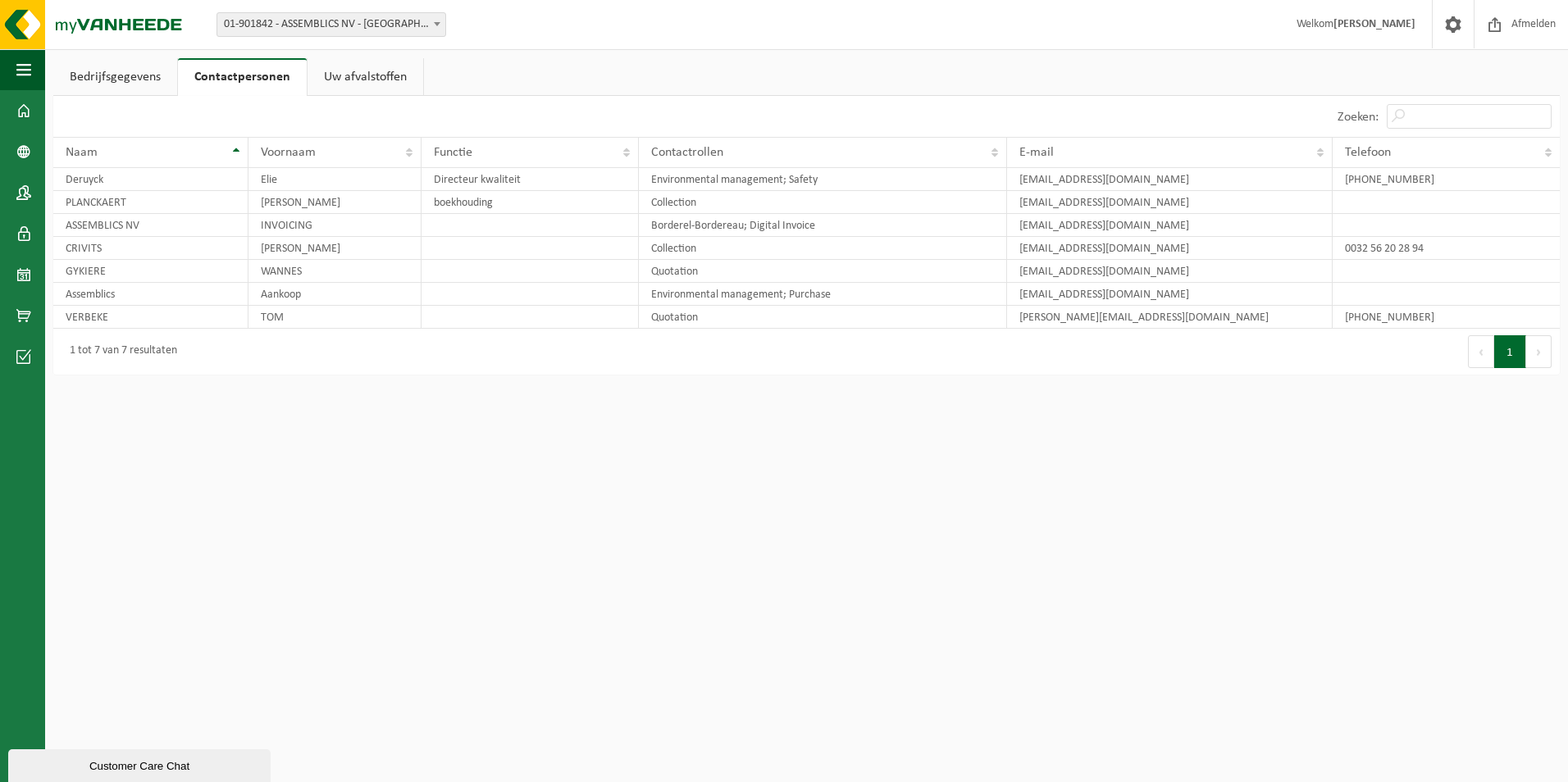
click at [121, 64] on link "Bedrijfsgegevens" at bounding box center [116, 76] width 124 height 38
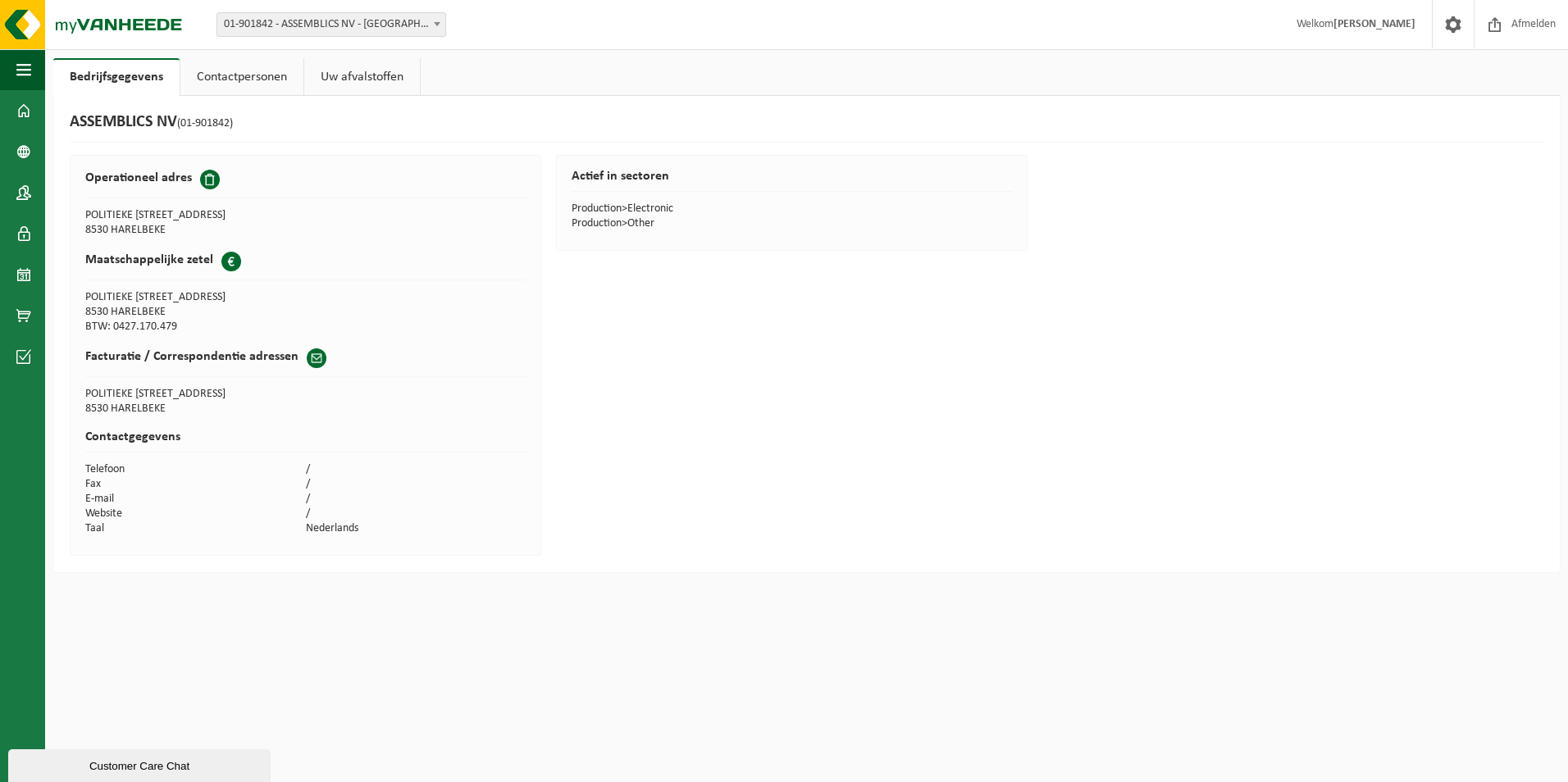
click at [227, 84] on link "Contactpersonen" at bounding box center [241, 76] width 123 height 38
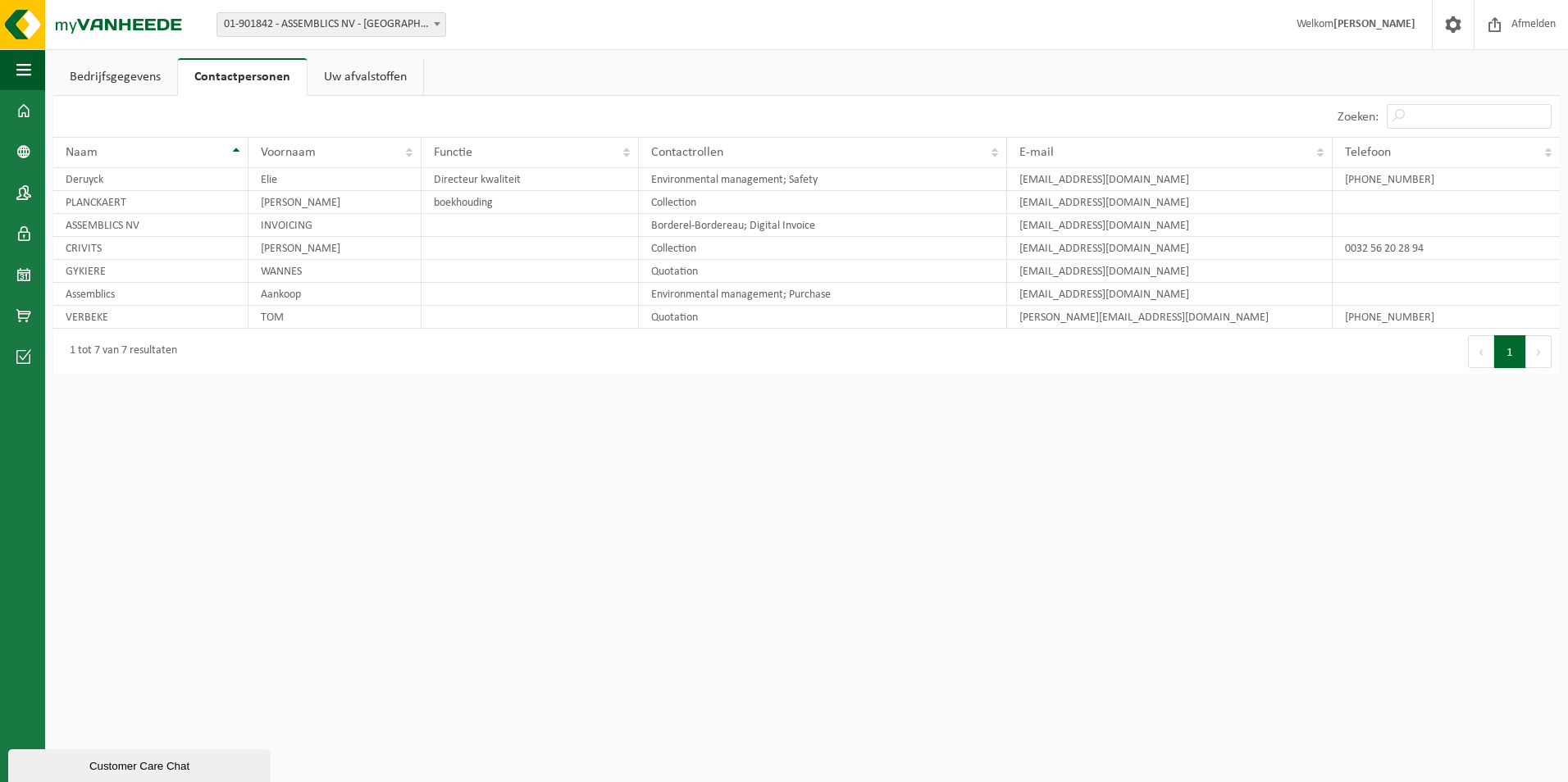
click at [181, 80] on link "Contactpersonen" at bounding box center [242, 76] width 129 height 38
click at [148, 80] on link "Bedrijfsgegevens" at bounding box center [116, 76] width 124 height 38
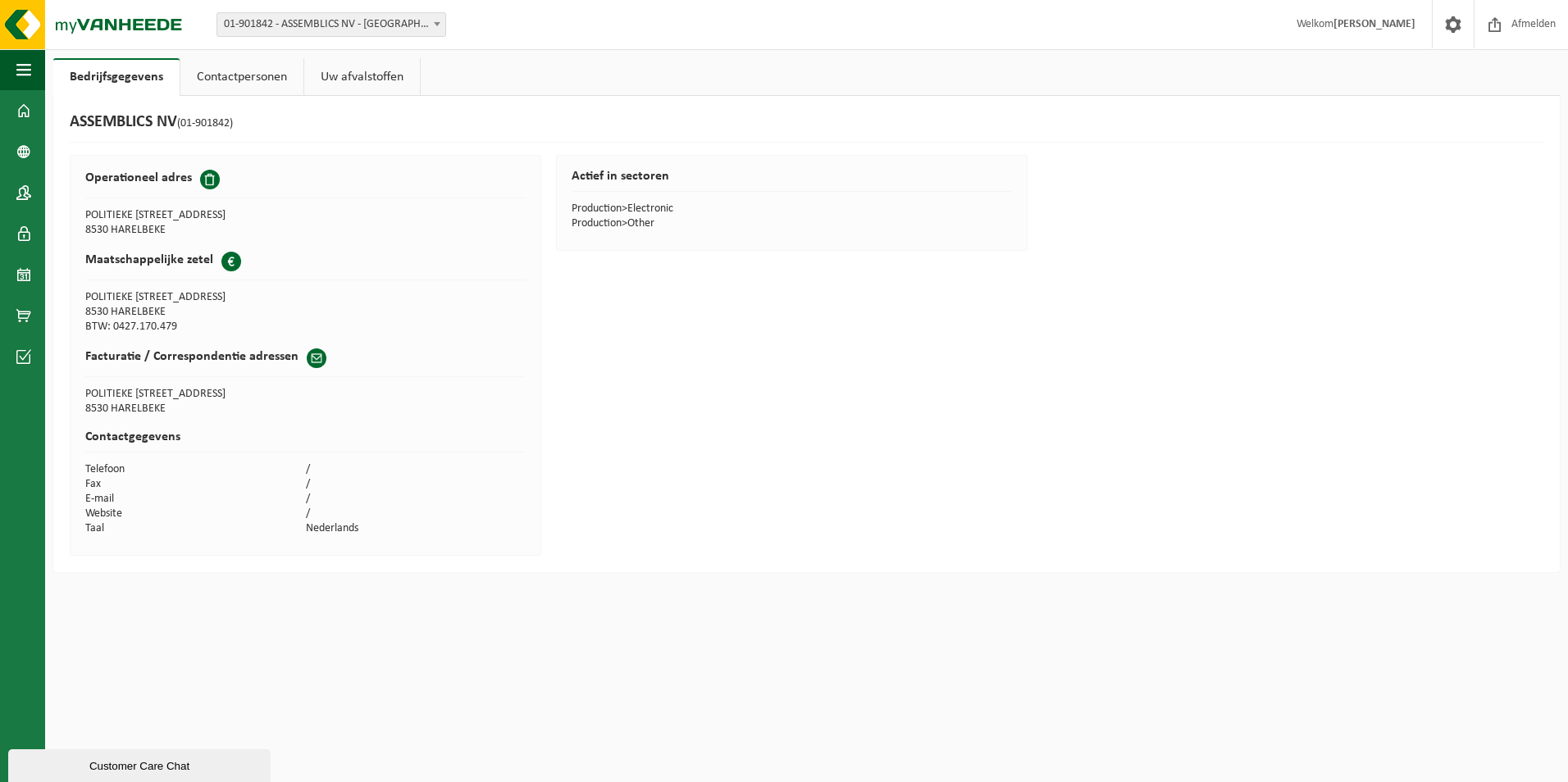
click at [311, 359] on span at bounding box center [316, 358] width 19 height 19
click at [283, 420] on div "Operationeel adres POLITIEKE GEVANGENENSTRAAT 18 8530 HARELBEKE Maatschappelijk…" at bounding box center [305, 355] width 471 height 401
click at [601, 184] on h2 "Actief in sectoren" at bounding box center [792, 180] width 440 height 22
click at [252, 76] on link "Contactpersonen" at bounding box center [241, 76] width 123 height 38
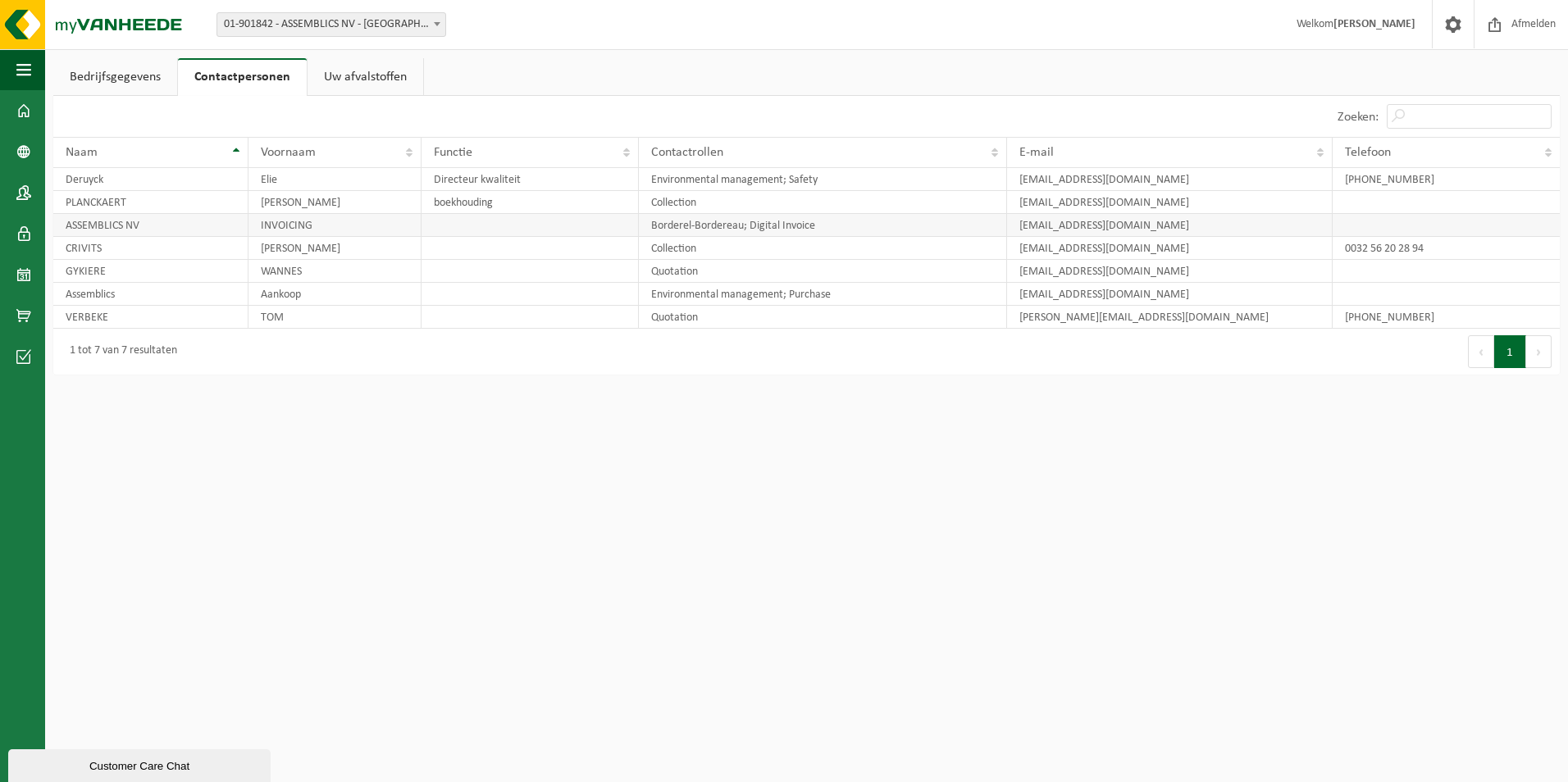
click at [734, 230] on td "Borderel-Bordereau; Digital Invoice" at bounding box center [823, 225] width 368 height 23
click at [740, 215] on td "Borderel-Bordereau; Digital Invoice" at bounding box center [823, 225] width 368 height 23
click at [722, 221] on td "Borderel-Bordereau; Digital Invoice" at bounding box center [823, 225] width 368 height 23
click at [26, 56] on span "button" at bounding box center [24, 70] width 15 height 41
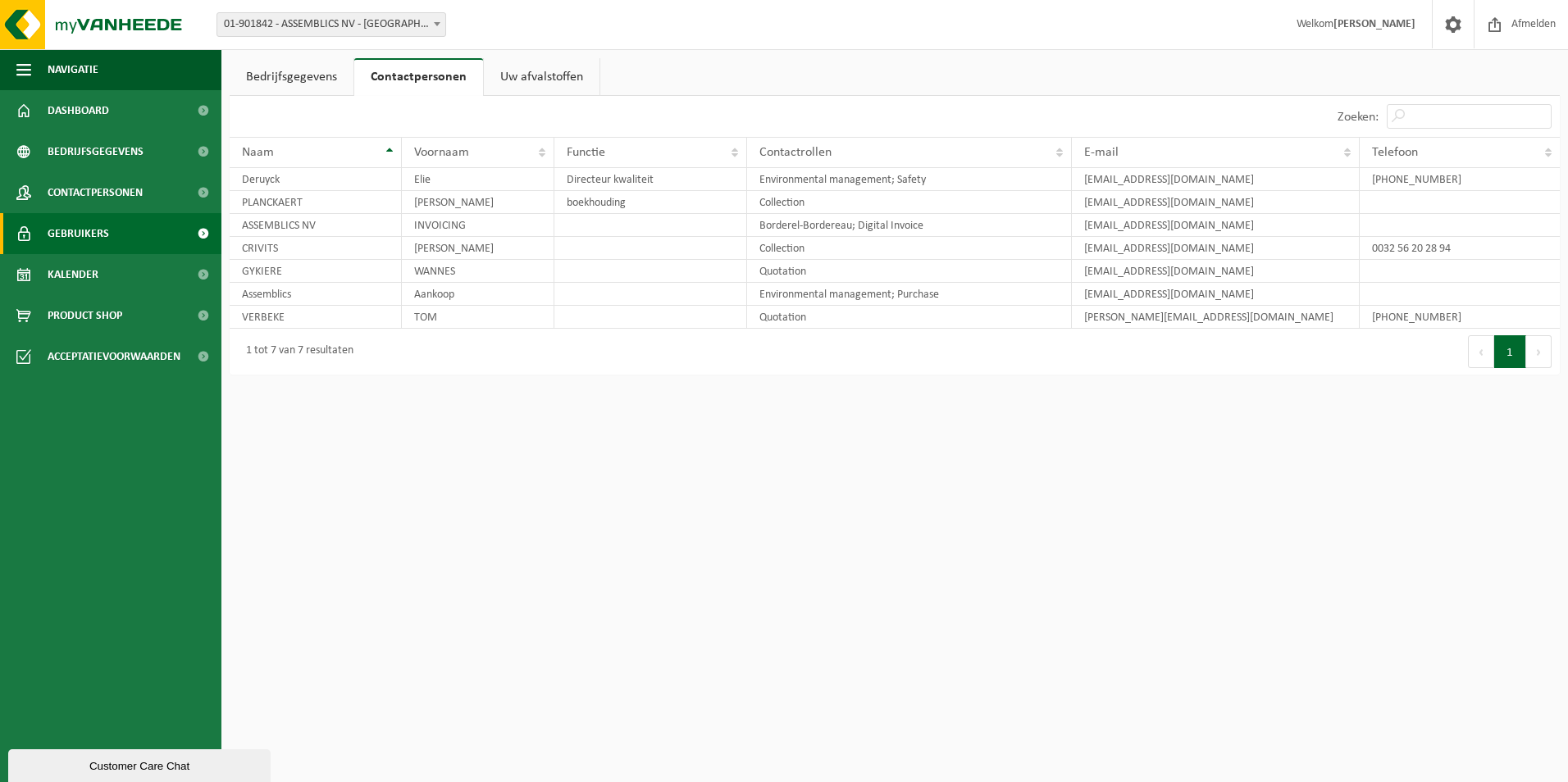
click at [61, 230] on span "Gebruikers" at bounding box center [78, 233] width 61 height 41
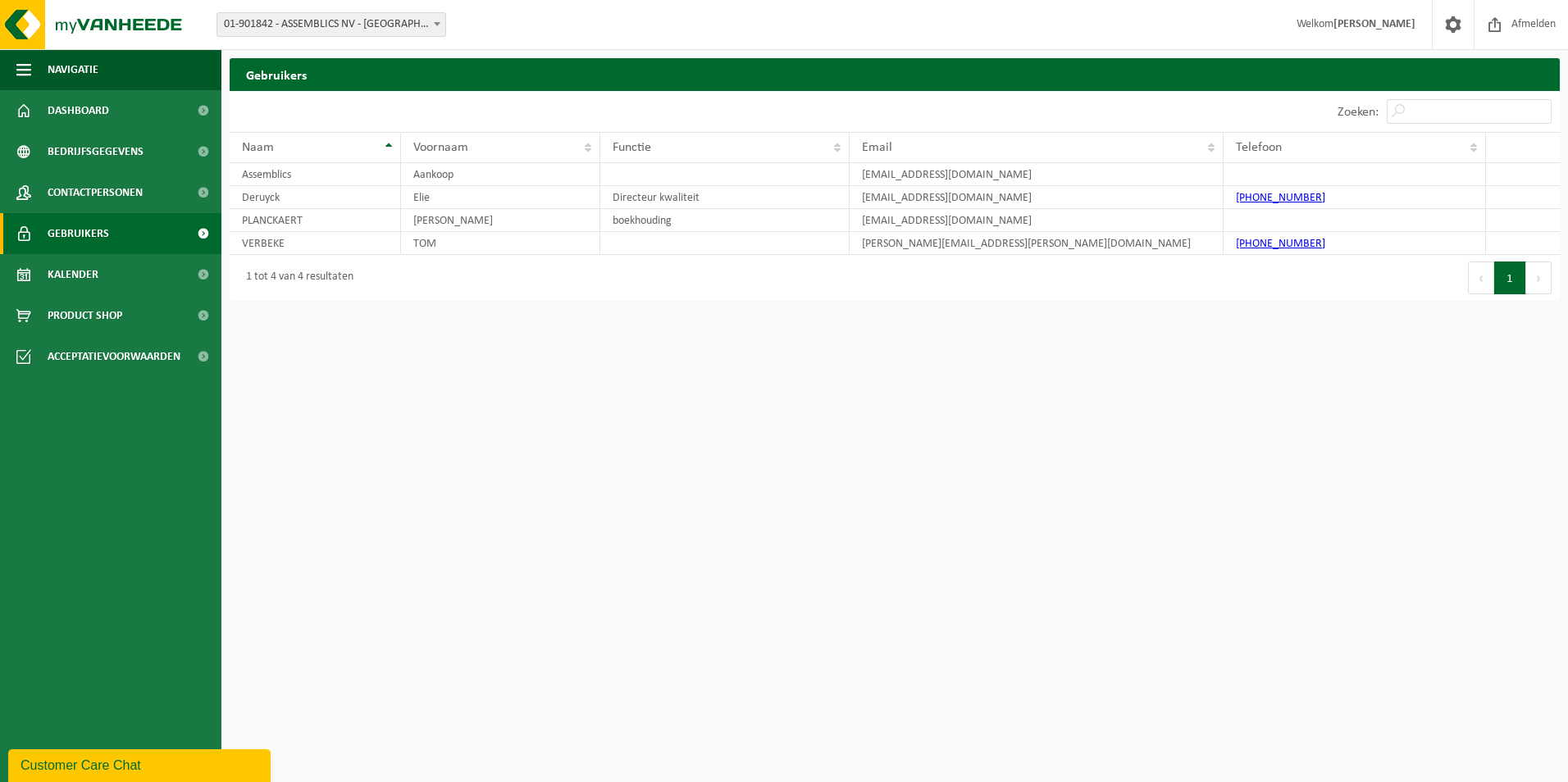
click at [64, 278] on span "Kalender" at bounding box center [73, 274] width 51 height 41
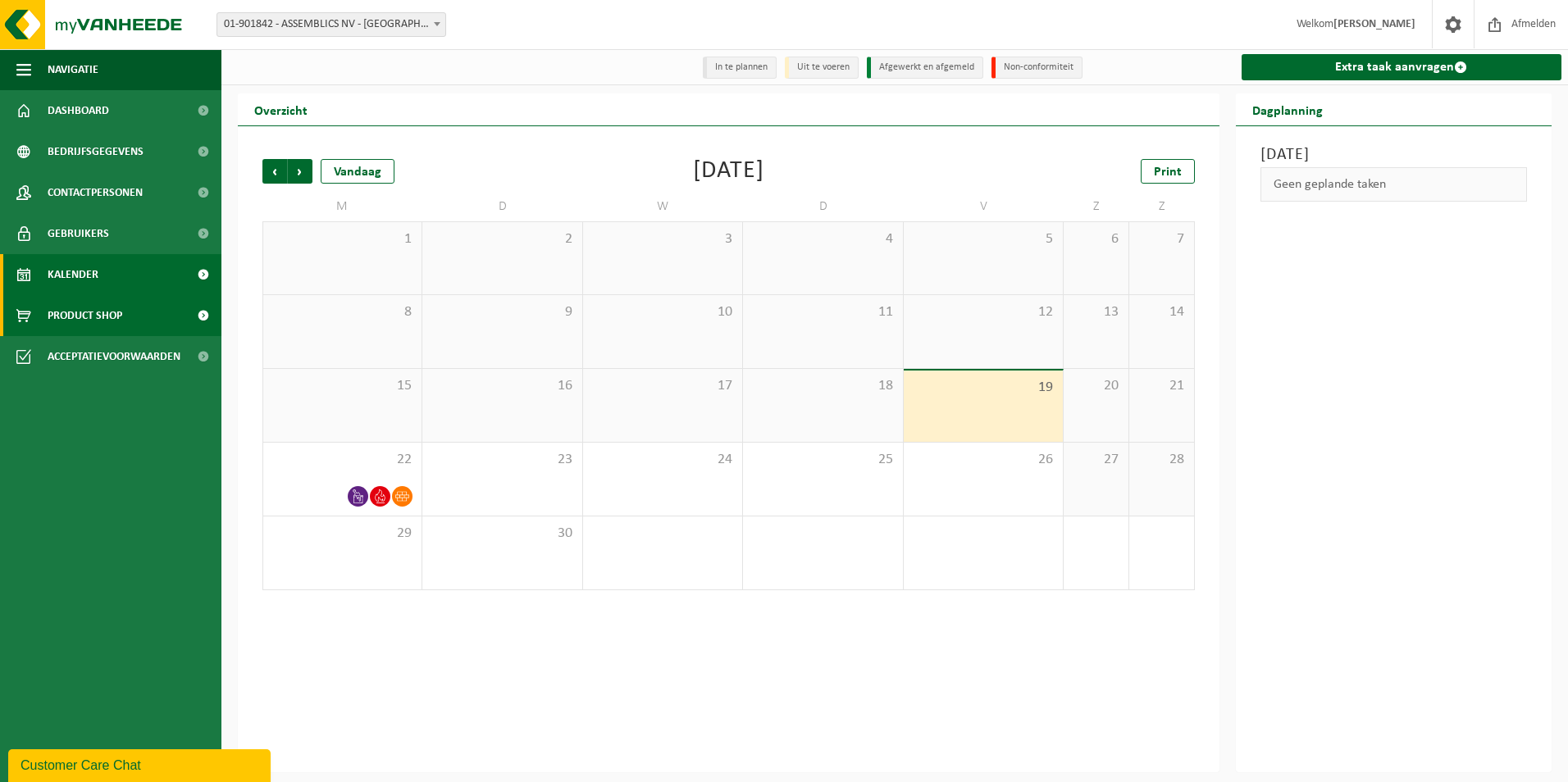
click at [74, 321] on span "Product Shop" at bounding box center [85, 315] width 75 height 41
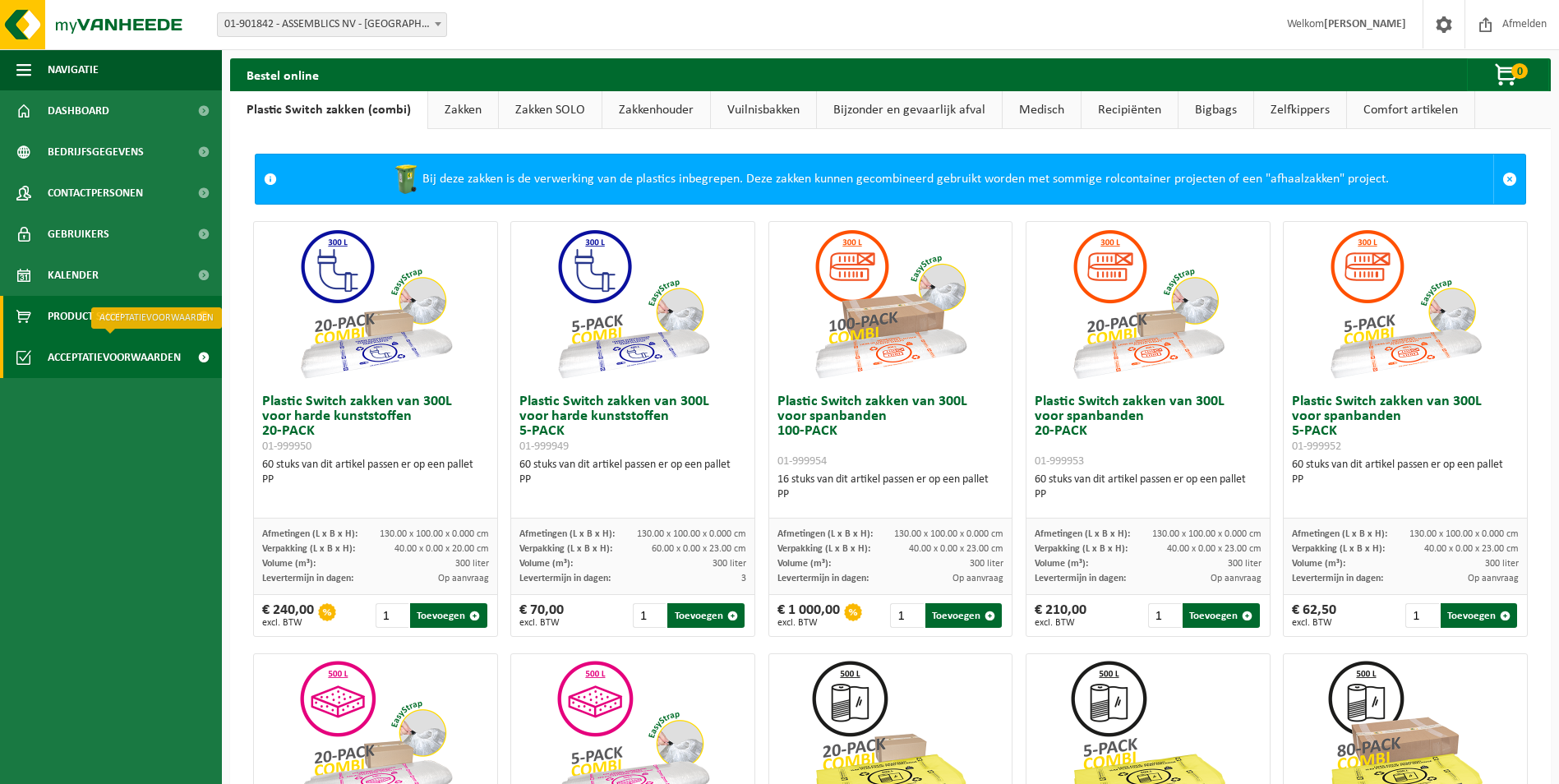
click at [73, 344] on span "Acceptatievoorwaarden" at bounding box center [114, 357] width 133 height 41
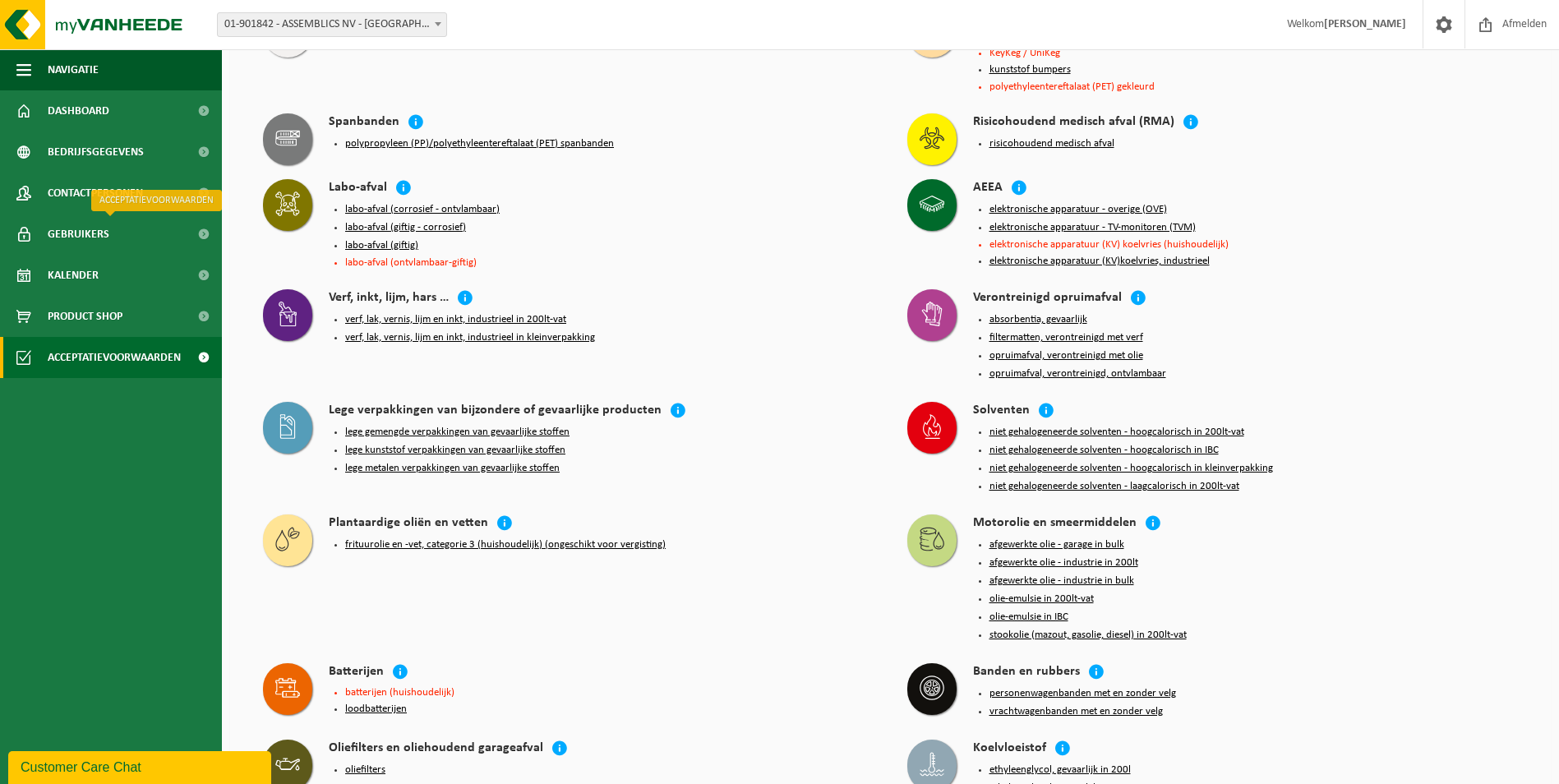
scroll to position [1623, 0]
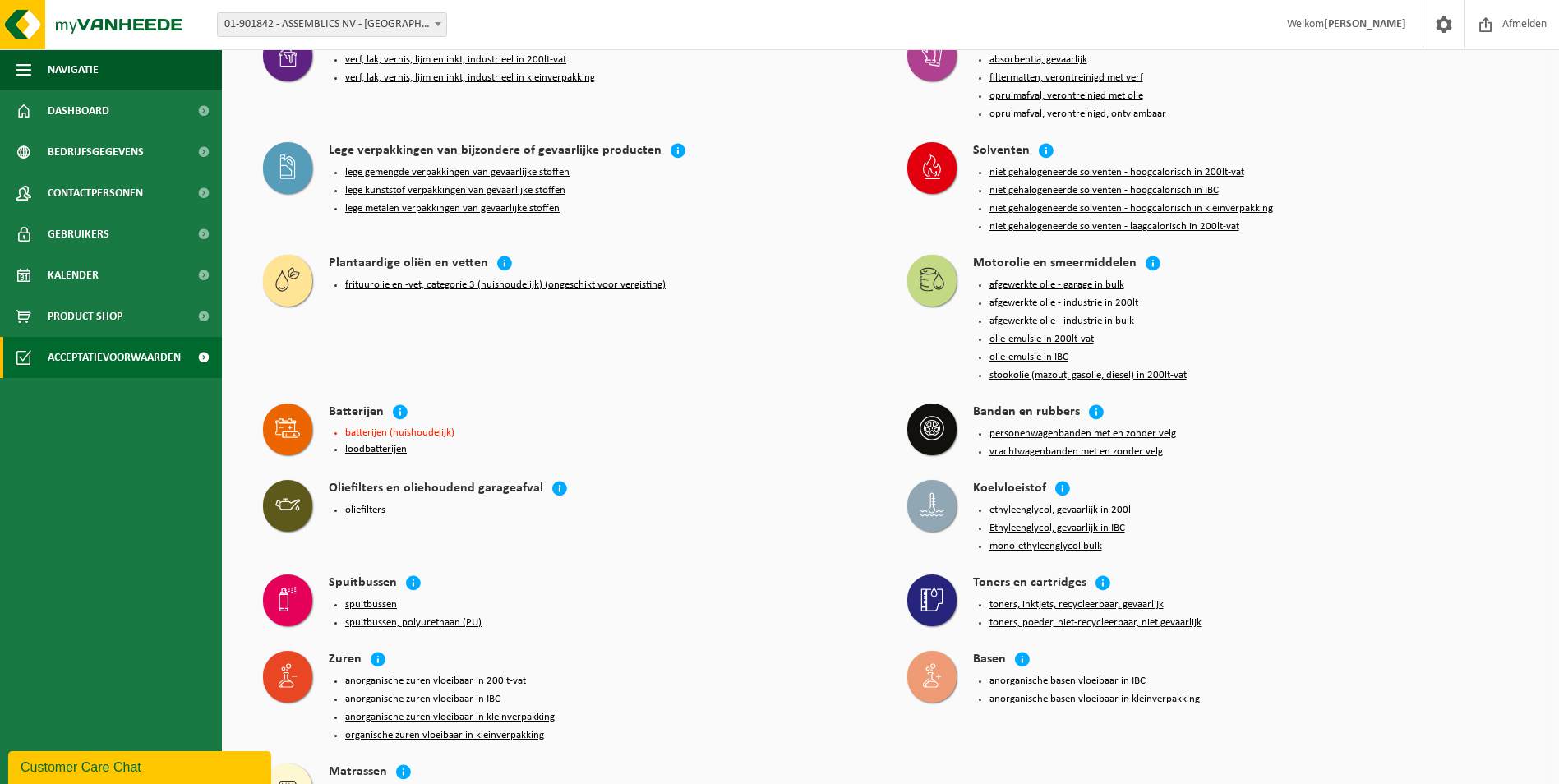
click at [84, 349] on span "Acceptatievoorwaarden" at bounding box center [114, 357] width 133 height 41
